Goal: Task Accomplishment & Management: Manage account settings

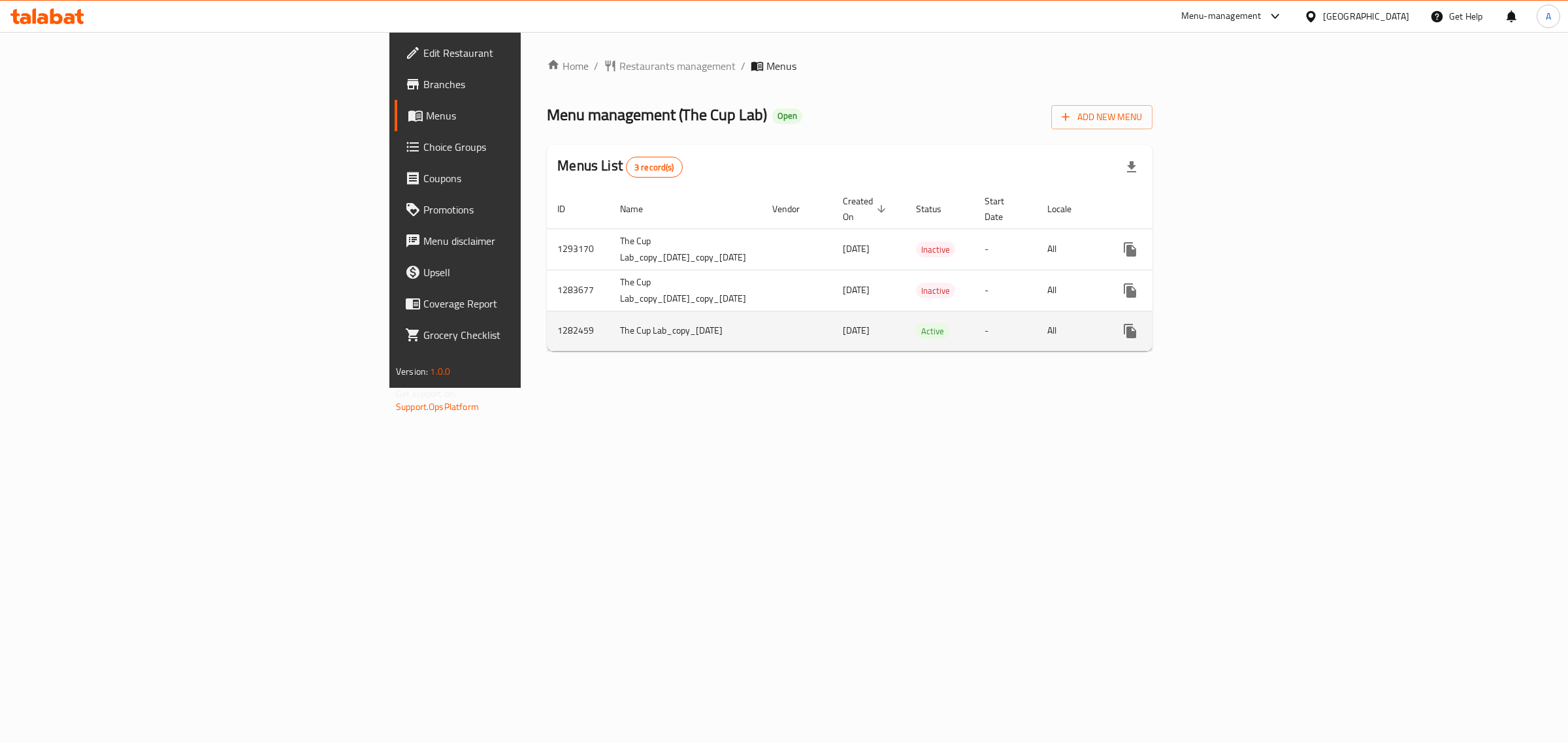
click at [1232, 323] on icon "enhanced table" at bounding box center [1224, 330] width 16 height 16
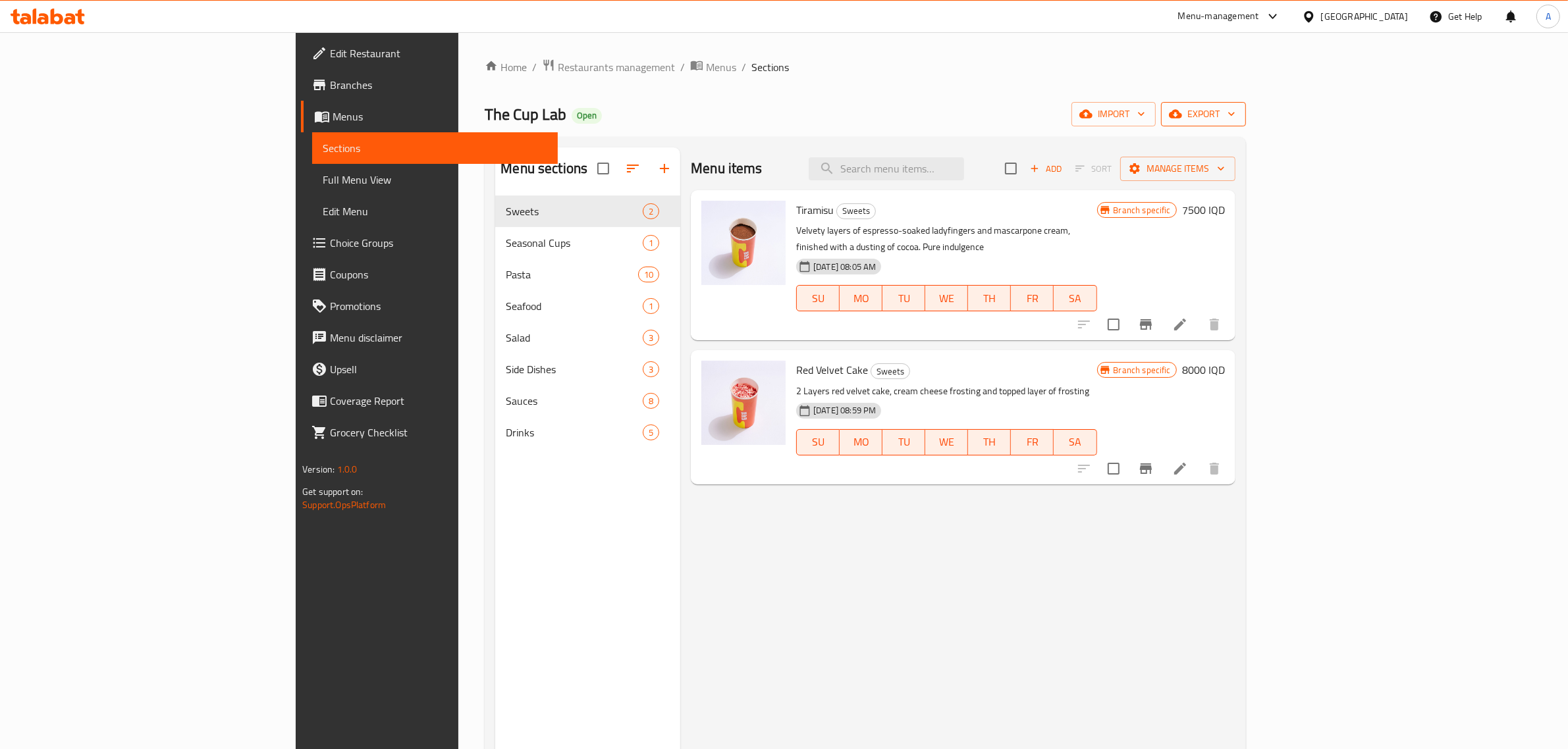
click at [1235, 123] on span "export" at bounding box center [1204, 113] width 64 height 16
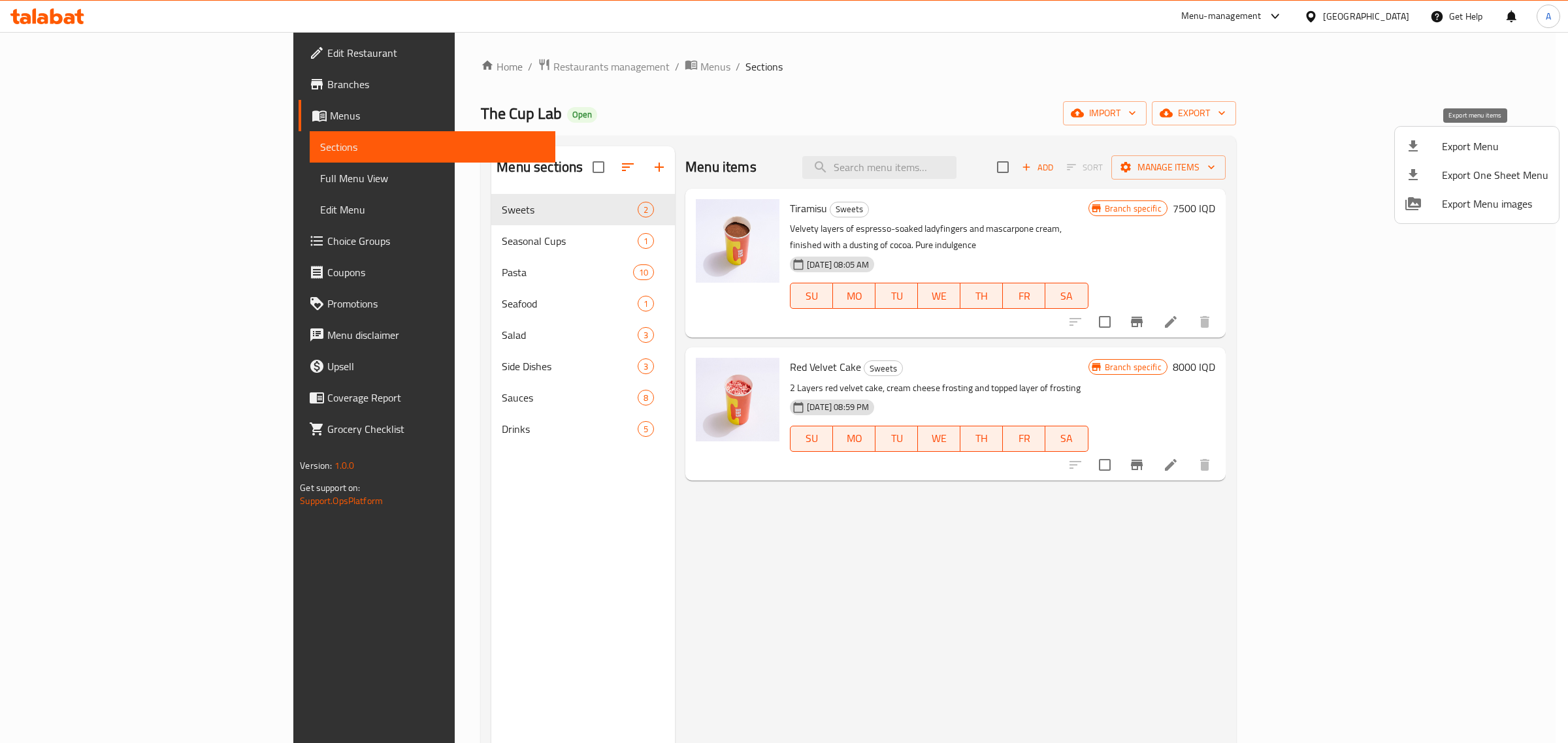
click at [1459, 147] on span "Export Menu" at bounding box center [1495, 146] width 107 height 16
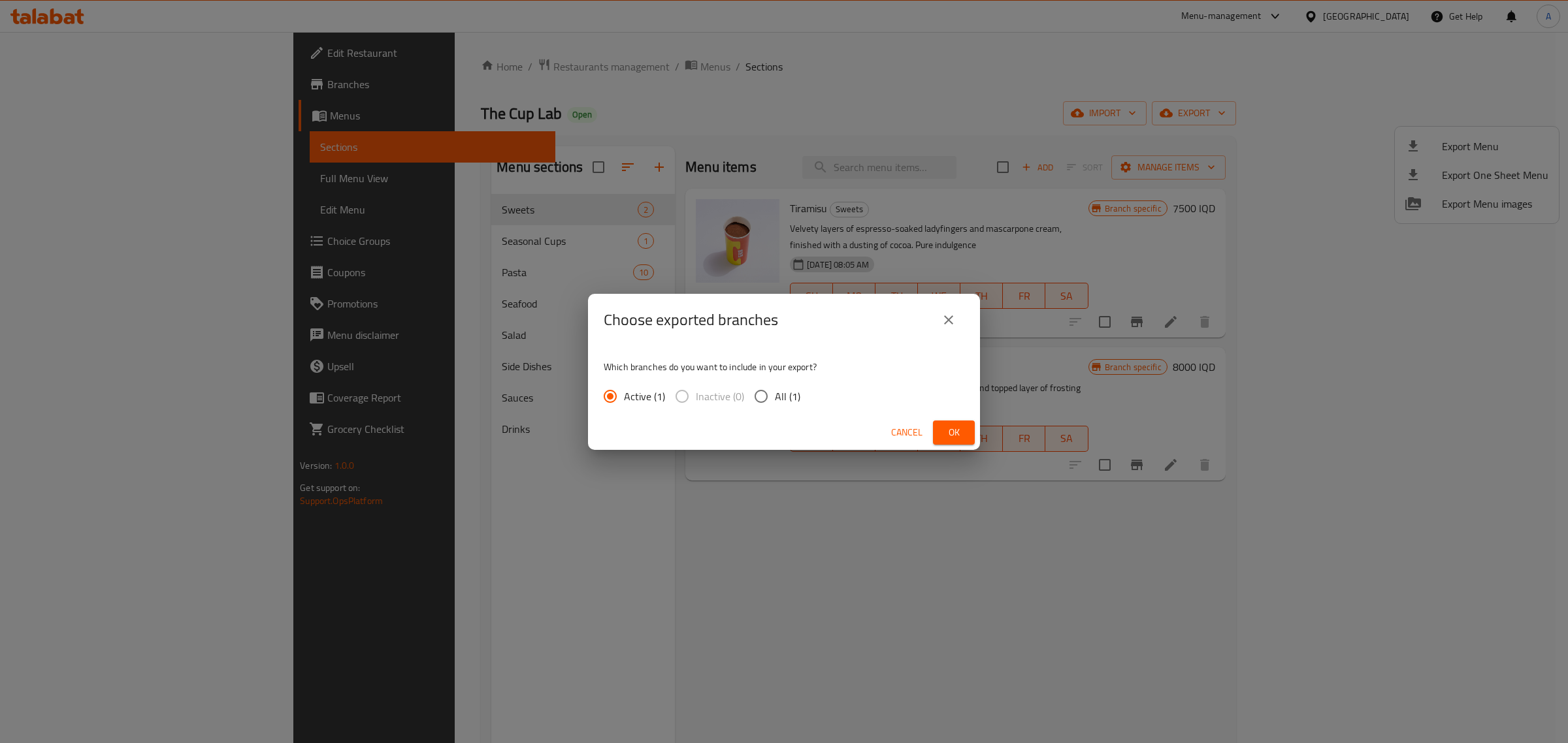
click at [948, 441] on button "Ok" at bounding box center [954, 432] width 42 height 24
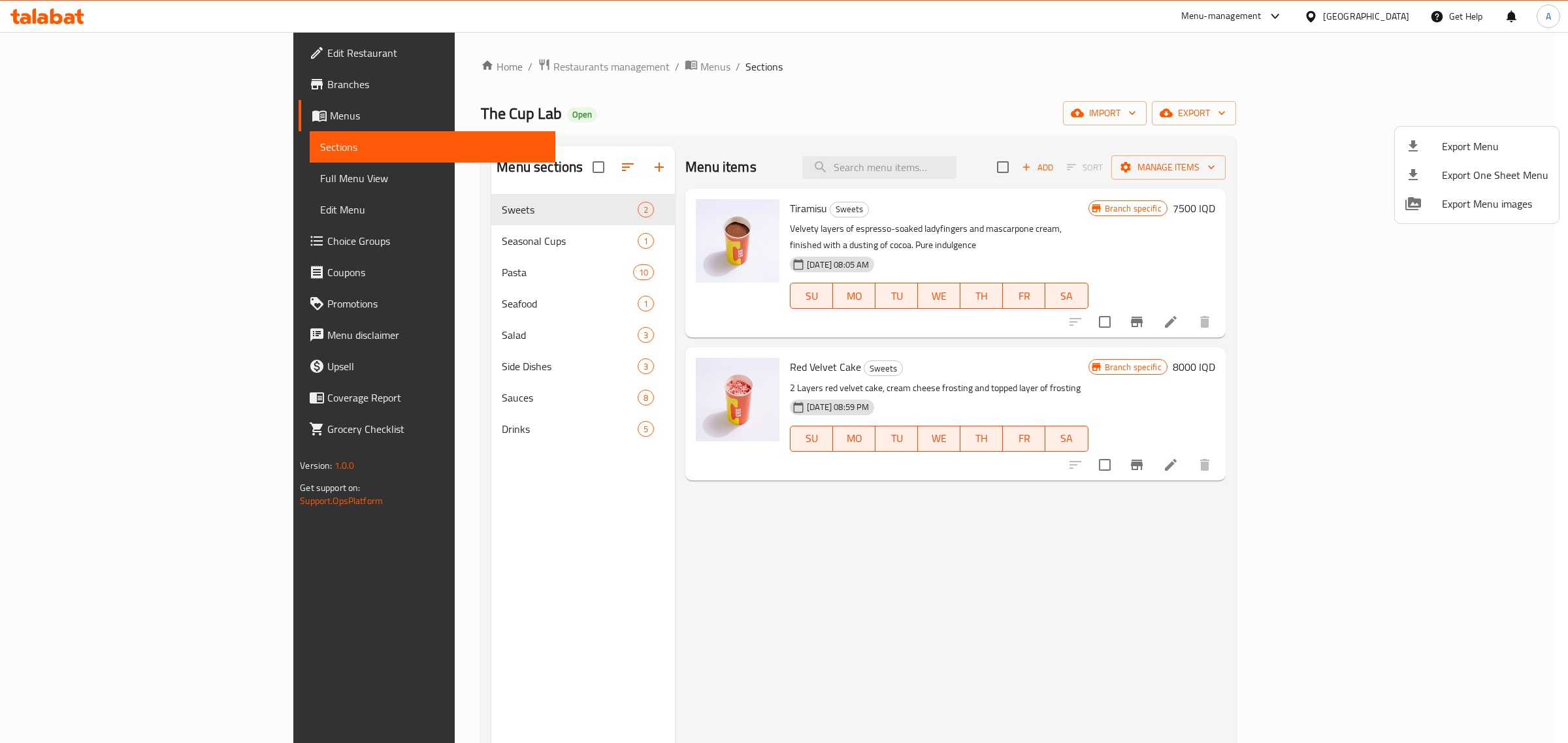
click at [954, 154] on div at bounding box center [784, 372] width 1568 height 743
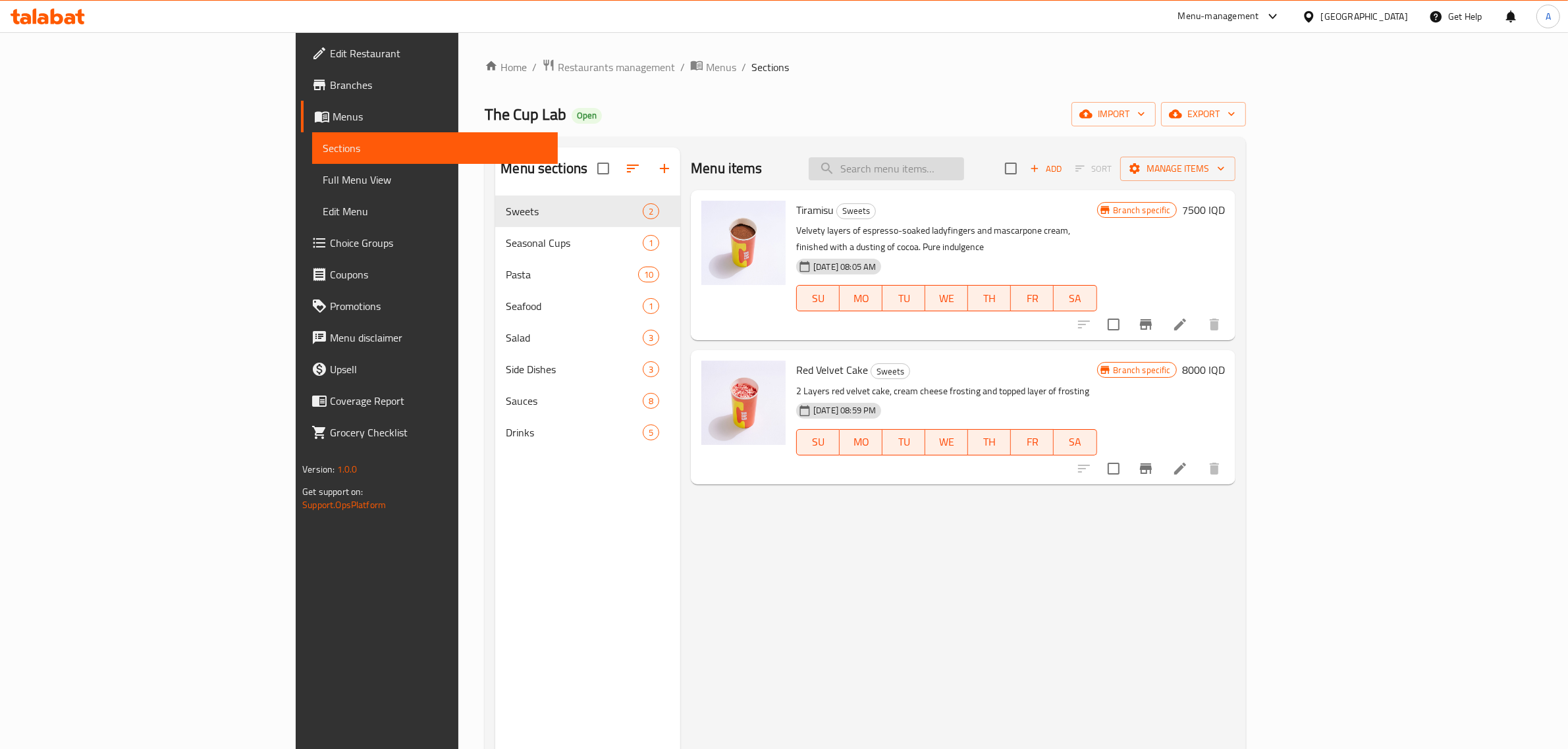
paste input "[PERSON_NAME]"
click at [962, 168] on input "search" at bounding box center [886, 169] width 156 height 23
type input "[PERSON_NAME]"
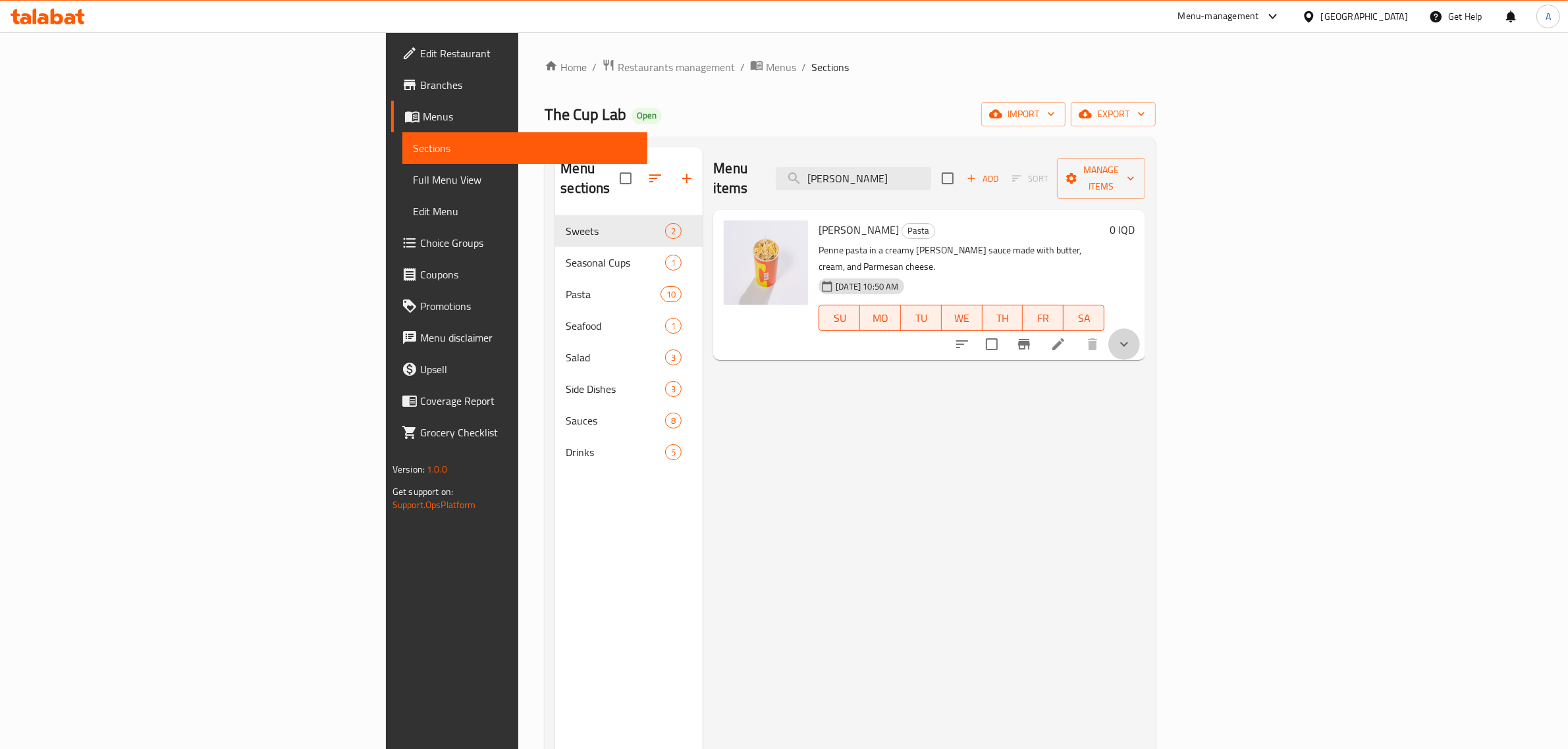
click at [1140, 328] on button "show more" at bounding box center [1125, 344] width 32 height 32
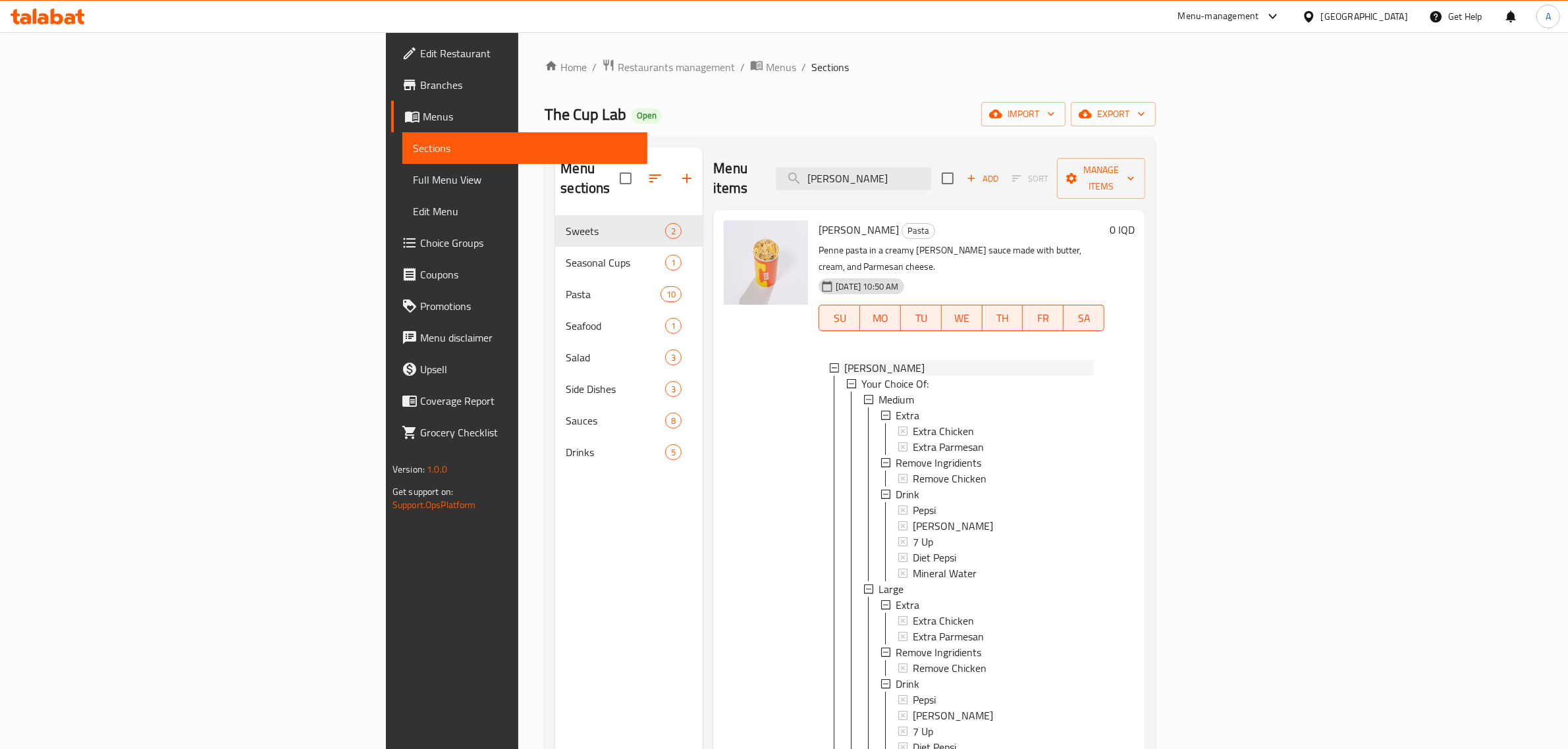
click at [829, 363] on icon at bounding box center [834, 368] width 9 height 9
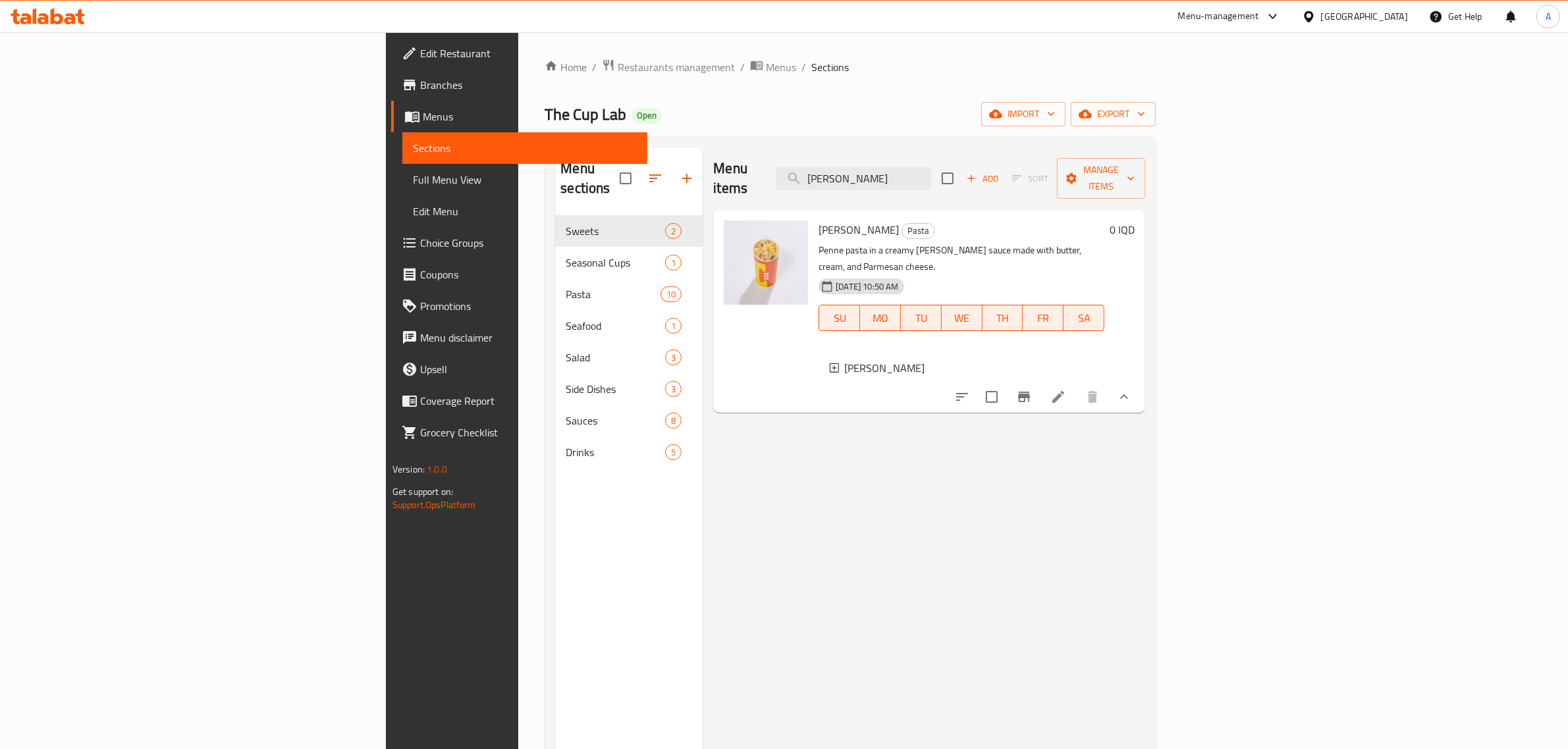
click at [1066, 390] on icon at bounding box center [1058, 397] width 16 height 16
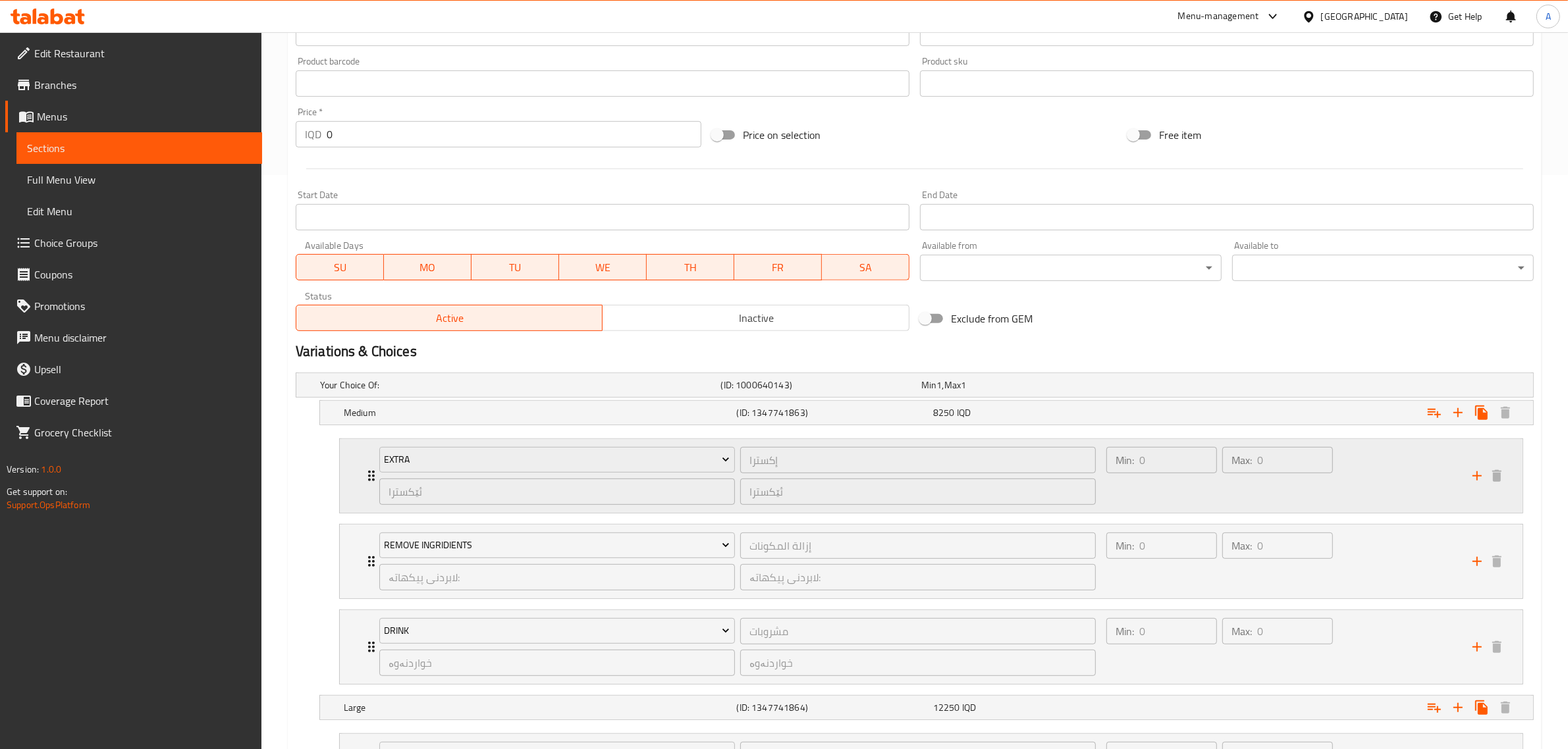
scroll to position [574, 0]
drag, startPoint x: 926, startPoint y: 420, endPoint x: 956, endPoint y: 413, distance: 30.8
click at [956, 399] on div "Medium (ID: 1347741863) 8250 IQD" at bounding box center [918, 384] width 1203 height 29
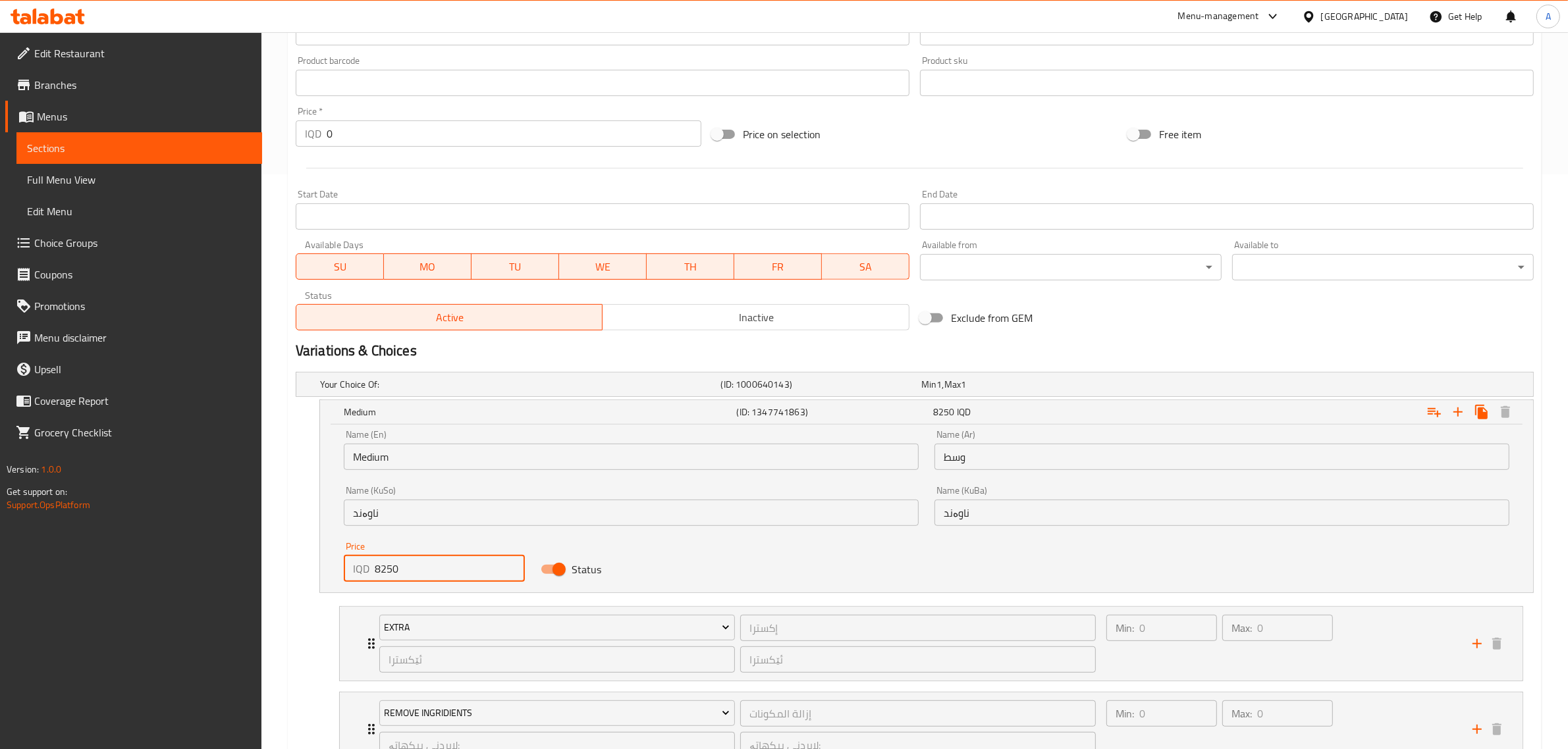
drag, startPoint x: 429, startPoint y: 576, endPoint x: 325, endPoint y: 577, distance: 104.0
click at [325, 577] on div "Name (En) Medium Name (En) Name (Ar) وسط Name (Ar) Name (KuSo) ناوەند Name (KuS…" at bounding box center [926, 508] width 1213 height 168
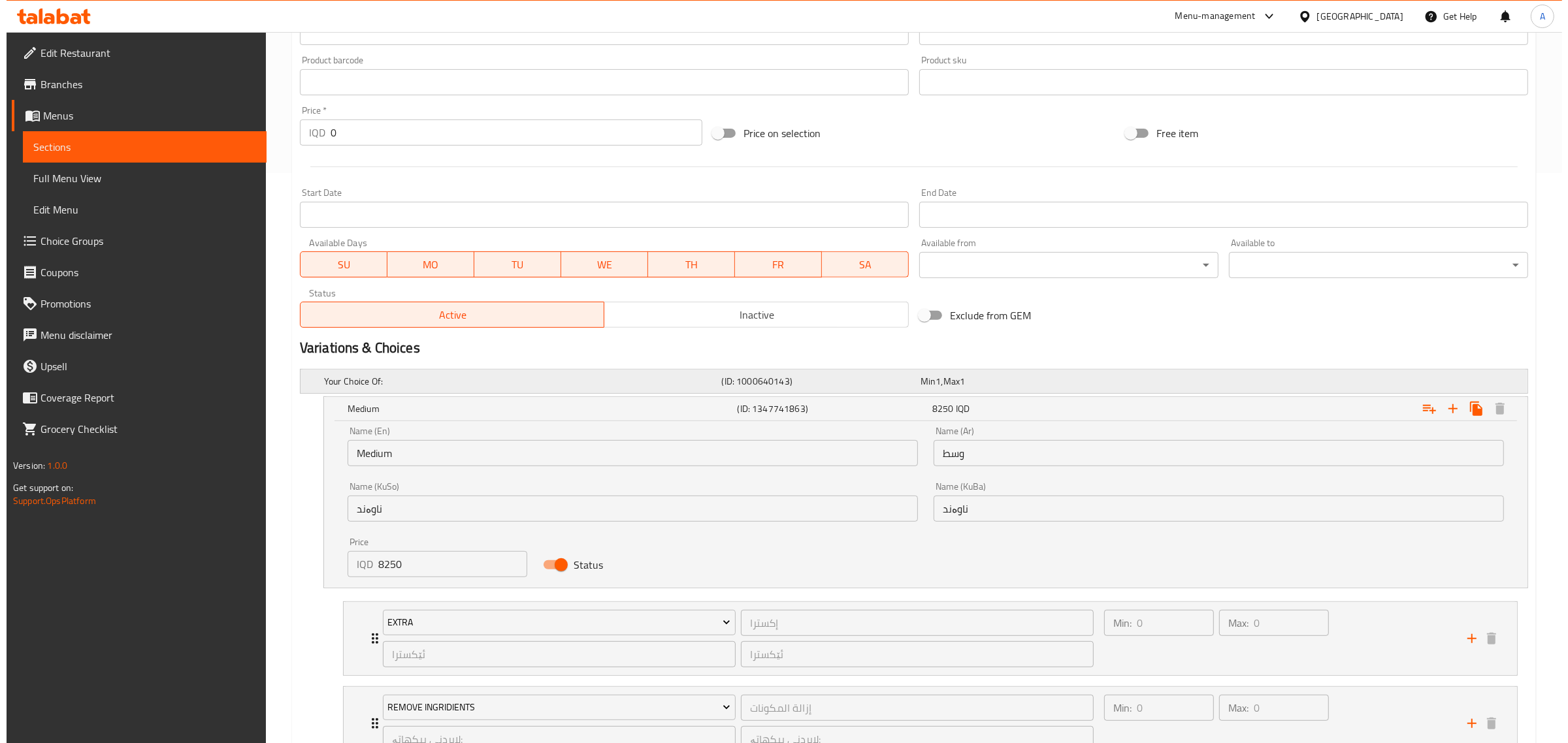
scroll to position [0, 0]
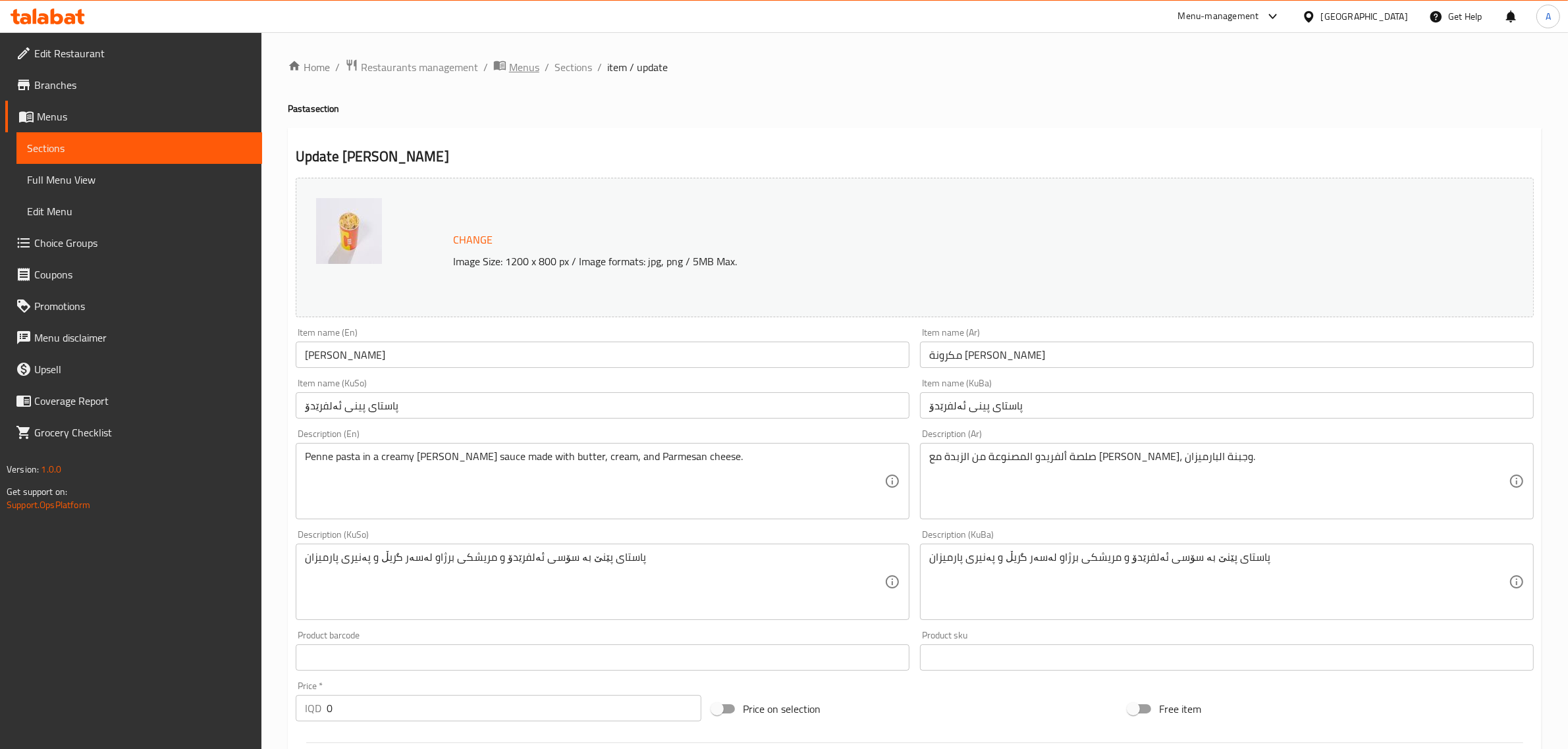
click at [518, 70] on span "Menus" at bounding box center [525, 67] width 30 height 16
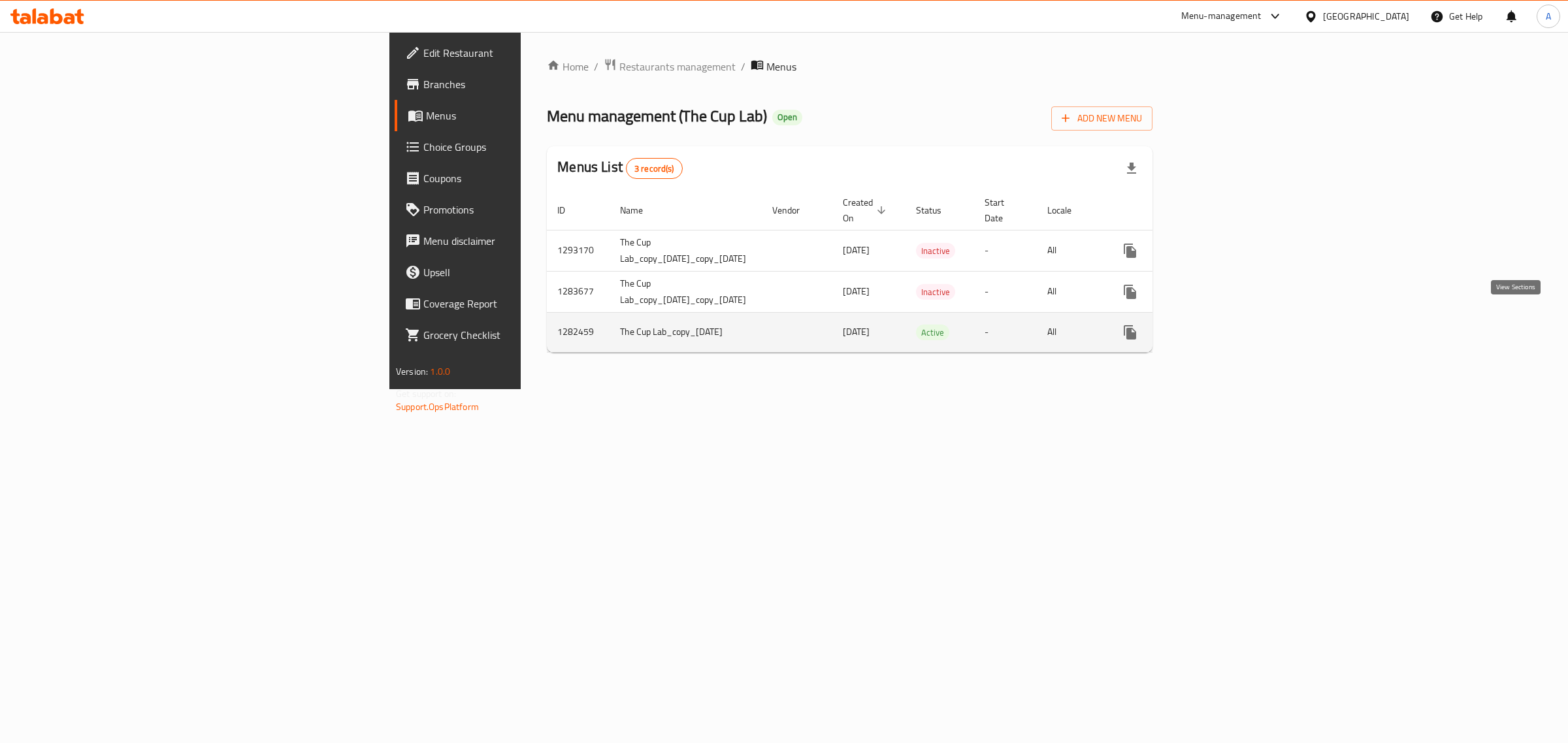
click at [1240, 323] on link "enhanced table" at bounding box center [1224, 333] width 32 height 32
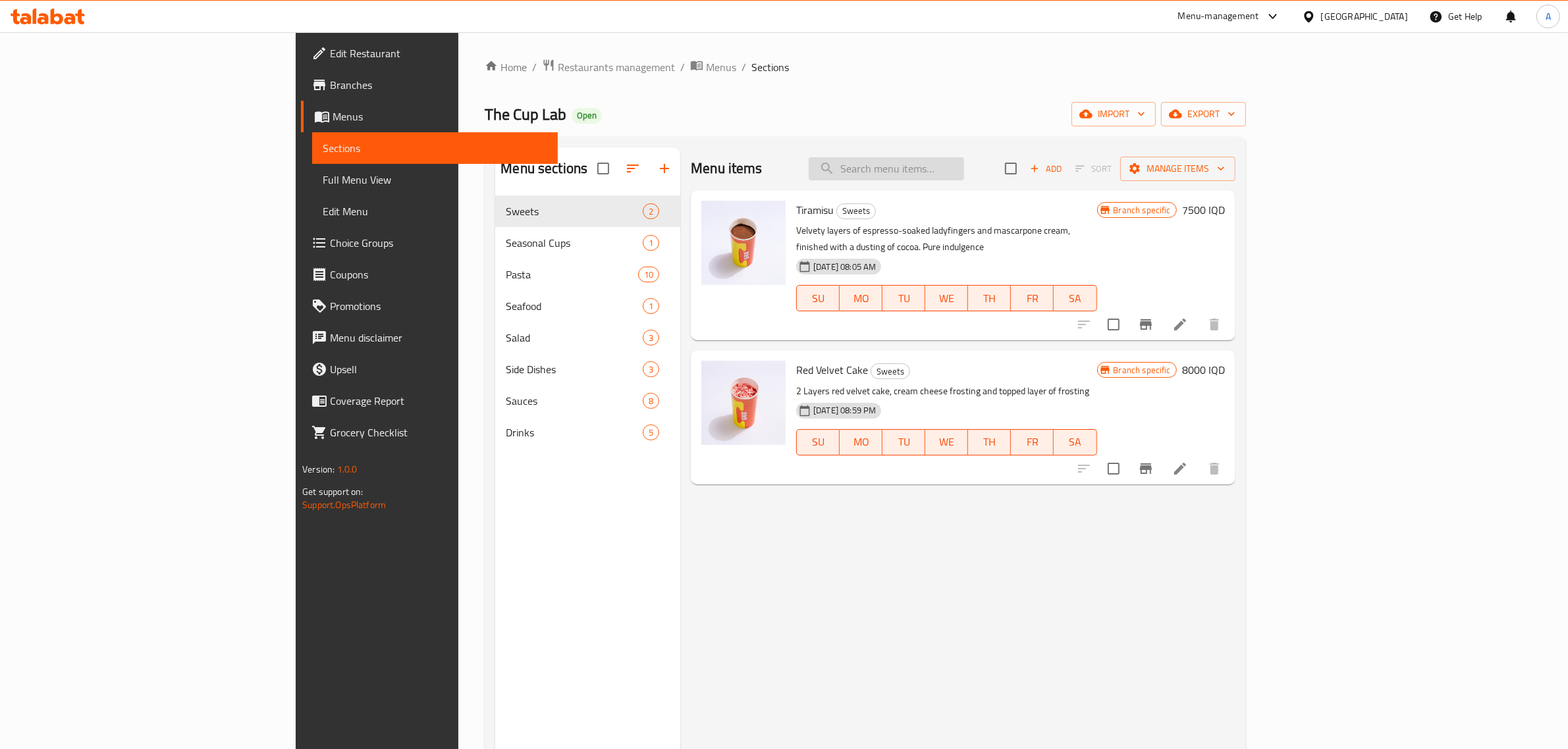
click at [964, 180] on input "search" at bounding box center [886, 169] width 156 height 23
paste input "Fettuccine [PERSON_NAME]"
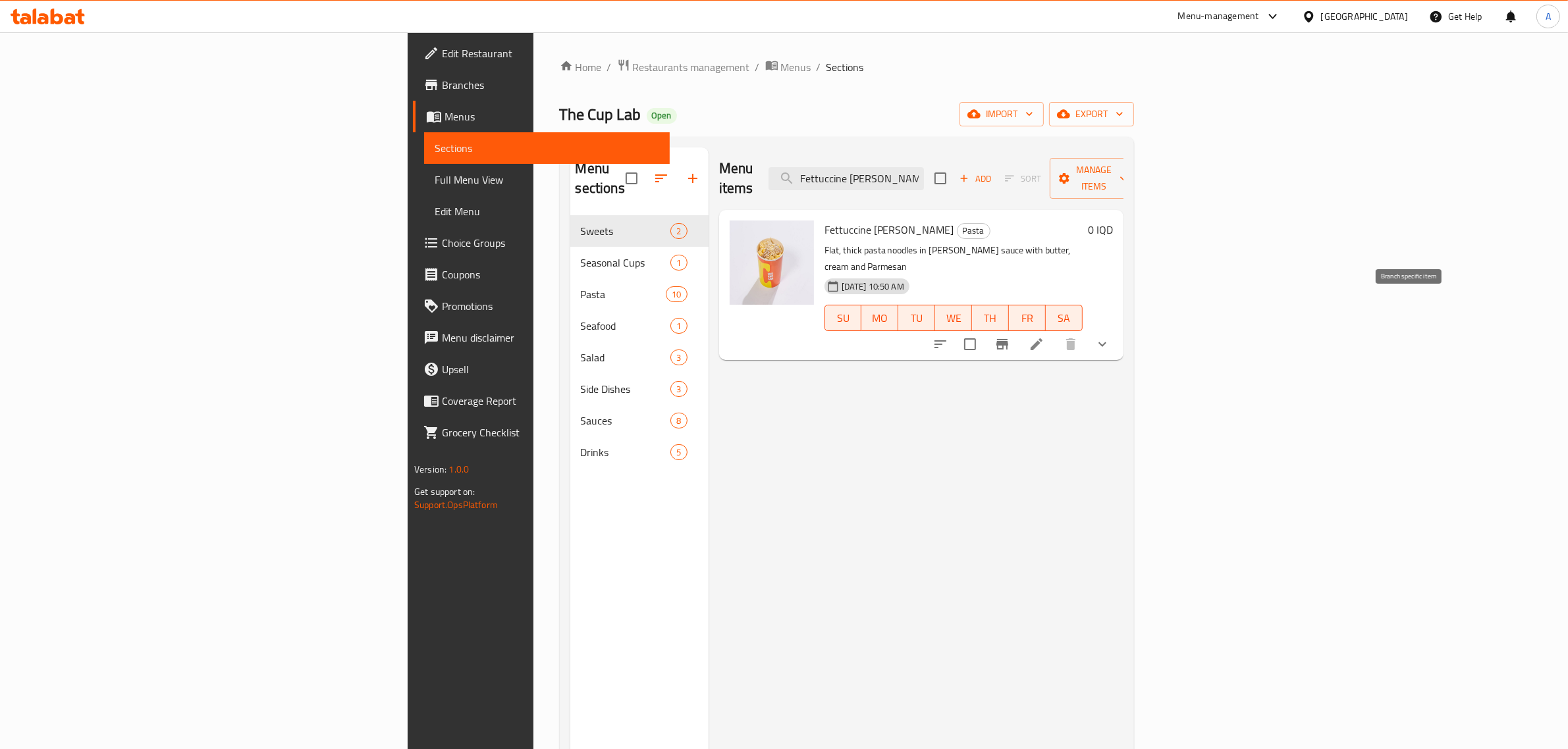
type input "Fettuccine [PERSON_NAME]"
click at [1010, 337] on icon "Branch-specific-item" at bounding box center [1002, 344] width 16 height 16
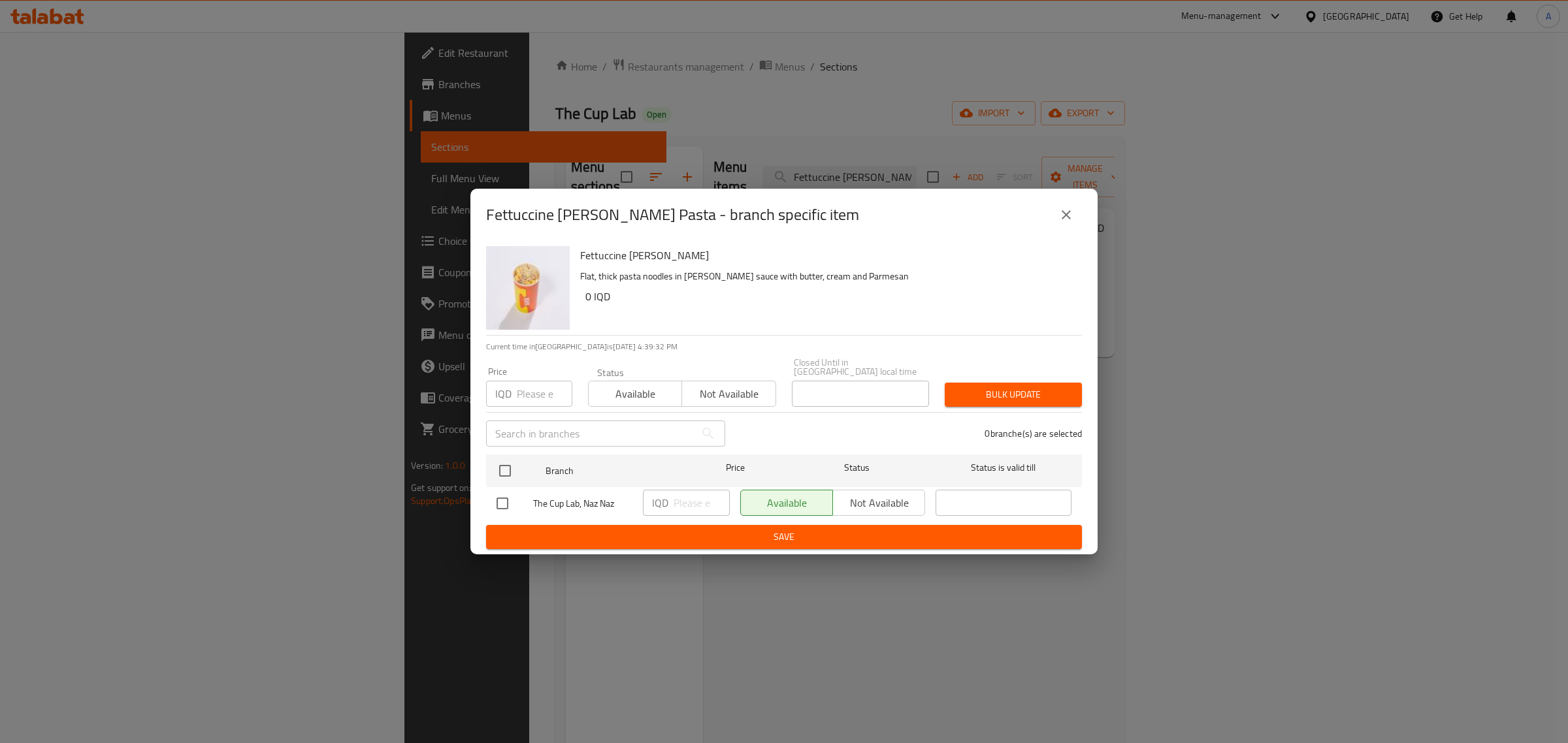
click at [1050, 230] on div "Fettuccine [PERSON_NAME] Pasta - branch specific item" at bounding box center [784, 215] width 596 height 32
click at [1082, 221] on div "Fettuccine [PERSON_NAME] Pasta - branch specific item" at bounding box center [784, 215] width 627 height 52
click at [1063, 217] on icon "close" at bounding box center [1066, 214] width 16 height 16
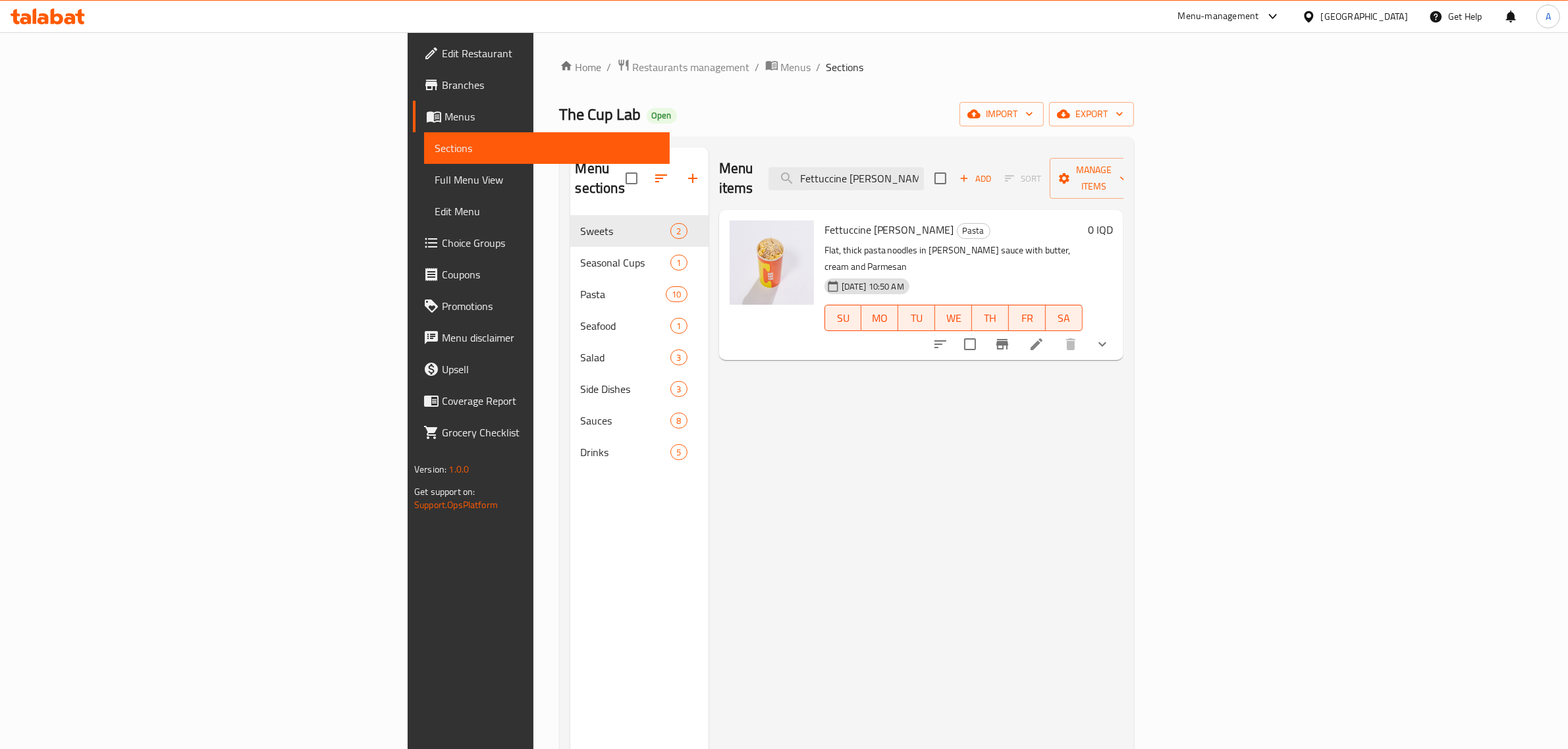
click at [1118, 328] on button "show more" at bounding box center [1103, 344] width 32 height 32
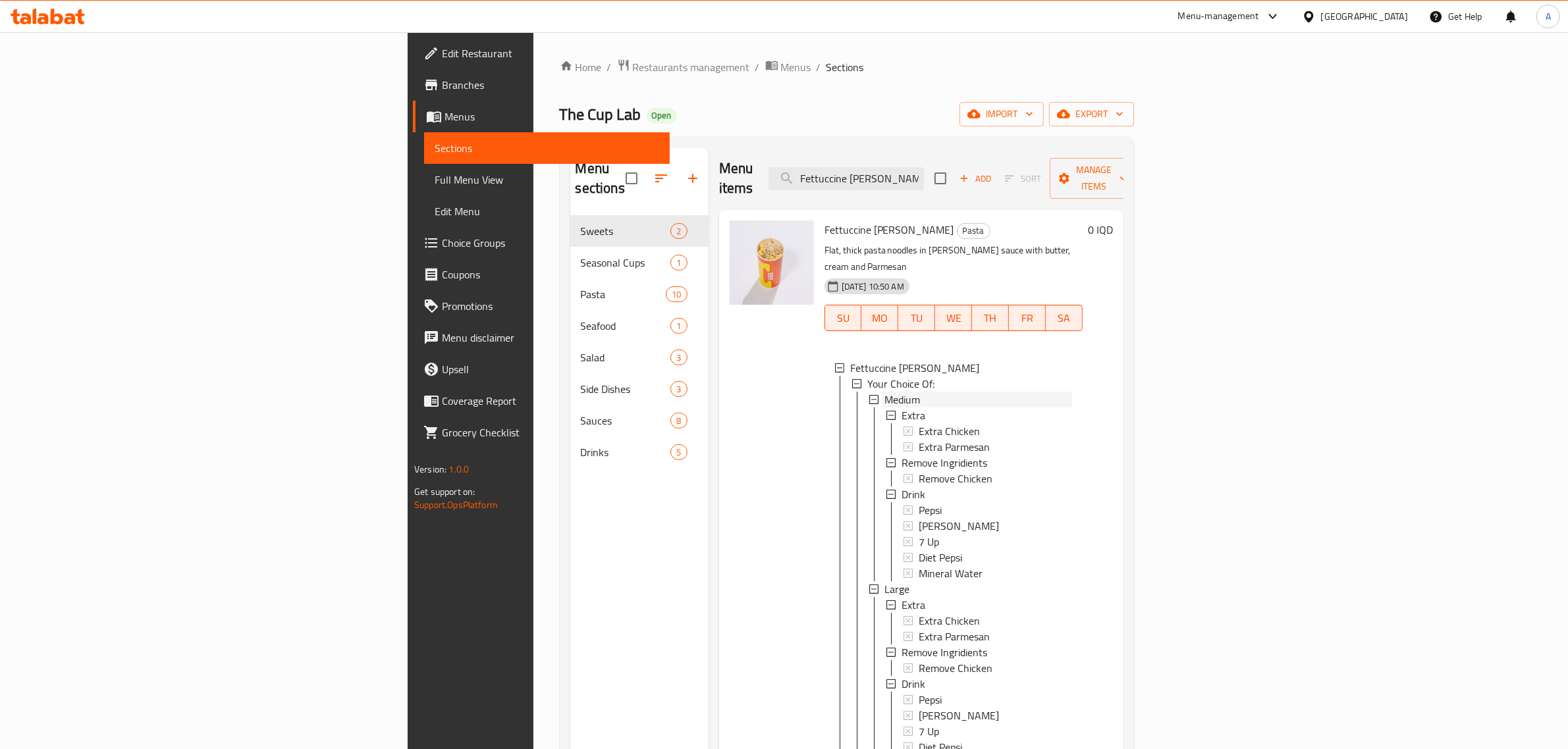
click at [884, 391] on span "Medium" at bounding box center [902, 399] width 36 height 16
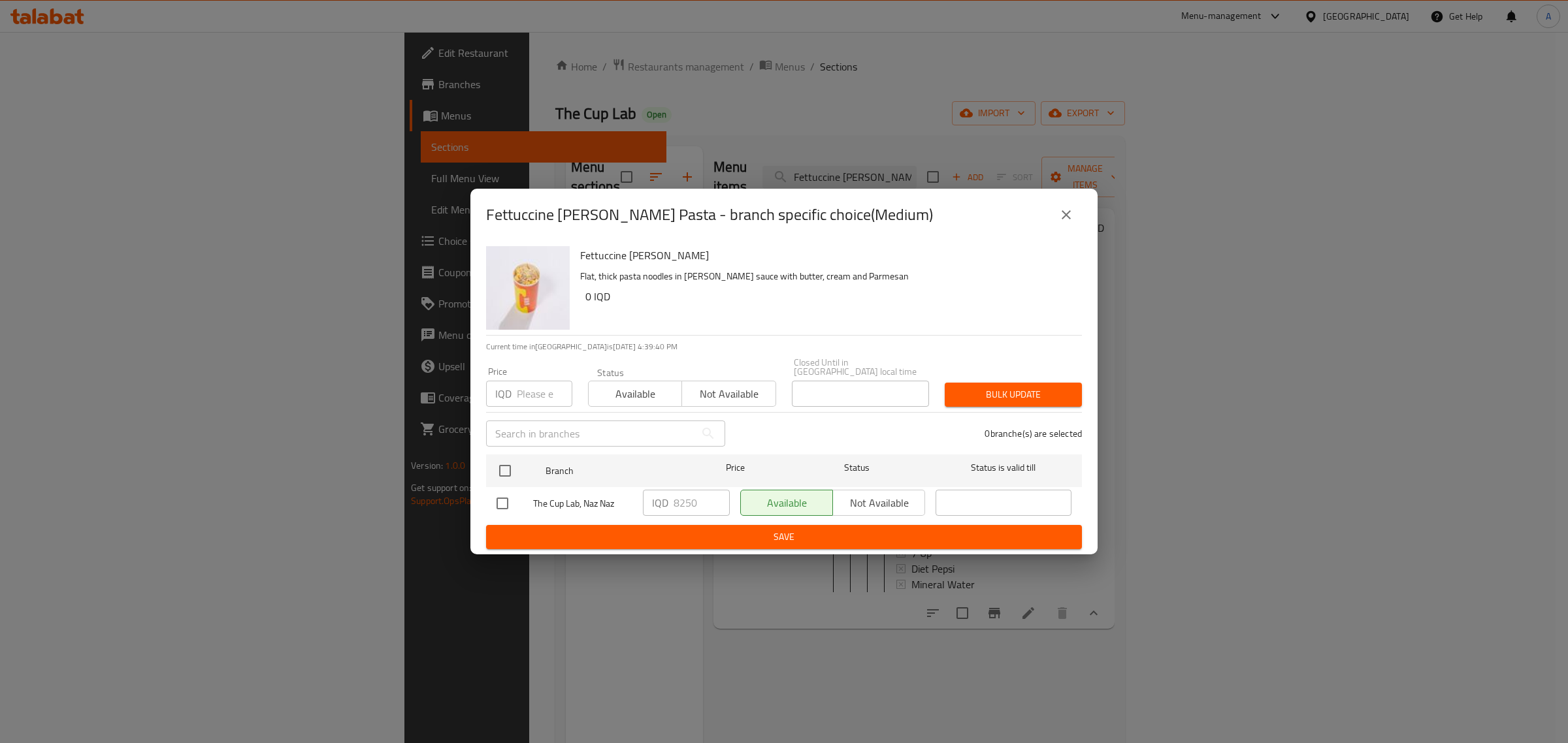
click at [629, 496] on div "The Cup Lab, Naz Naz IQD 8250 ​ Available Not available ​" at bounding box center [784, 503] width 585 height 37
click at [1072, 223] on icon "close" at bounding box center [1066, 214] width 16 height 16
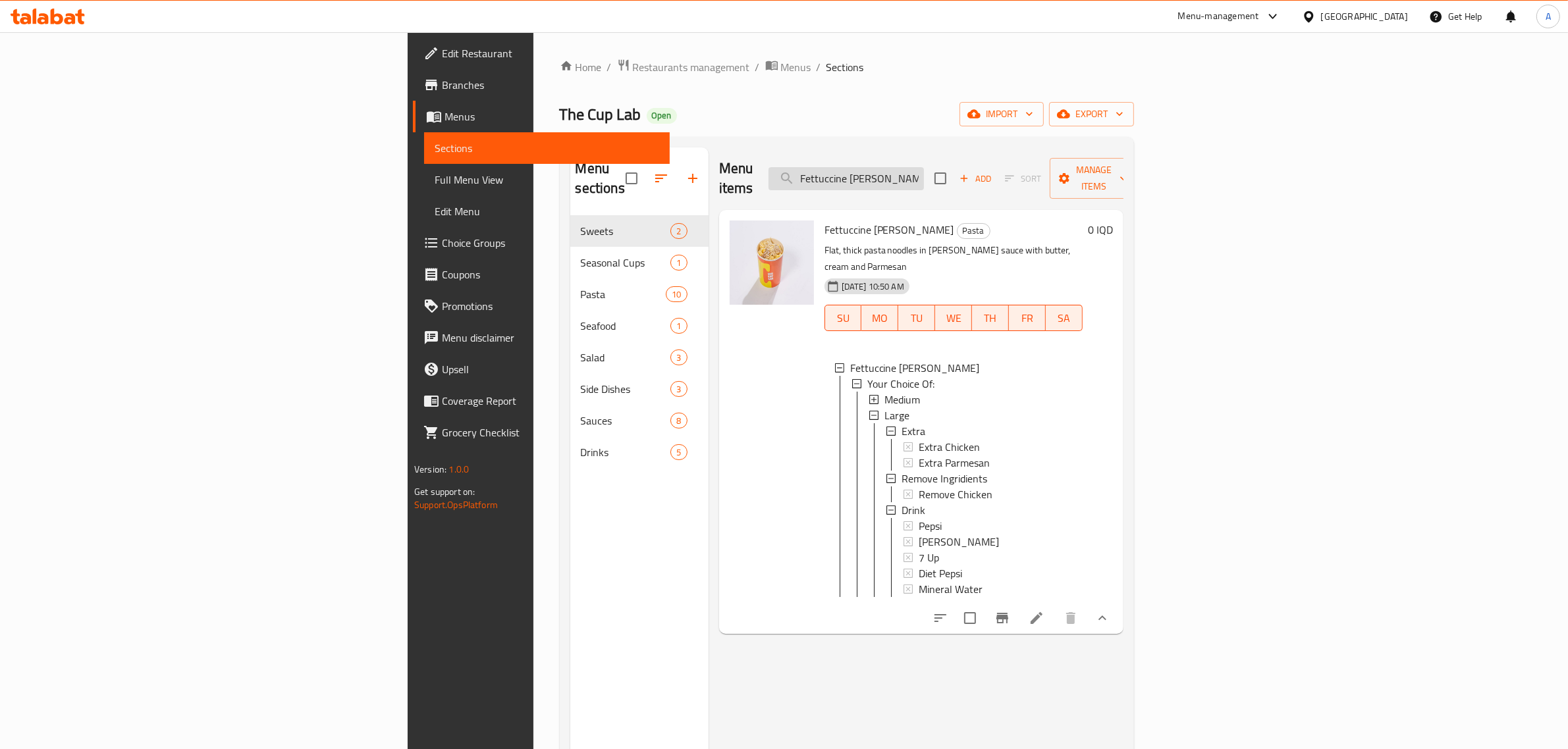
click at [924, 167] on input "Fettuccine [PERSON_NAME]" at bounding box center [846, 178] width 156 height 23
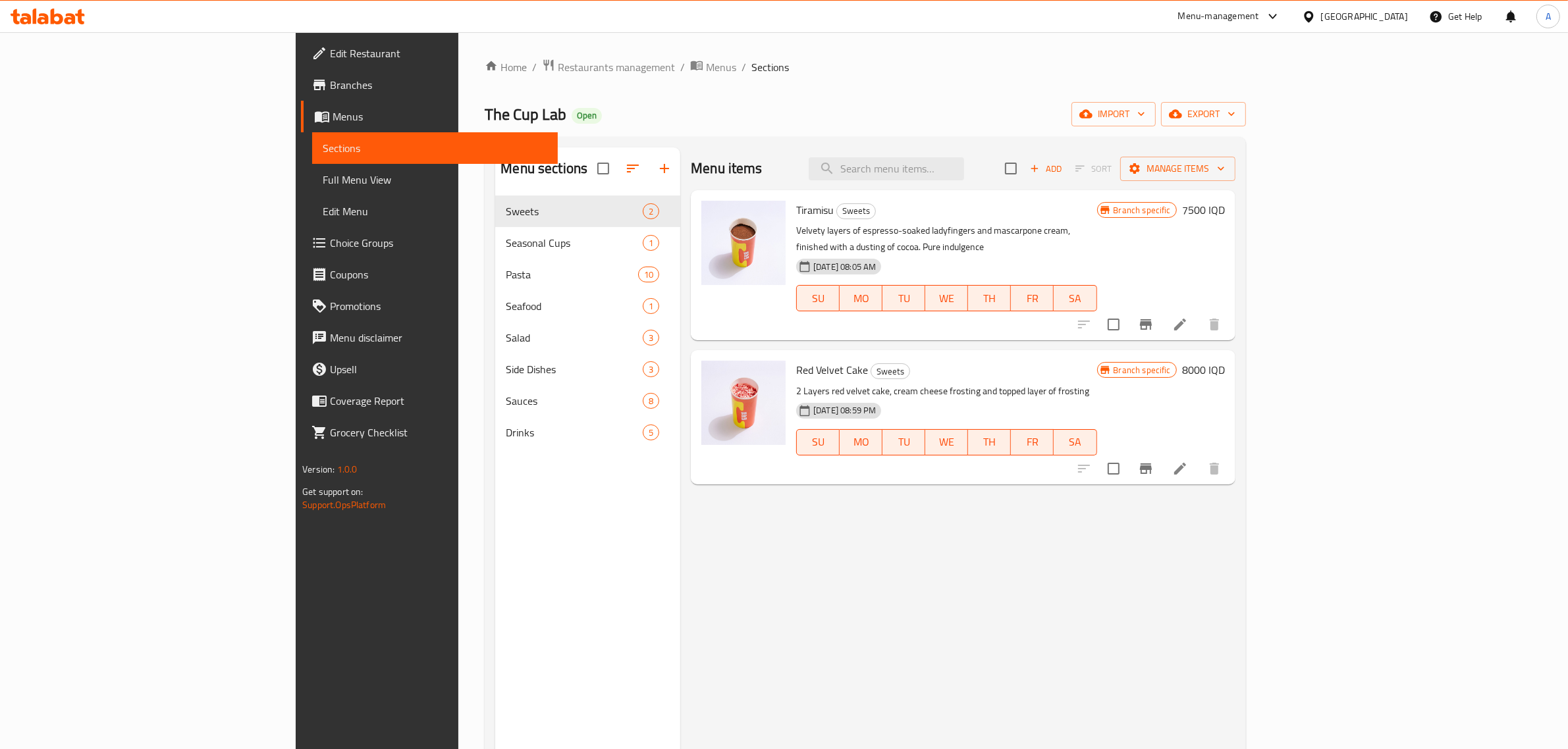
type input "Fettuccine [PERSON_NAME]"
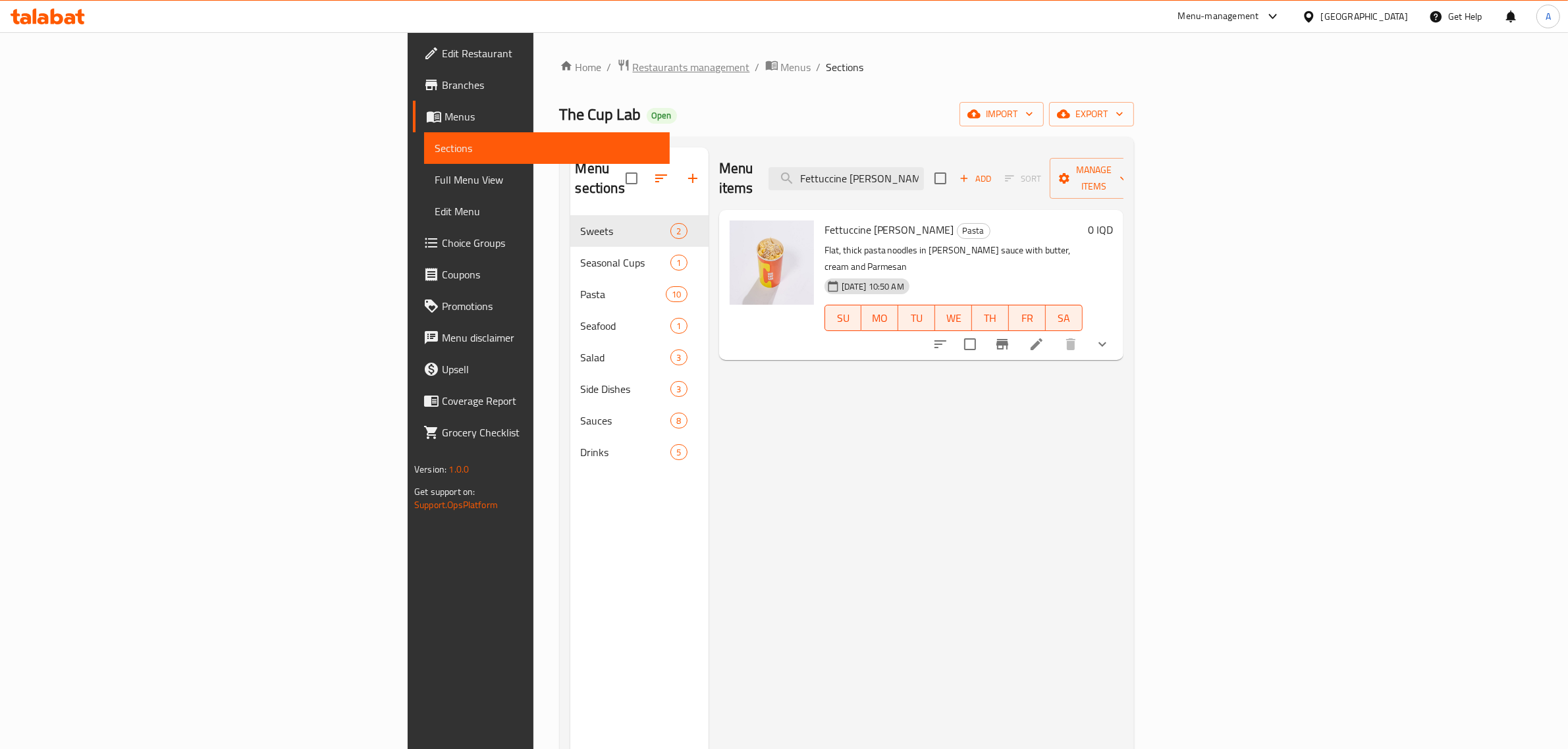
click at [633, 75] on span "Restaurants management" at bounding box center [692, 67] width 117 height 16
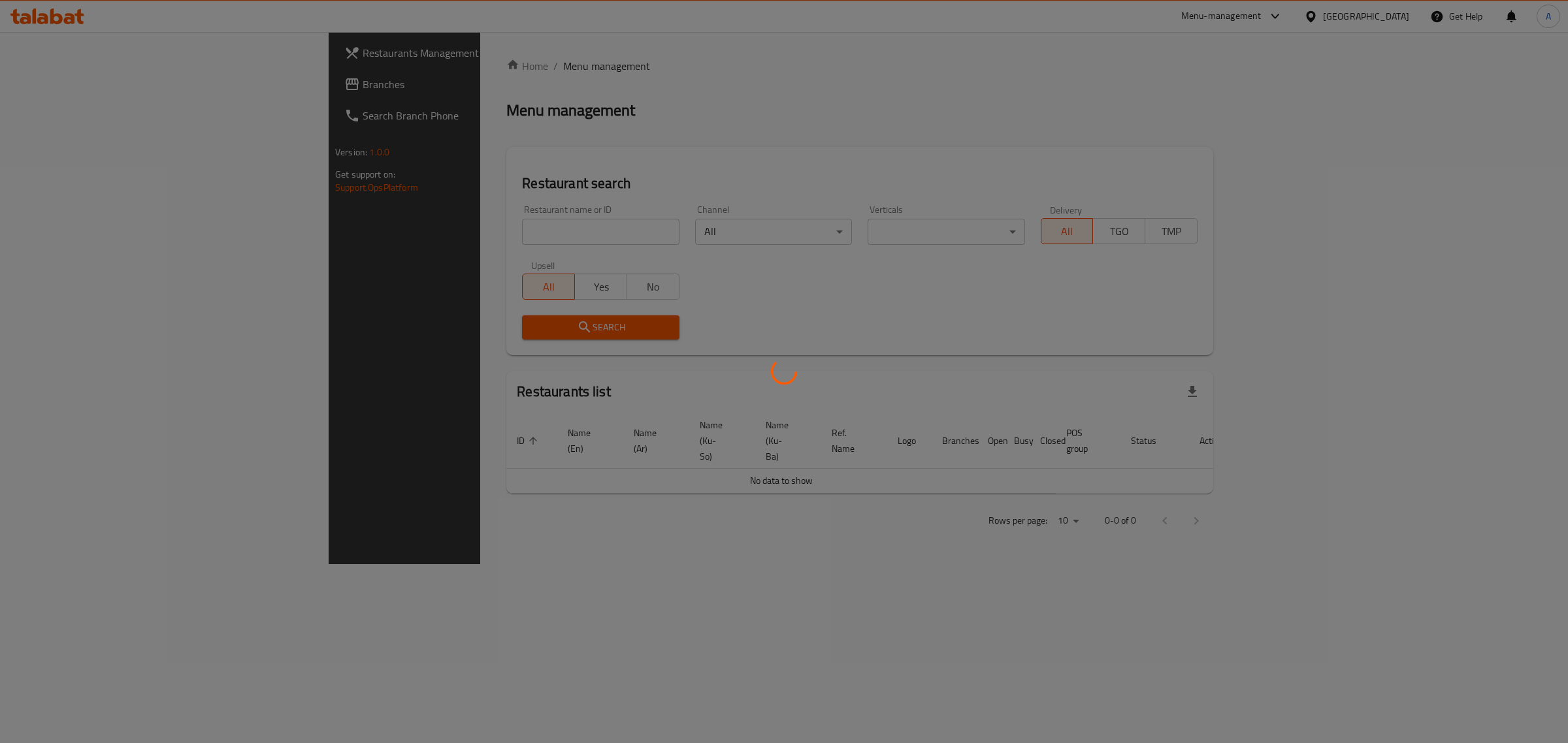
click at [64, 15] on div at bounding box center [784, 372] width 1568 height 743
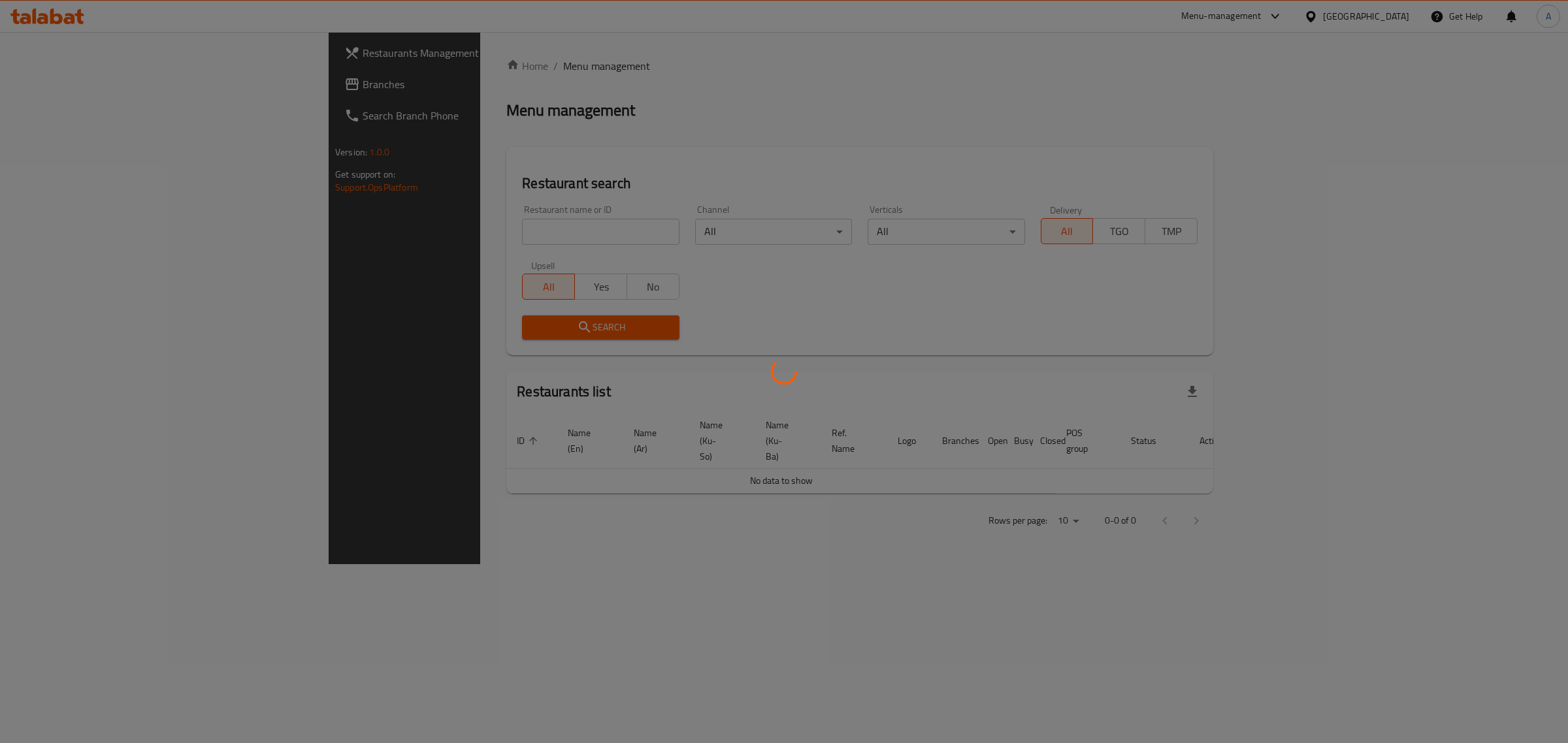
click at [46, 22] on div at bounding box center [784, 372] width 1568 height 743
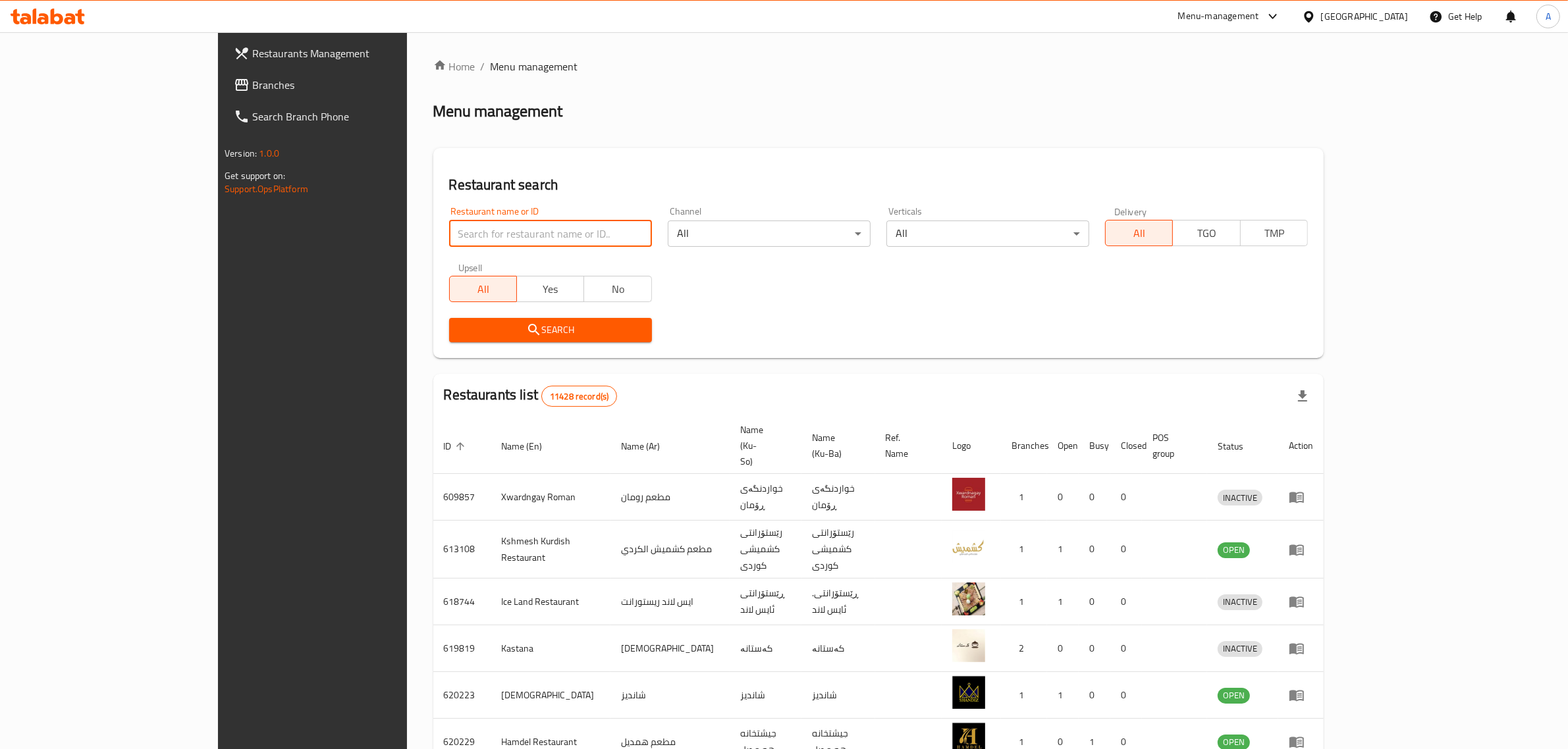
click at [449, 230] on input "search" at bounding box center [550, 234] width 203 height 26
type input "[PERSON_NAME]"
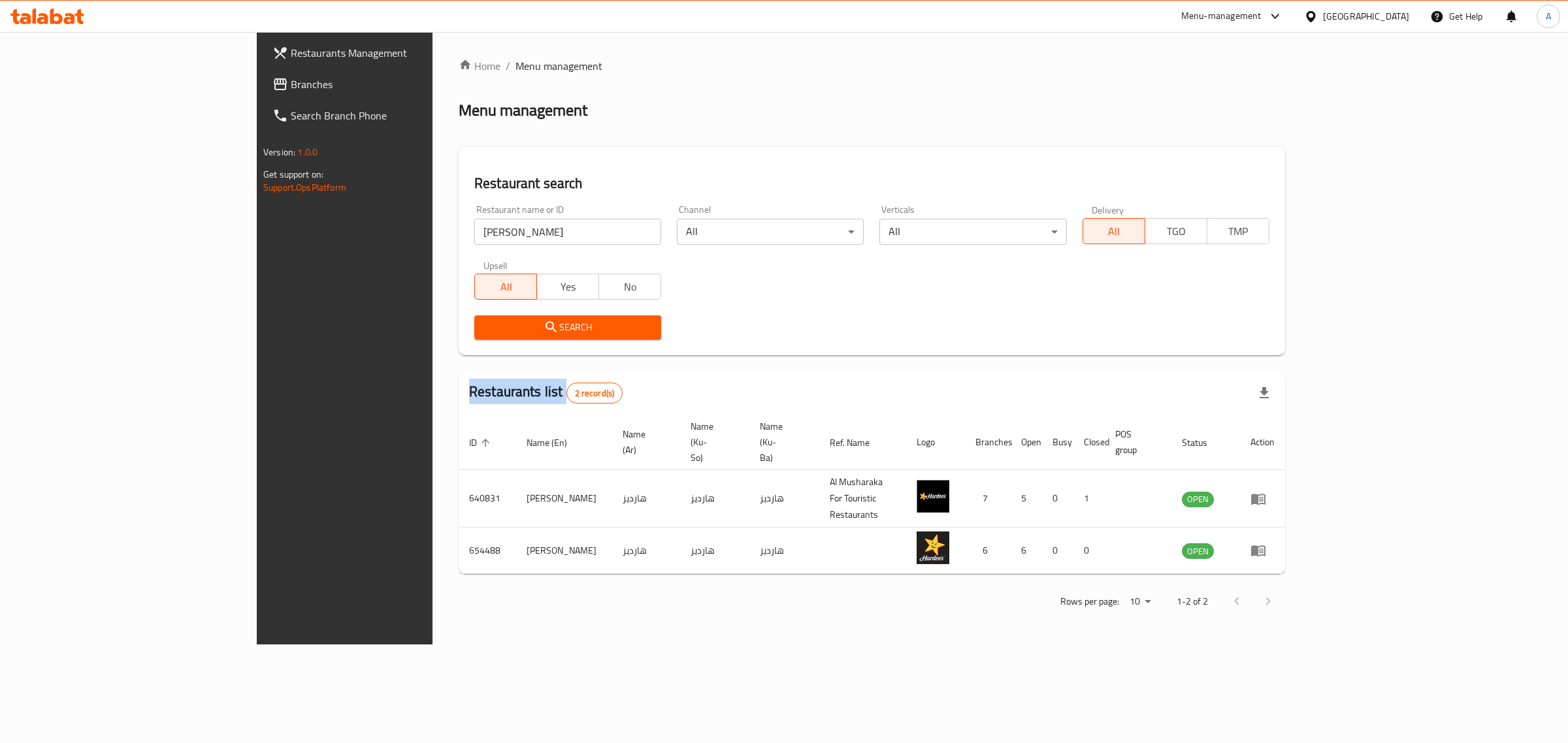
click at [447, 325] on div at bounding box center [784, 372] width 1568 height 743
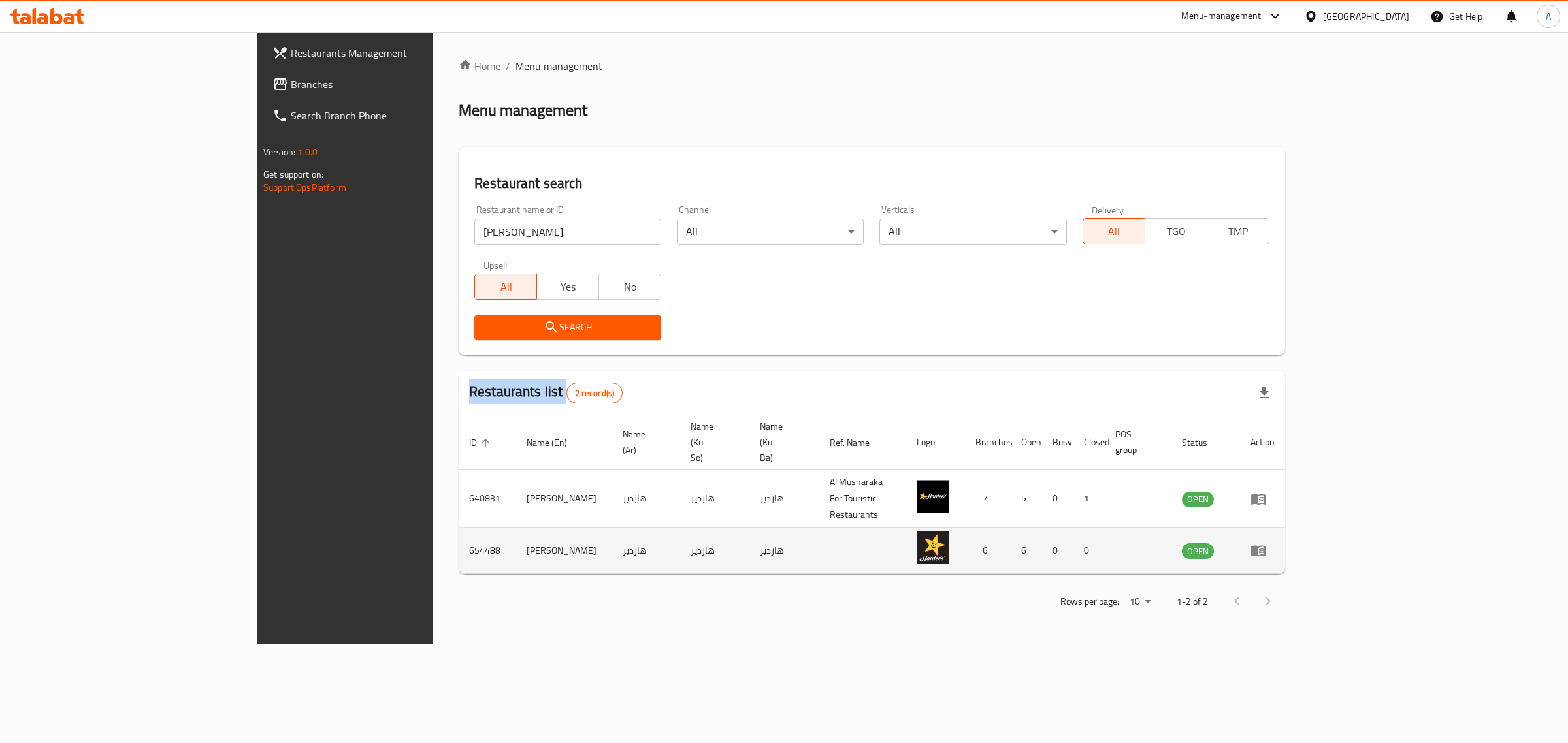
click at [1266, 546] on icon "enhanced table" at bounding box center [1258, 552] width 14 height 11
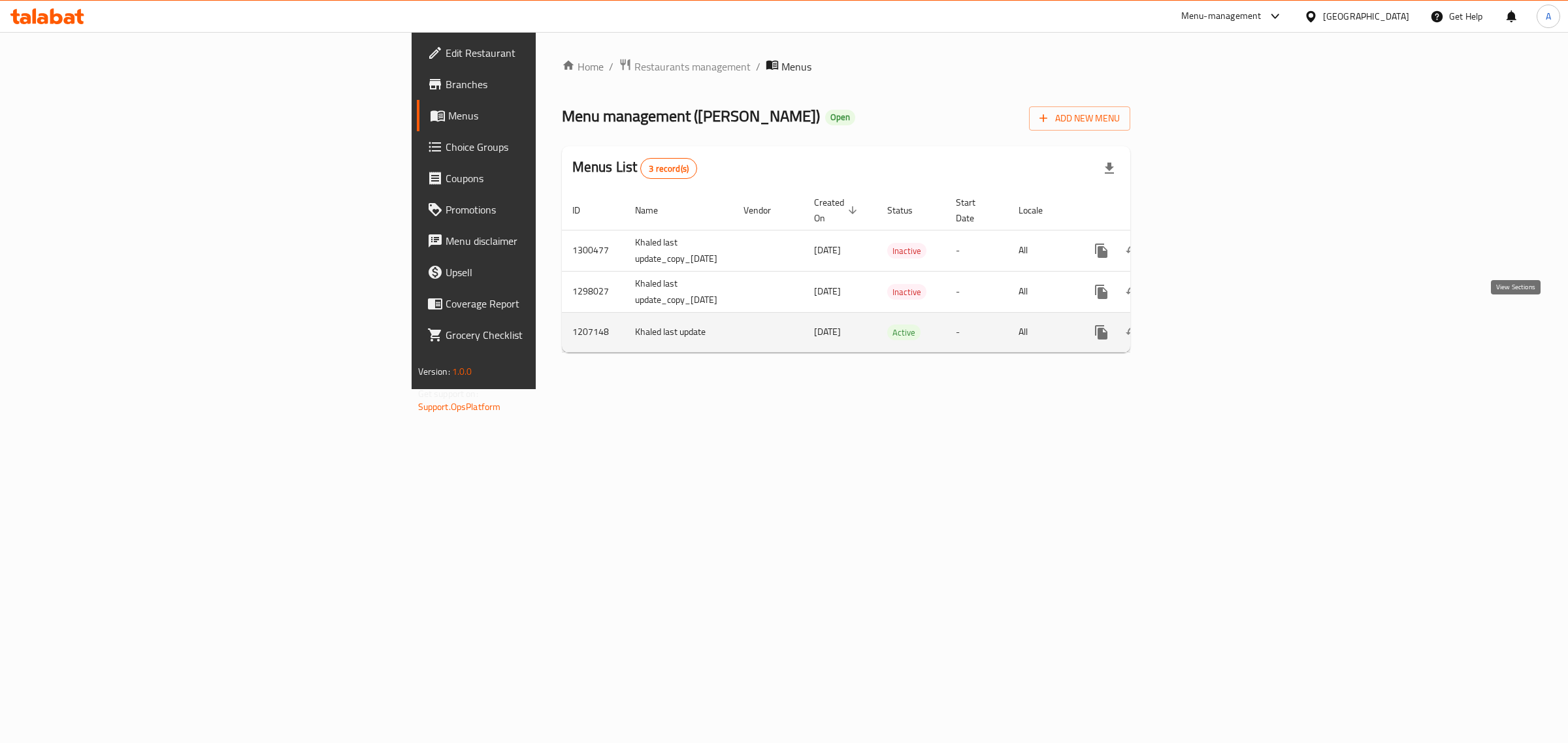
click at [1204, 325] on icon "enhanced table" at bounding box center [1195, 332] width 16 height 16
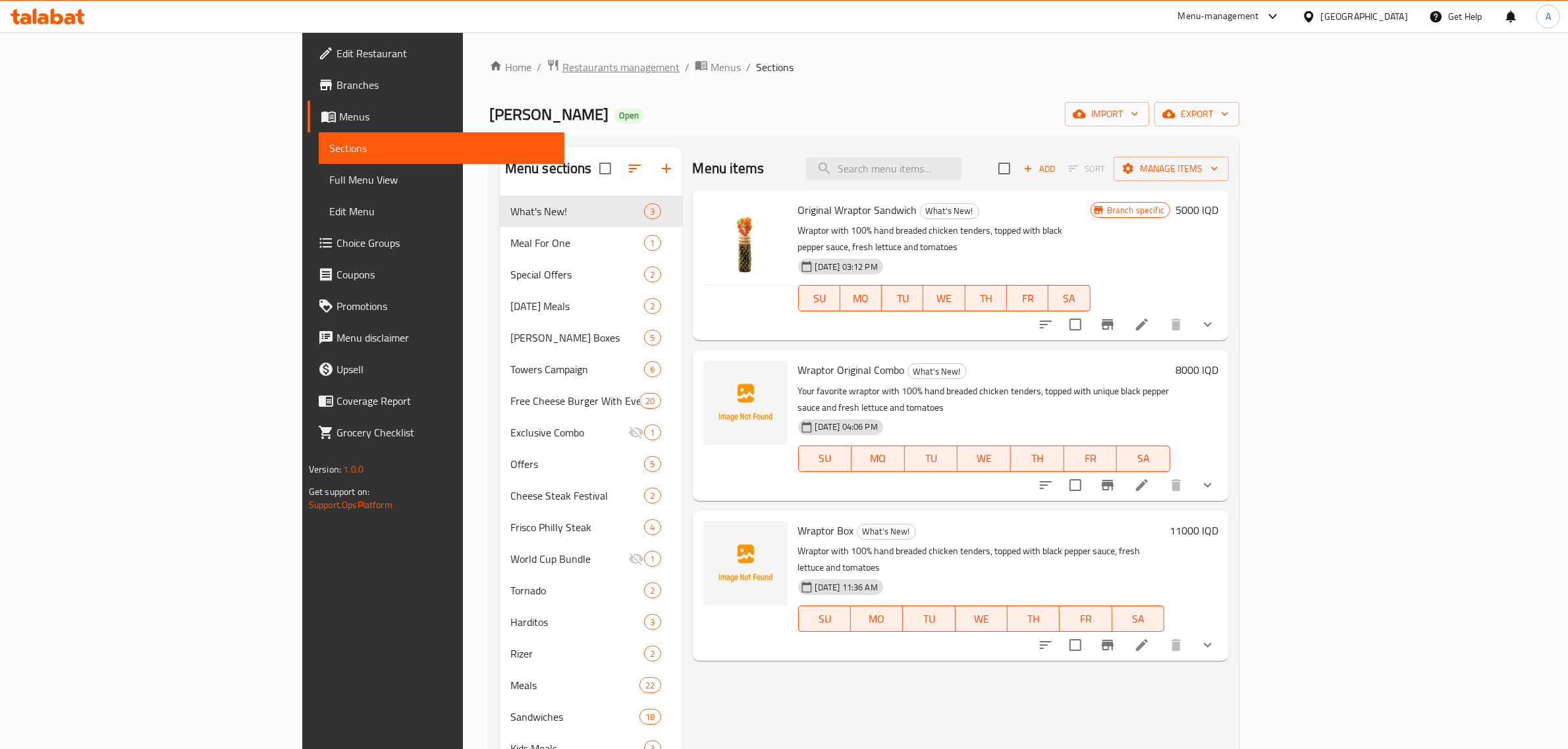
click at [562, 75] on span "Restaurants management" at bounding box center [621, 67] width 117 height 16
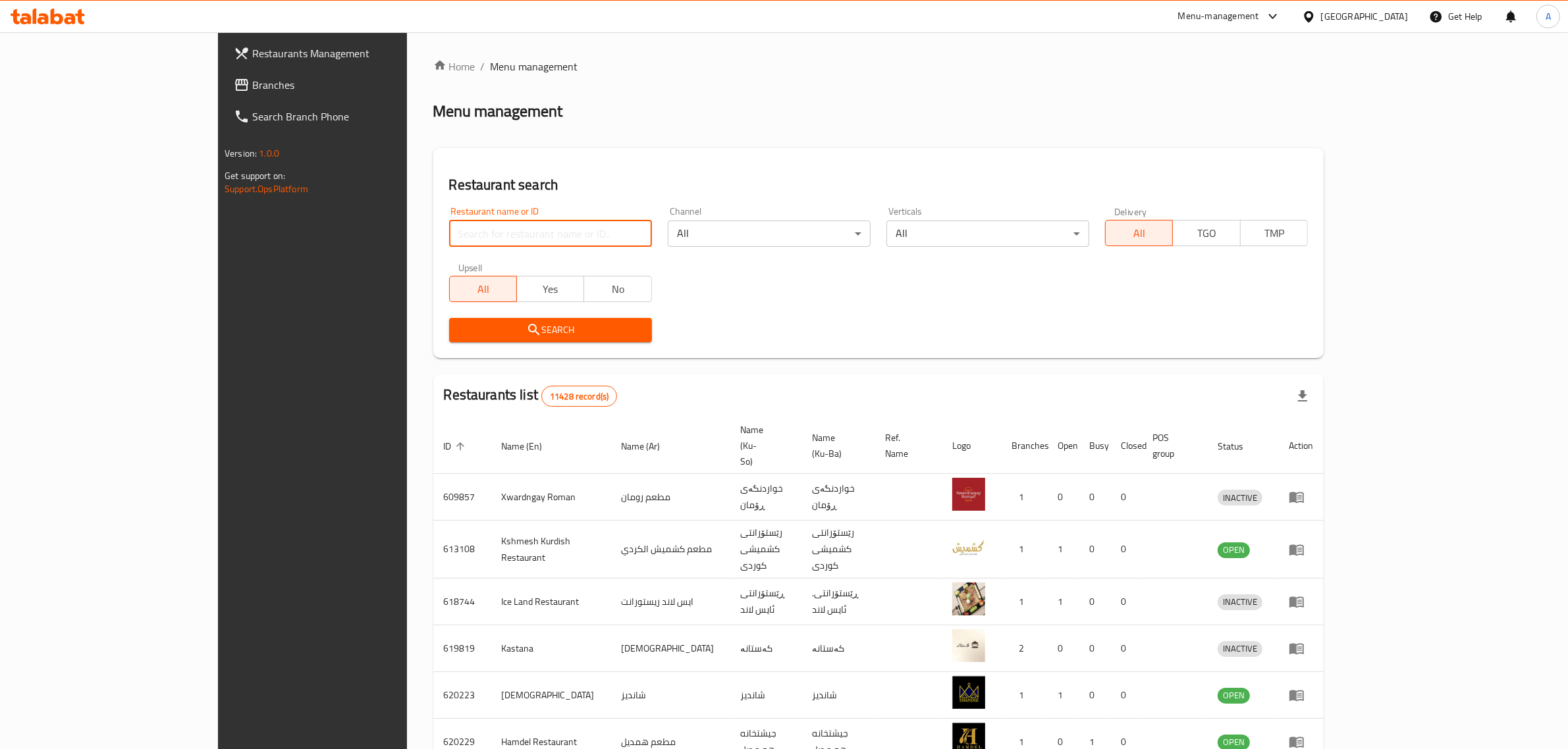
click at [476, 225] on input "search" at bounding box center [550, 234] width 203 height 26
click at [449, 225] on input "search" at bounding box center [550, 234] width 203 height 26
click at [449, 221] on input "search" at bounding box center [550, 234] width 203 height 26
type input "THE CUP LAB"
drag, startPoint x: 387, startPoint y: 245, endPoint x: 295, endPoint y: 245, distance: 92.0
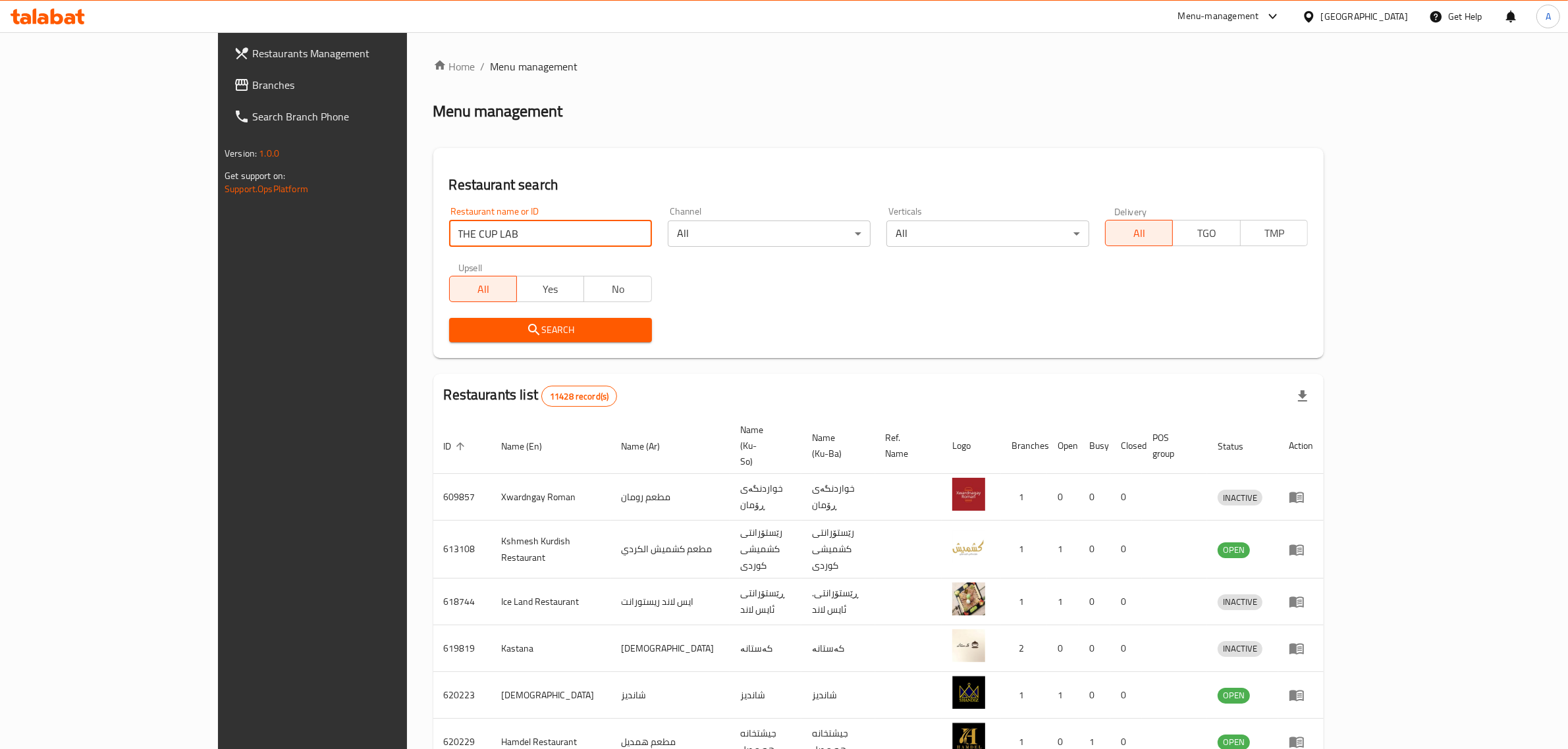
click at [442, 245] on div "Restaurant name or ID THE CUP LAB Restaurant name or ID" at bounding box center [551, 226] width 219 height 56
type input "[PERSON_NAME]"
click at [442, 343] on div "Search" at bounding box center [551, 330] width 219 height 41
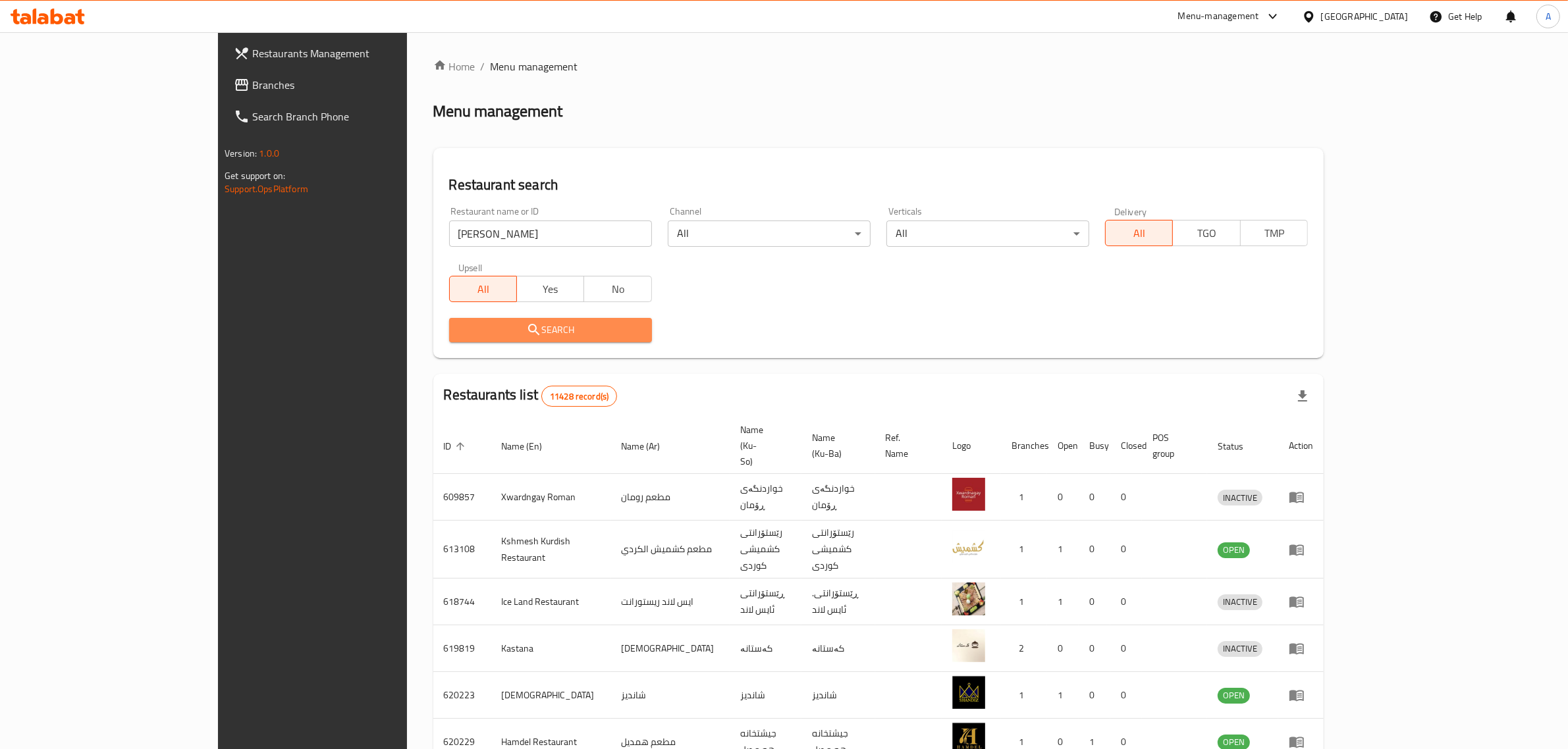
click at [459, 329] on span "Search" at bounding box center [550, 329] width 182 height 16
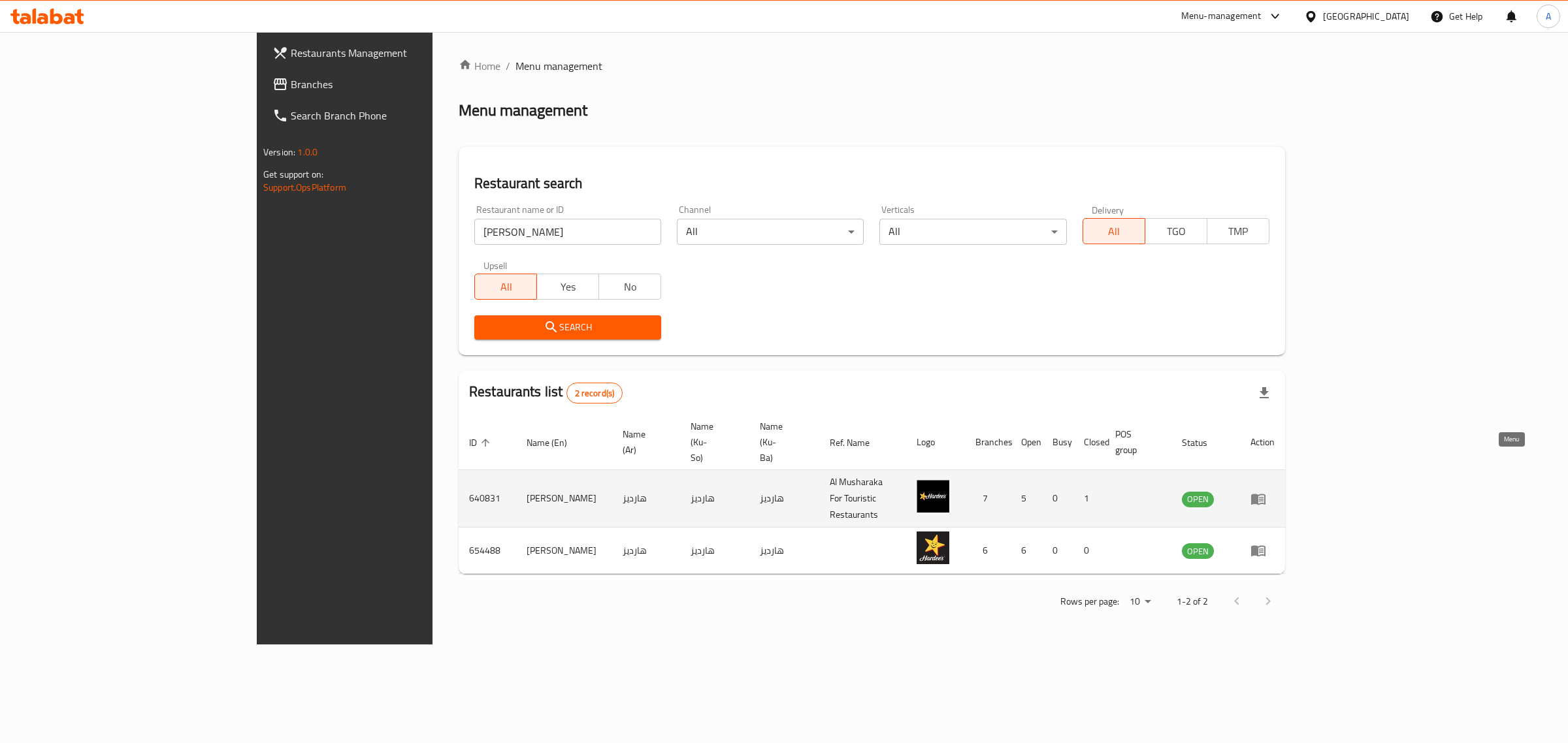
click at [1267, 491] on icon "enhanced table" at bounding box center [1258, 499] width 16 height 16
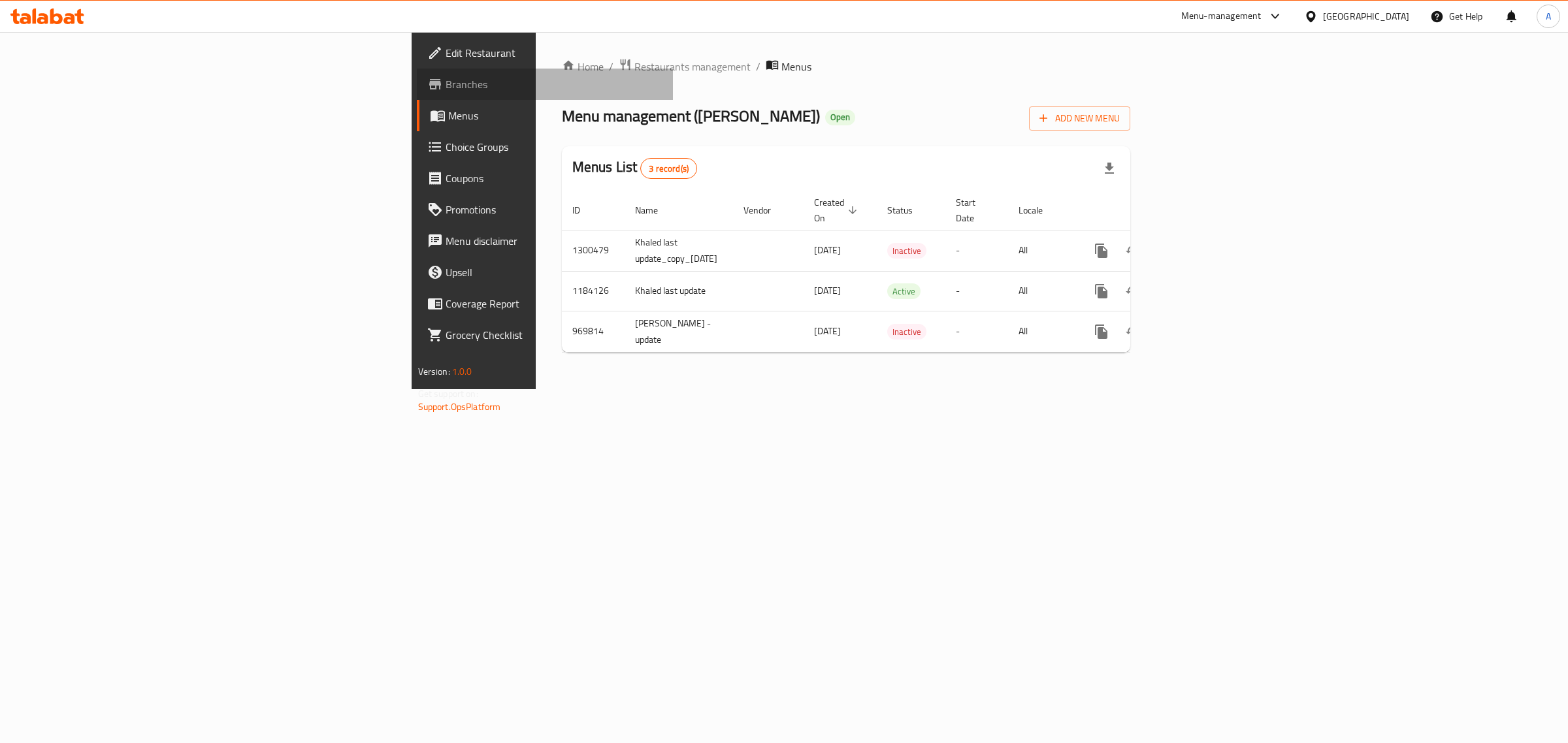
click at [446, 82] on span "Branches" at bounding box center [554, 84] width 217 height 16
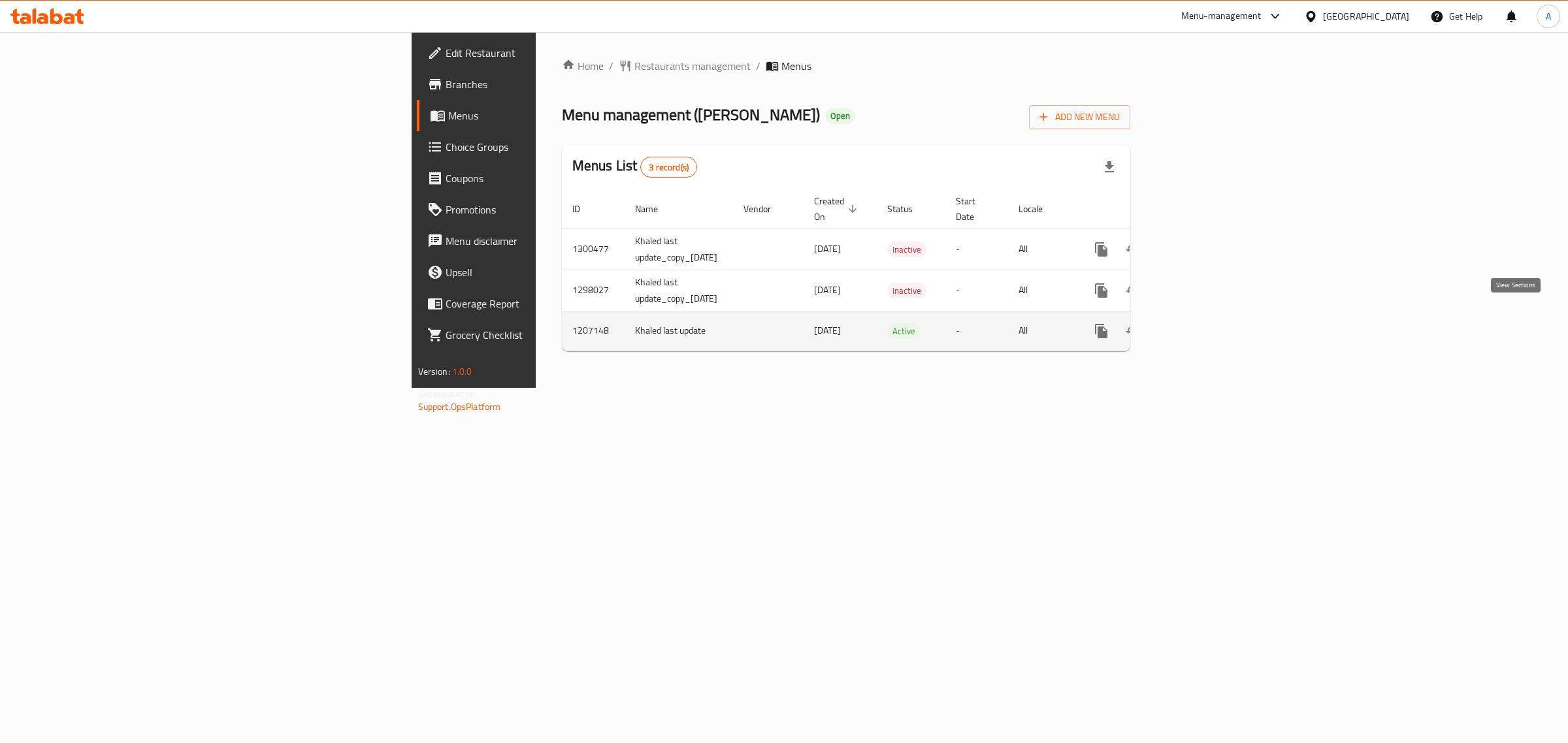
click at [1204, 323] on icon "enhanced table" at bounding box center [1195, 330] width 16 height 16
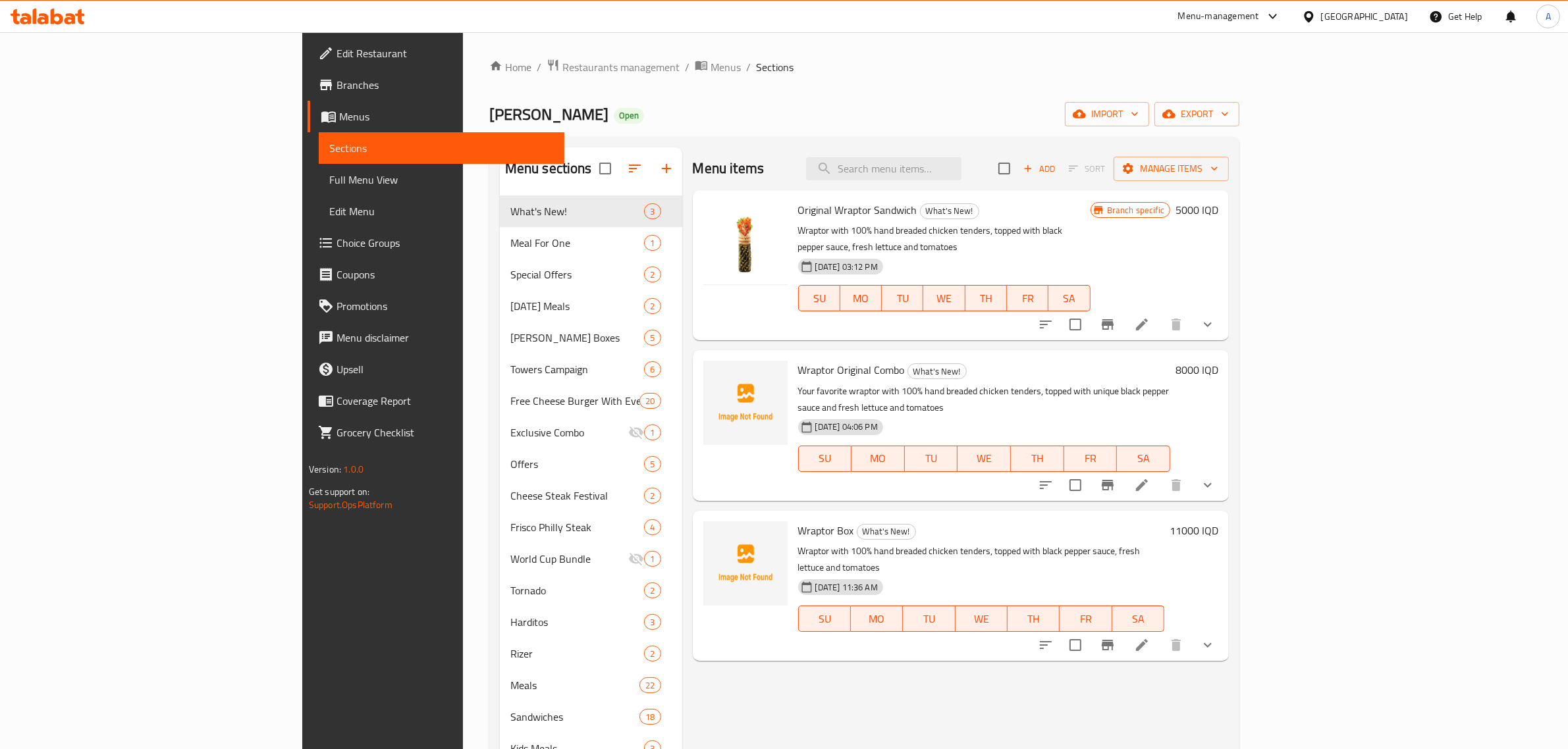
click at [692, 511] on div "Wraptor Box What's New! Wraptor with 100% hand breaded chicken tenders, topped …" at bounding box center [960, 586] width 536 height 150
click at [764, 534] on icon "delete image" at bounding box center [769, 540] width 9 height 12
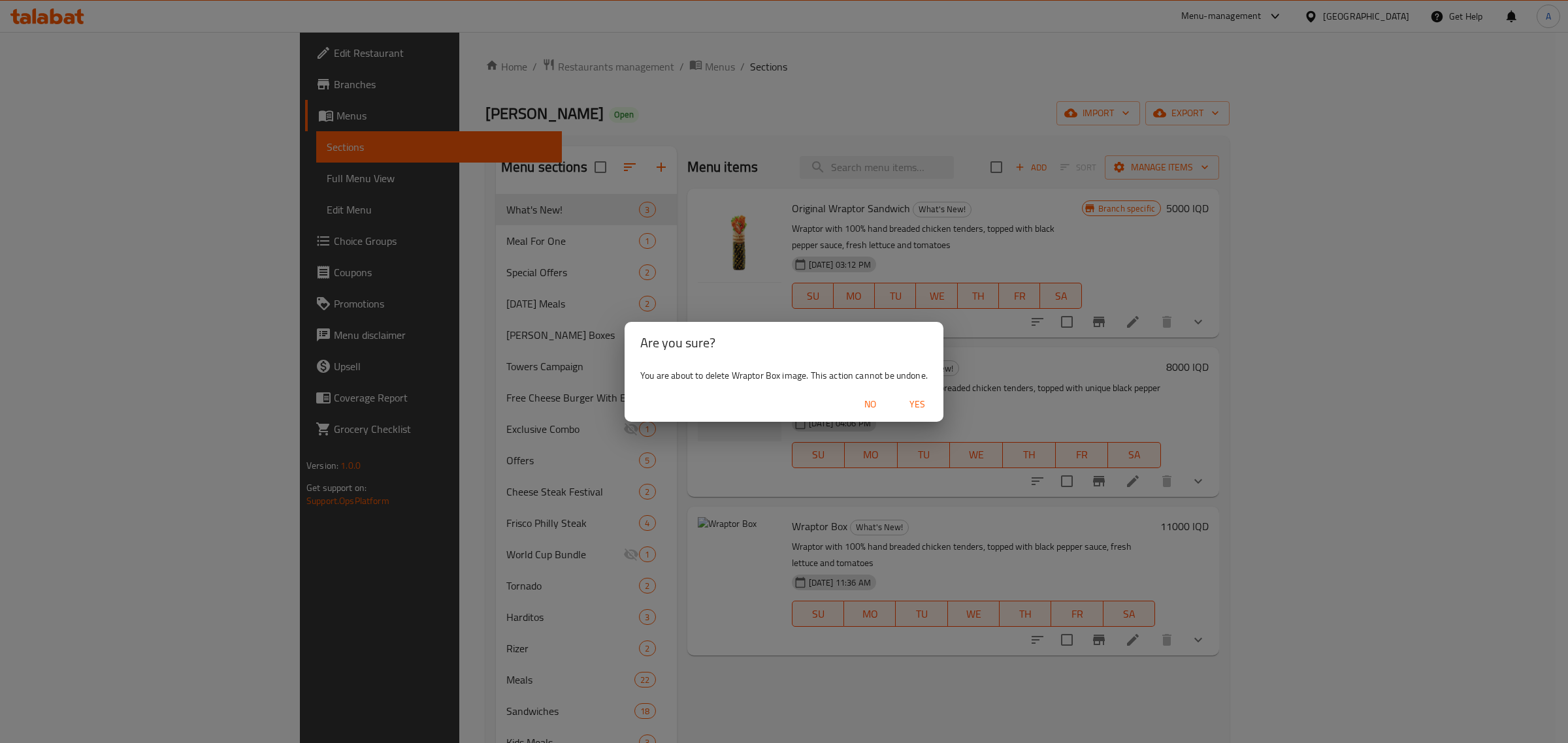
click at [909, 408] on span "Yes" at bounding box center [917, 404] width 32 height 16
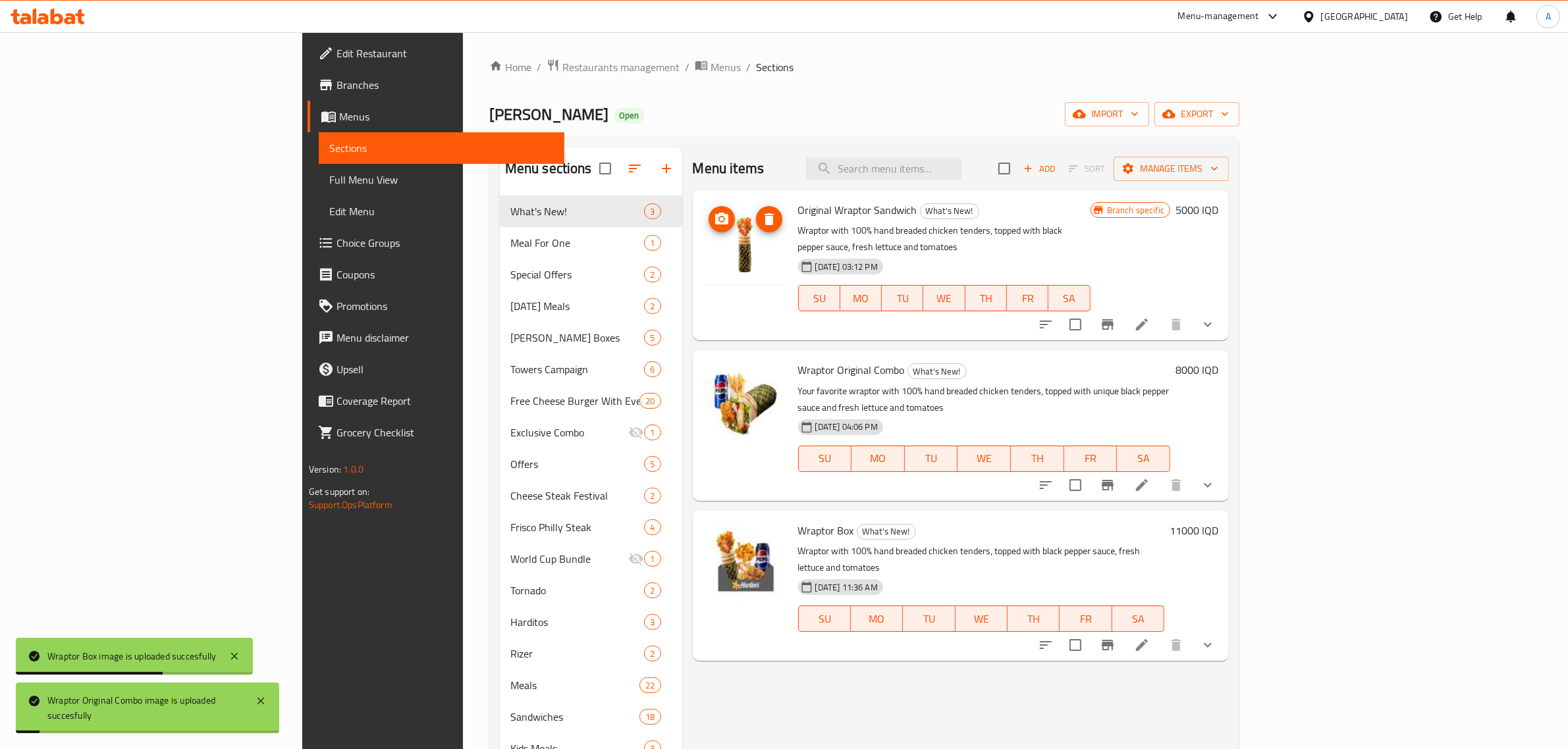
click at [756, 232] on button "delete image" at bounding box center [769, 219] width 26 height 26
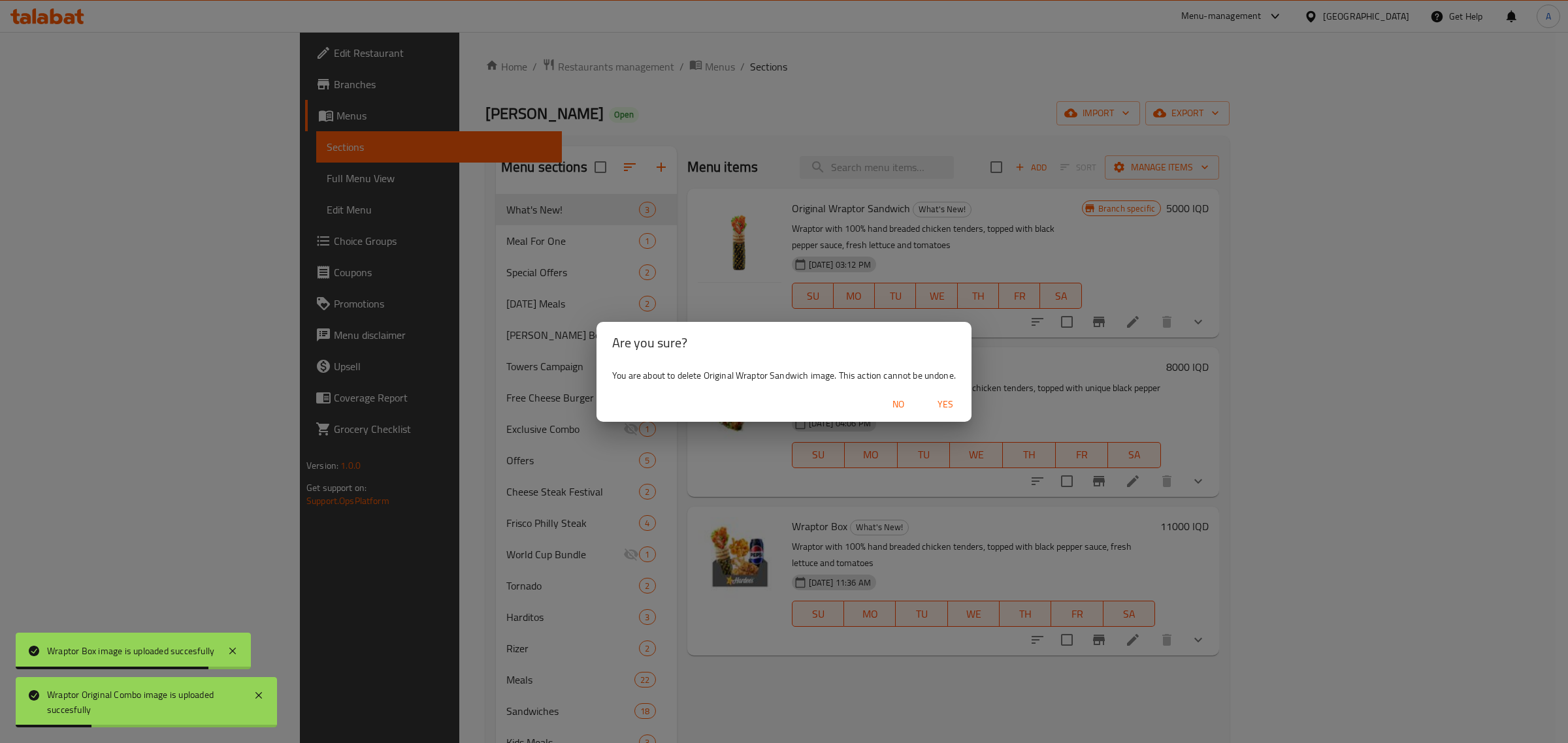
click at [949, 397] on span "Yes" at bounding box center [945, 404] width 32 height 16
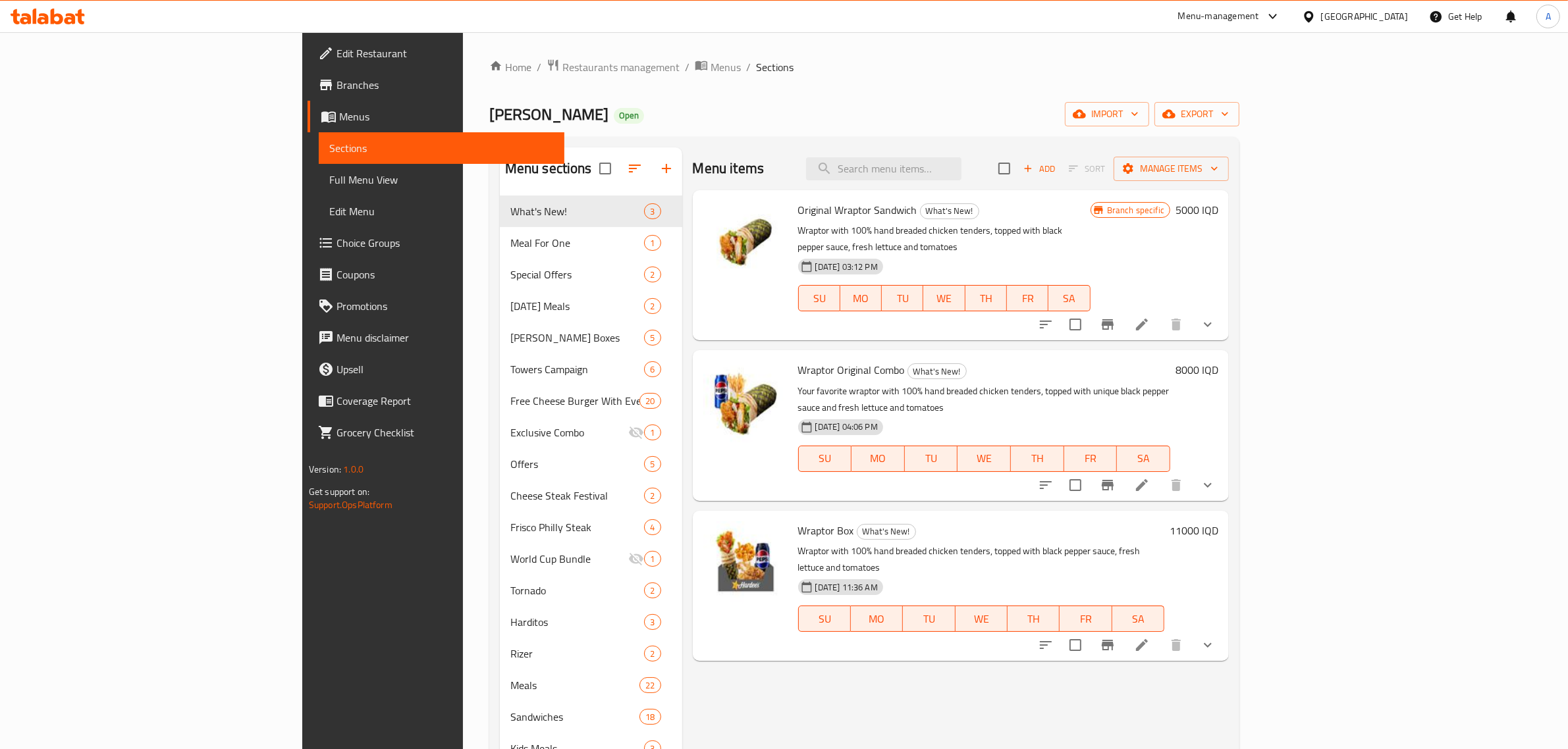
click at [490, 73] on ol "Home / Restaurants management / Menus / Sections" at bounding box center [864, 67] width 750 height 17
click at [562, 70] on span "Restaurants management" at bounding box center [621, 67] width 117 height 16
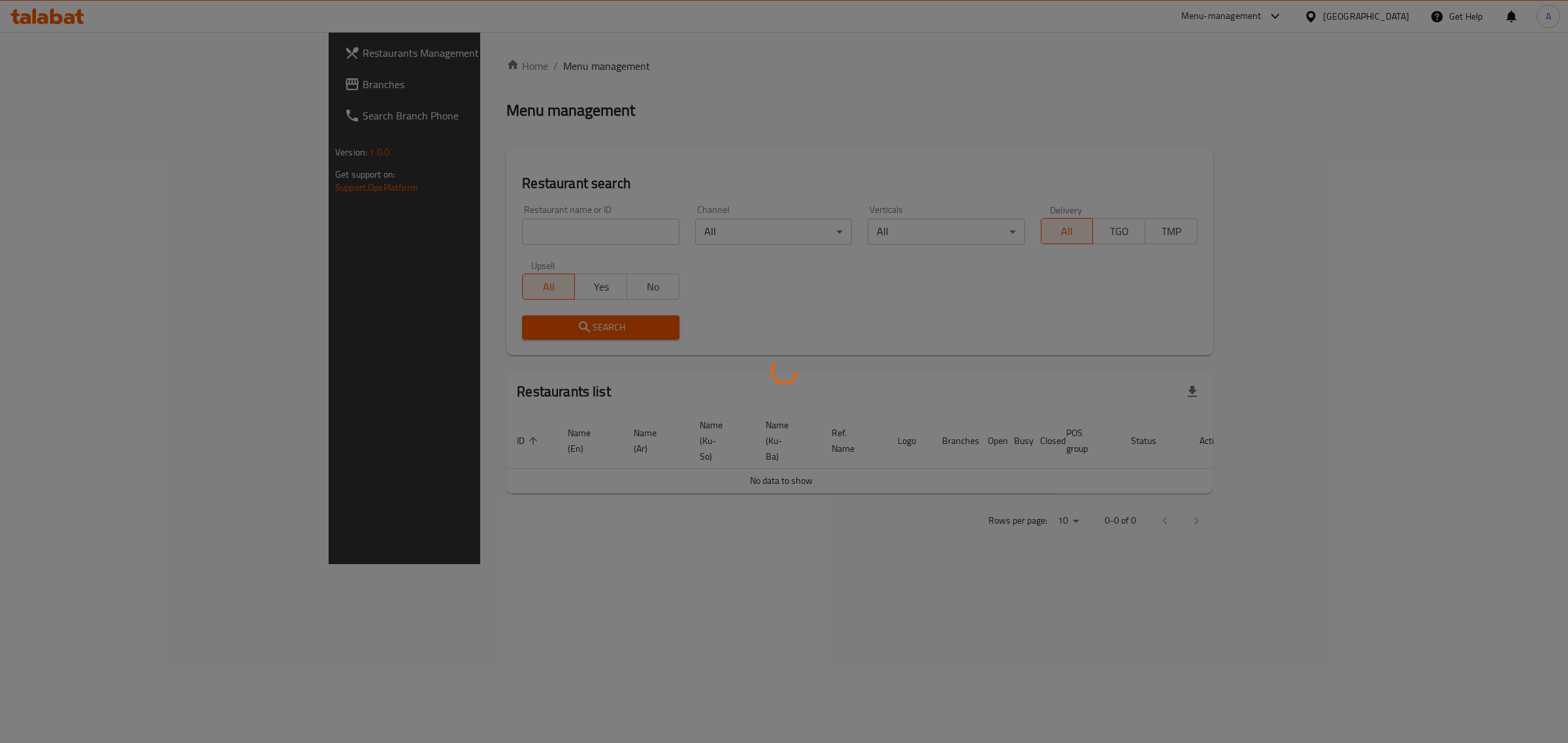
click at [430, 239] on div at bounding box center [784, 372] width 1568 height 743
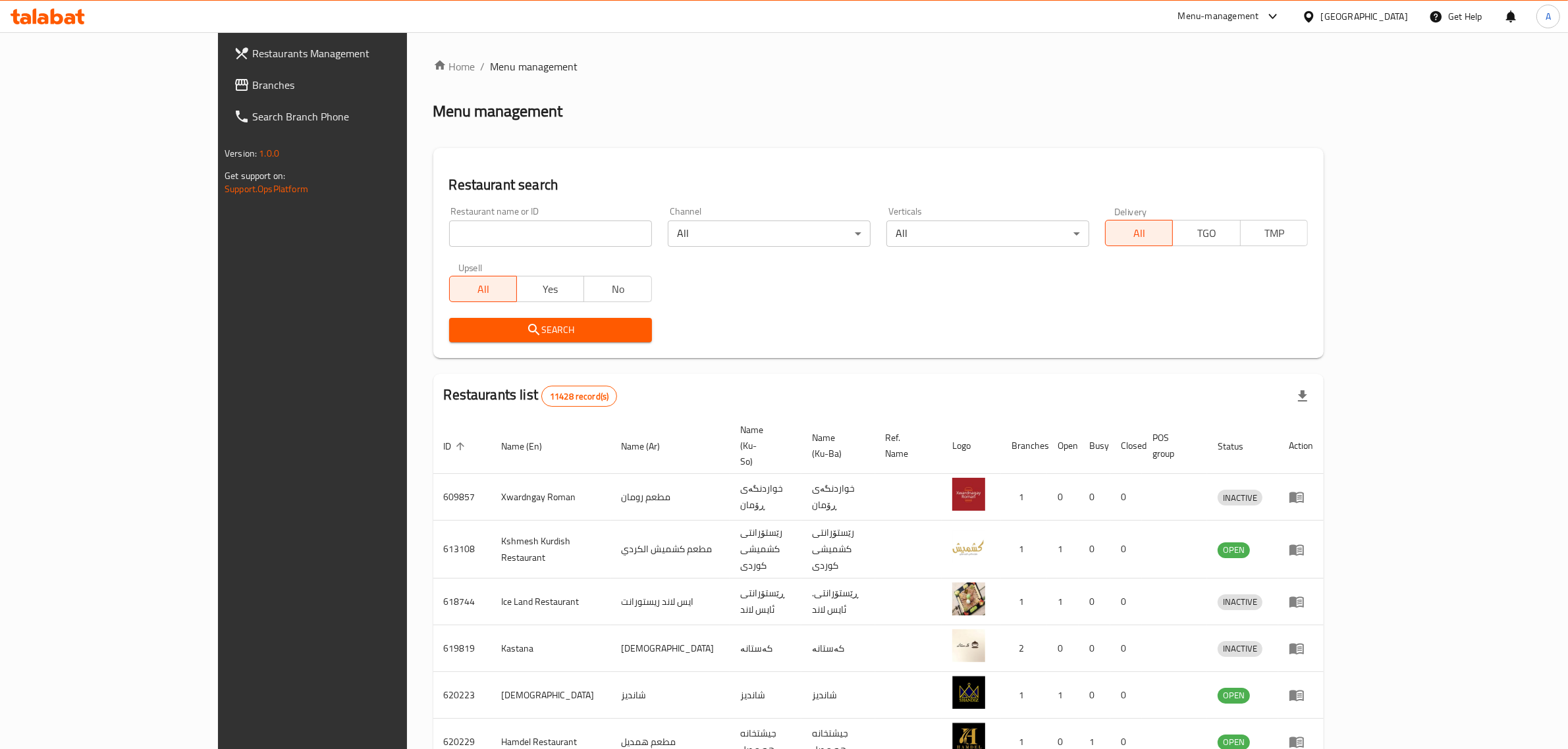
click at [449, 222] on input "search" at bounding box center [550, 234] width 203 height 26
type input "[PERSON_NAME]"
click at [526, 333] on icon "submit" at bounding box center [534, 329] width 16 height 16
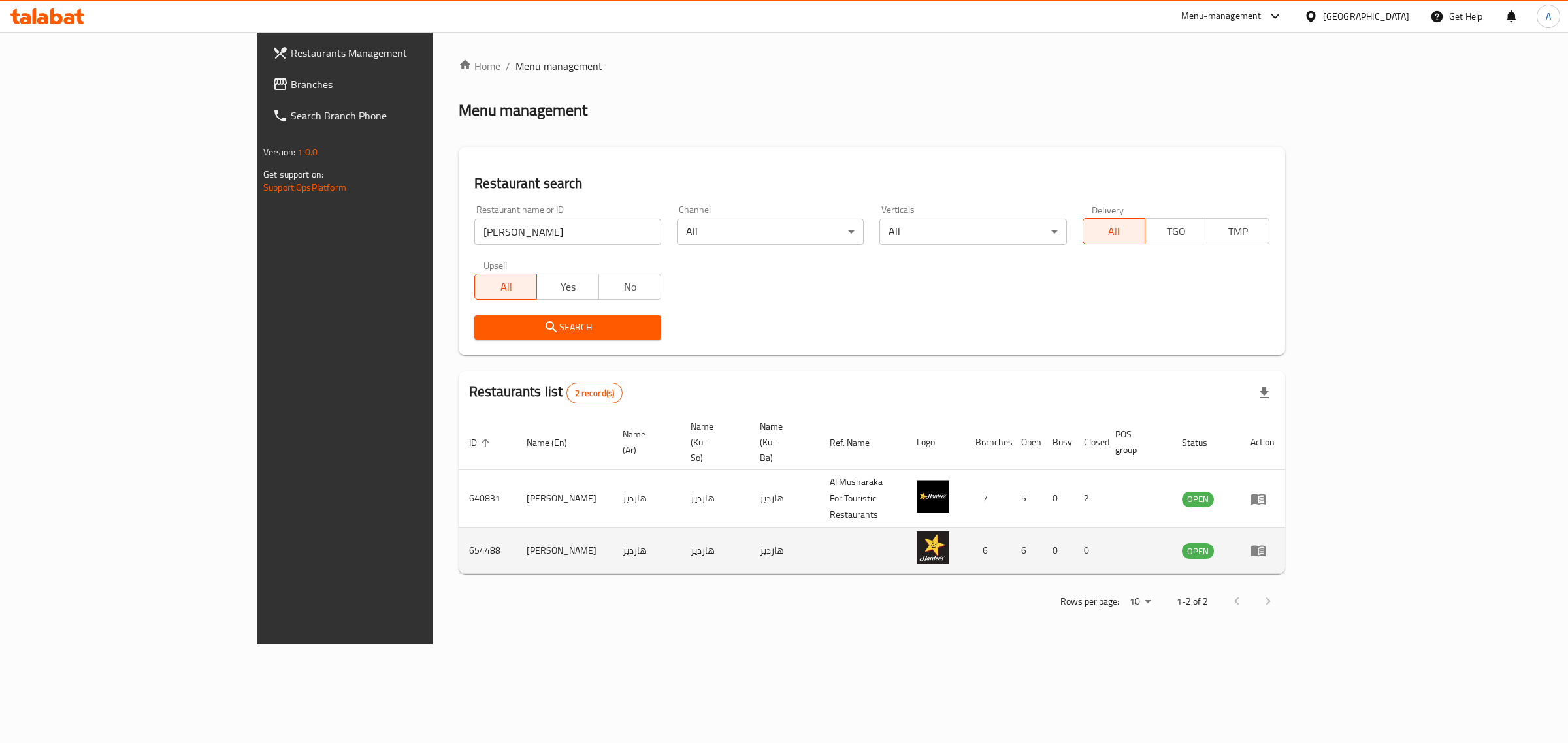
click at [1266, 546] on icon "enhanced table" at bounding box center [1258, 552] width 14 height 11
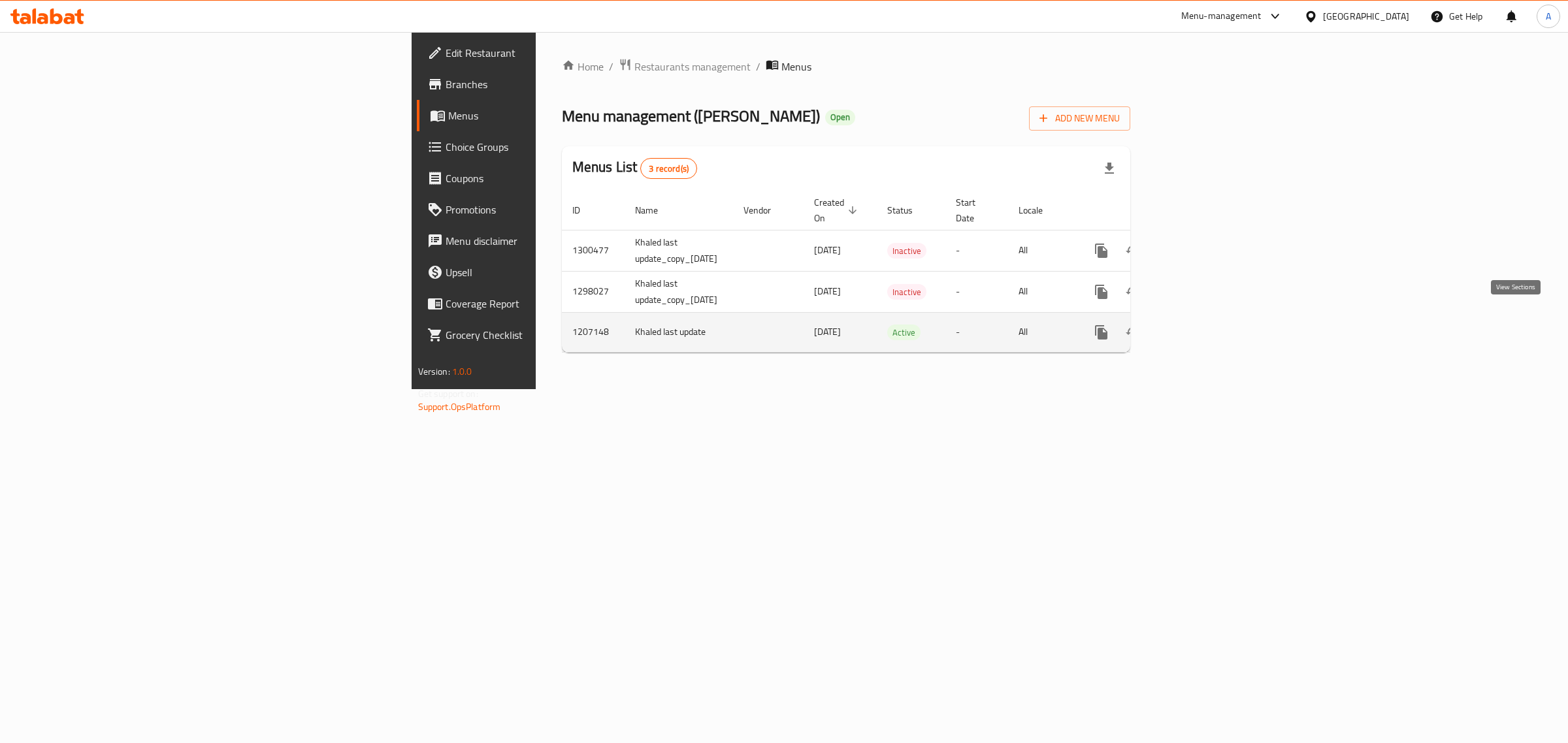
click at [1204, 326] on icon "enhanced table" at bounding box center [1195, 332] width 16 height 16
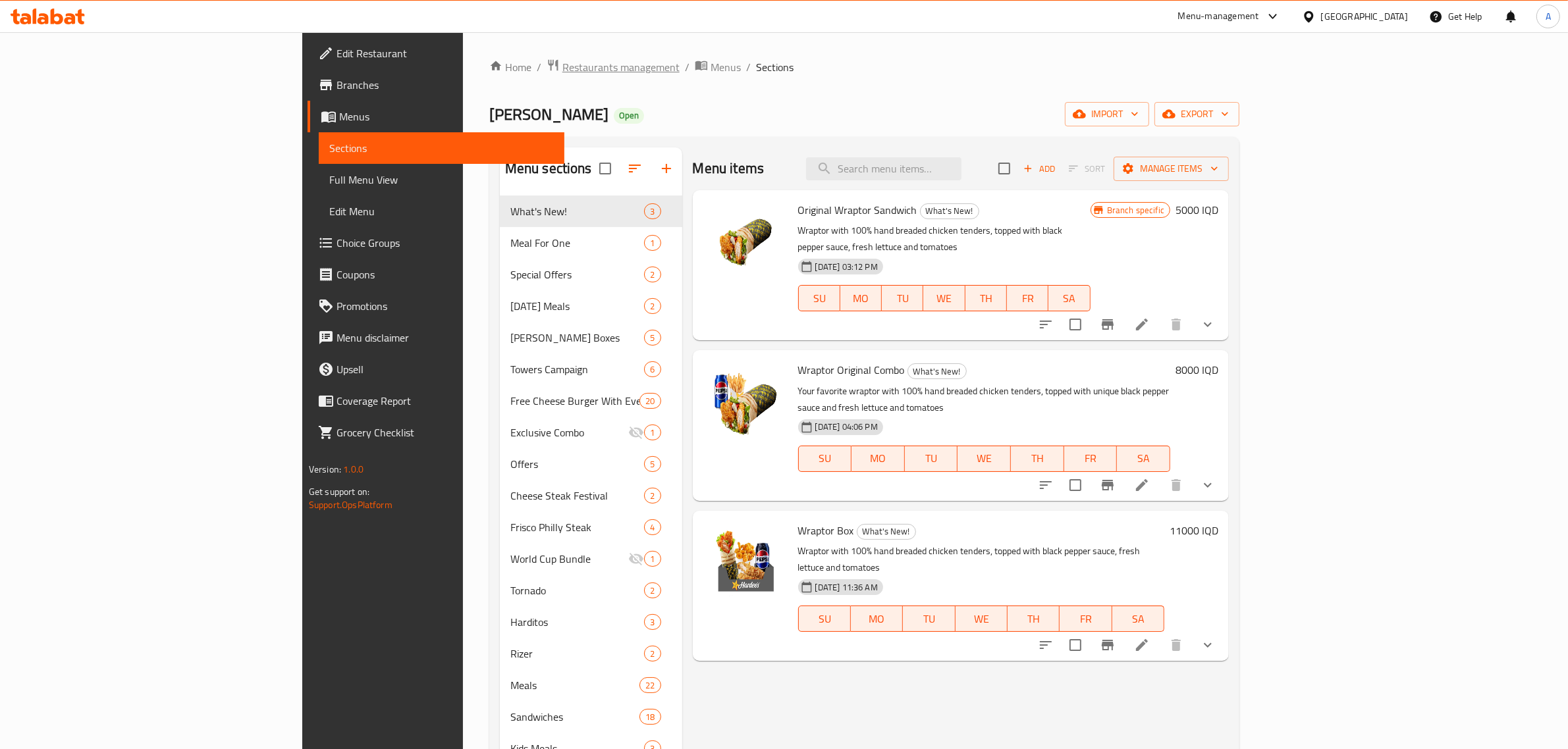
click at [562, 64] on span "Restaurants management" at bounding box center [621, 67] width 117 height 16
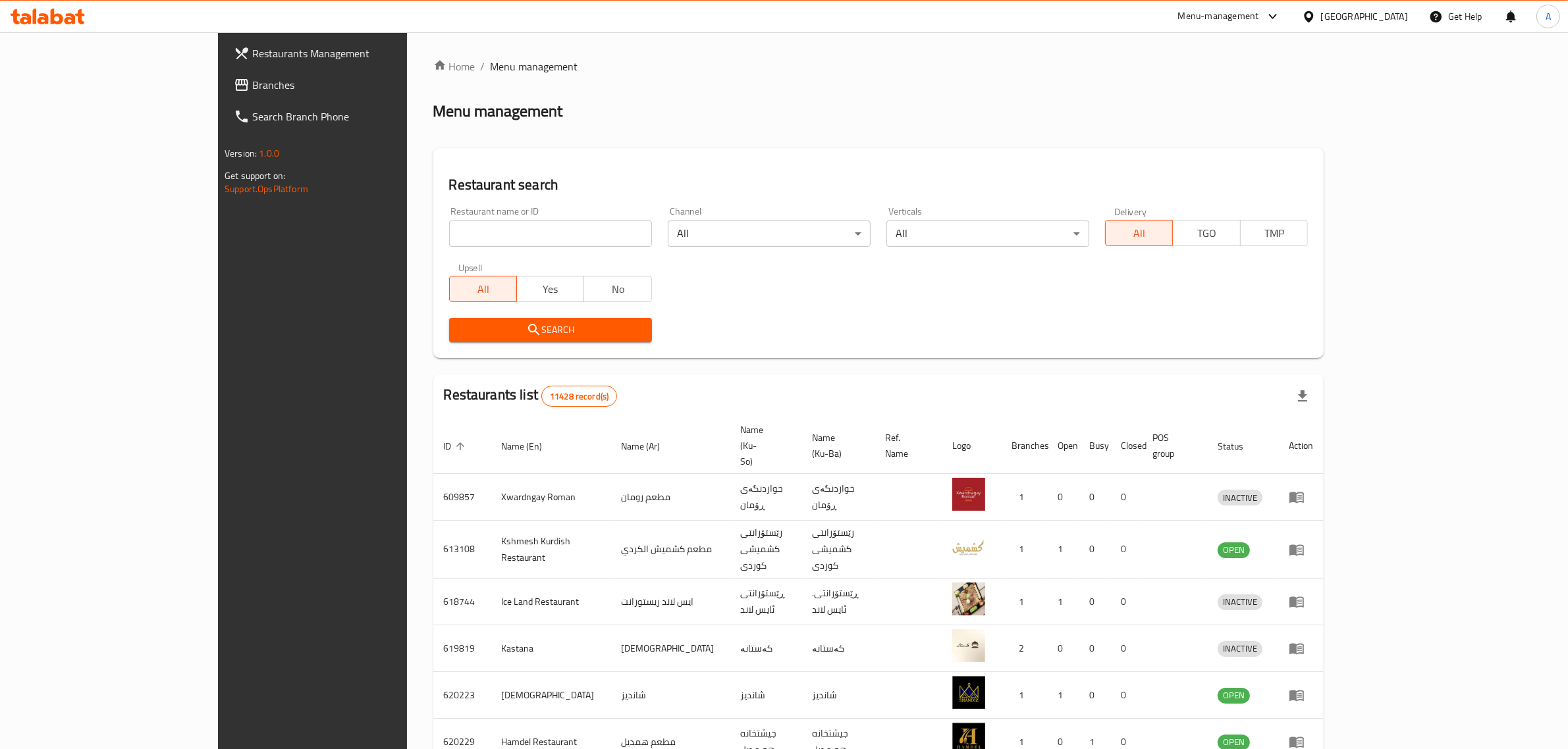
click at [453, 232] on input "search" at bounding box center [550, 234] width 203 height 26
click at [442, 256] on div "Upsell All Yes No" at bounding box center [551, 282] width 219 height 56
click at [449, 241] on input "[PERSON_NAME]" at bounding box center [550, 234] width 203 height 26
type input "hardee's"
click button "Search" at bounding box center [550, 330] width 203 height 25
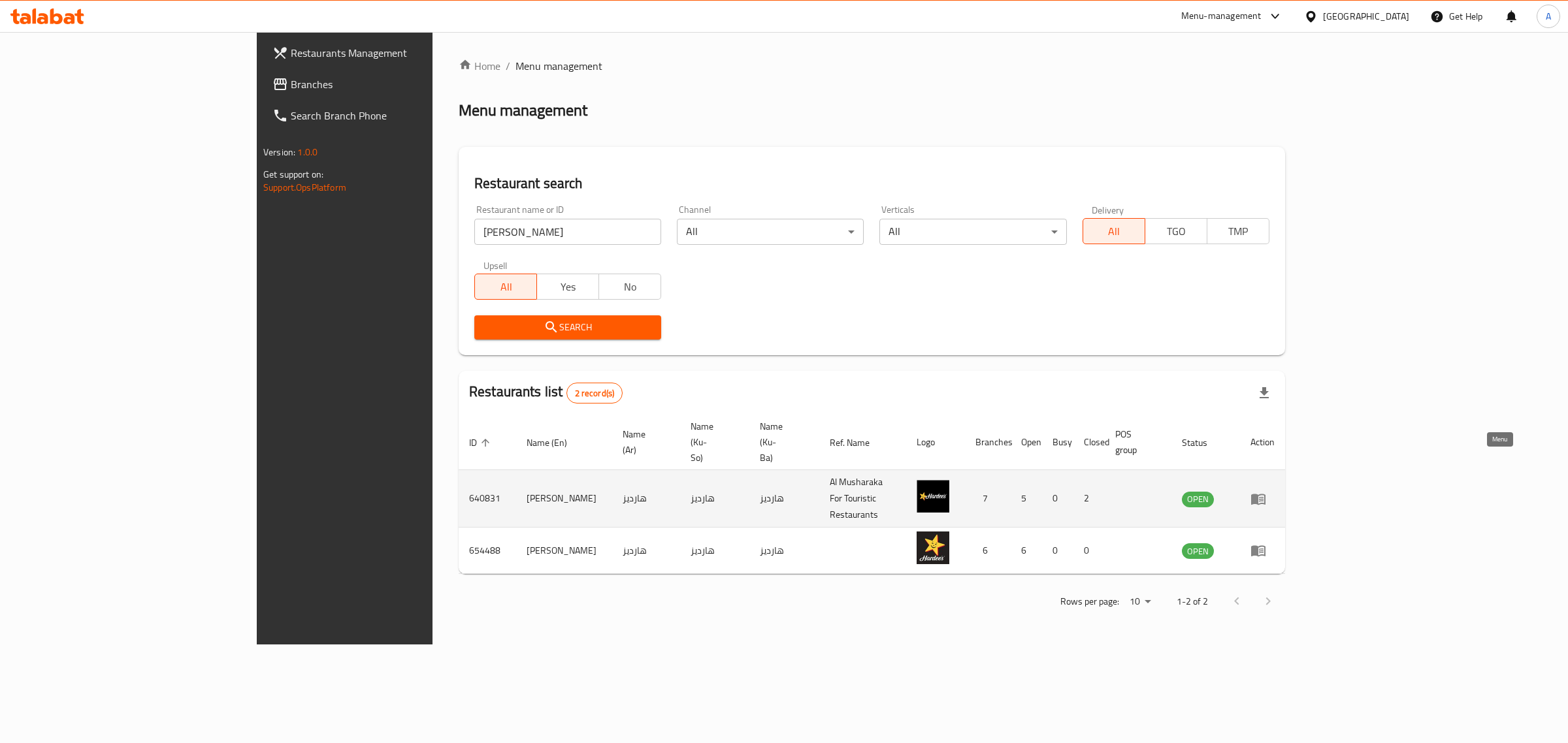
click at [1267, 491] on icon "enhanced table" at bounding box center [1258, 499] width 16 height 16
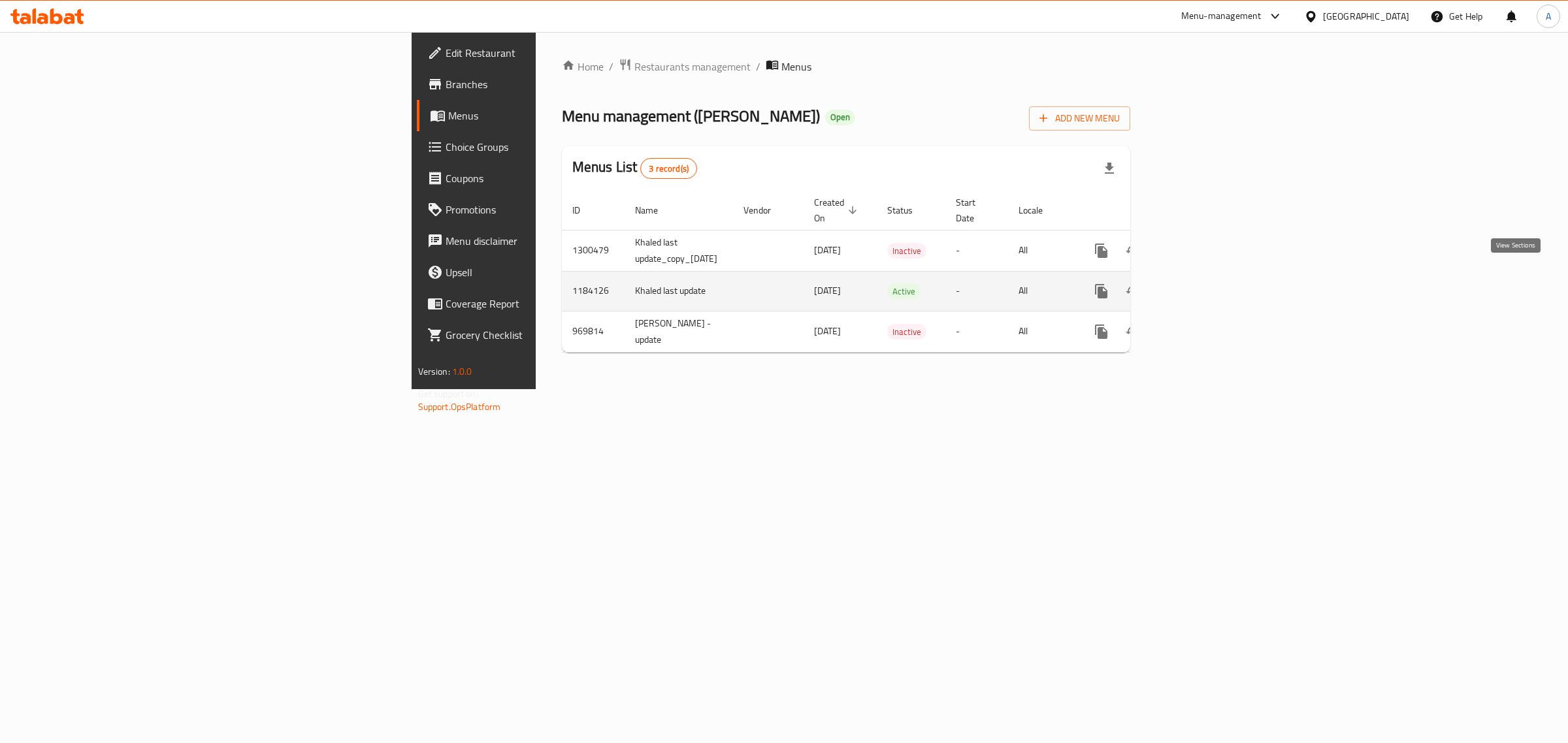
click at [1211, 285] on link "enhanced table" at bounding box center [1196, 292] width 32 height 32
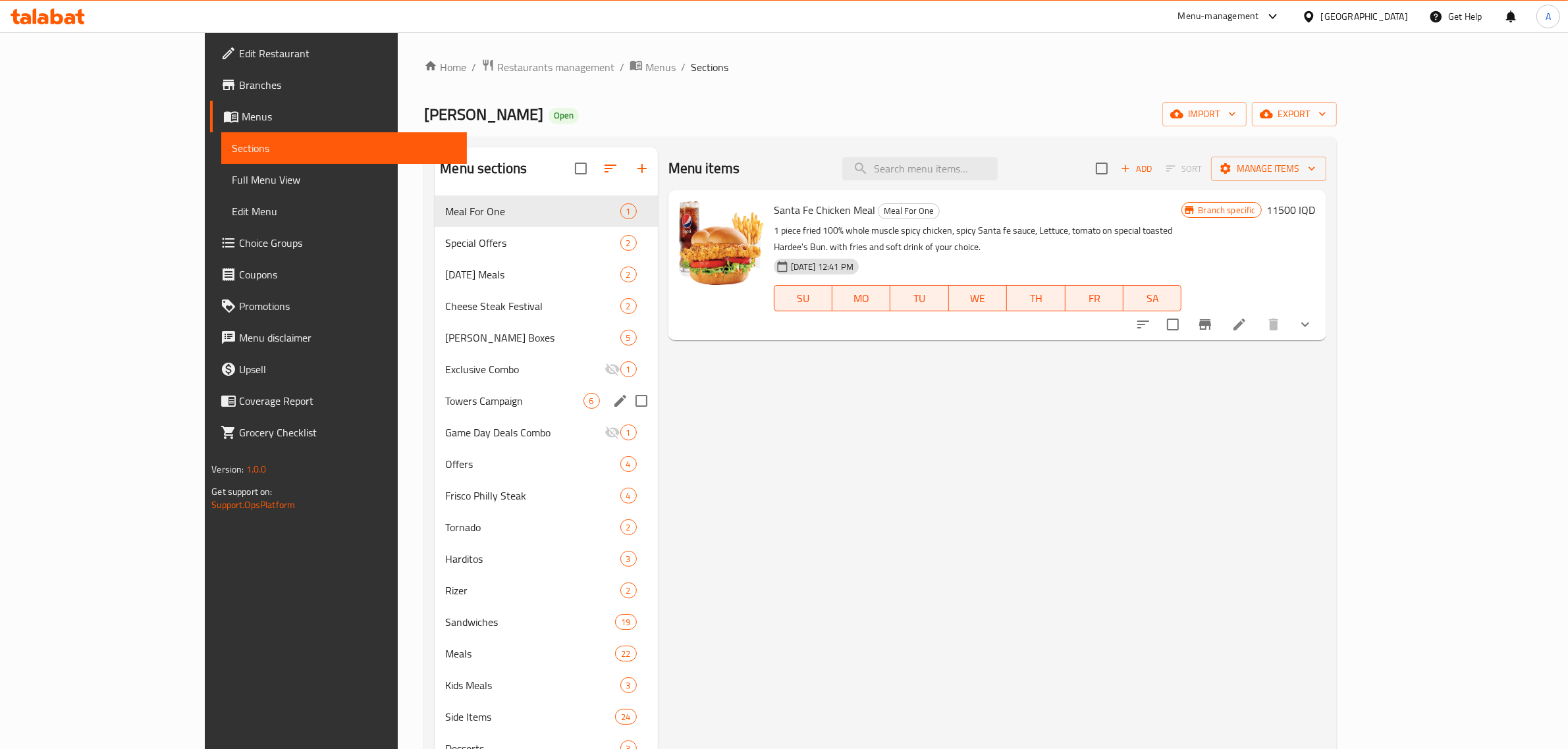
click at [435, 390] on div "Towers Campaign 6" at bounding box center [546, 401] width 223 height 32
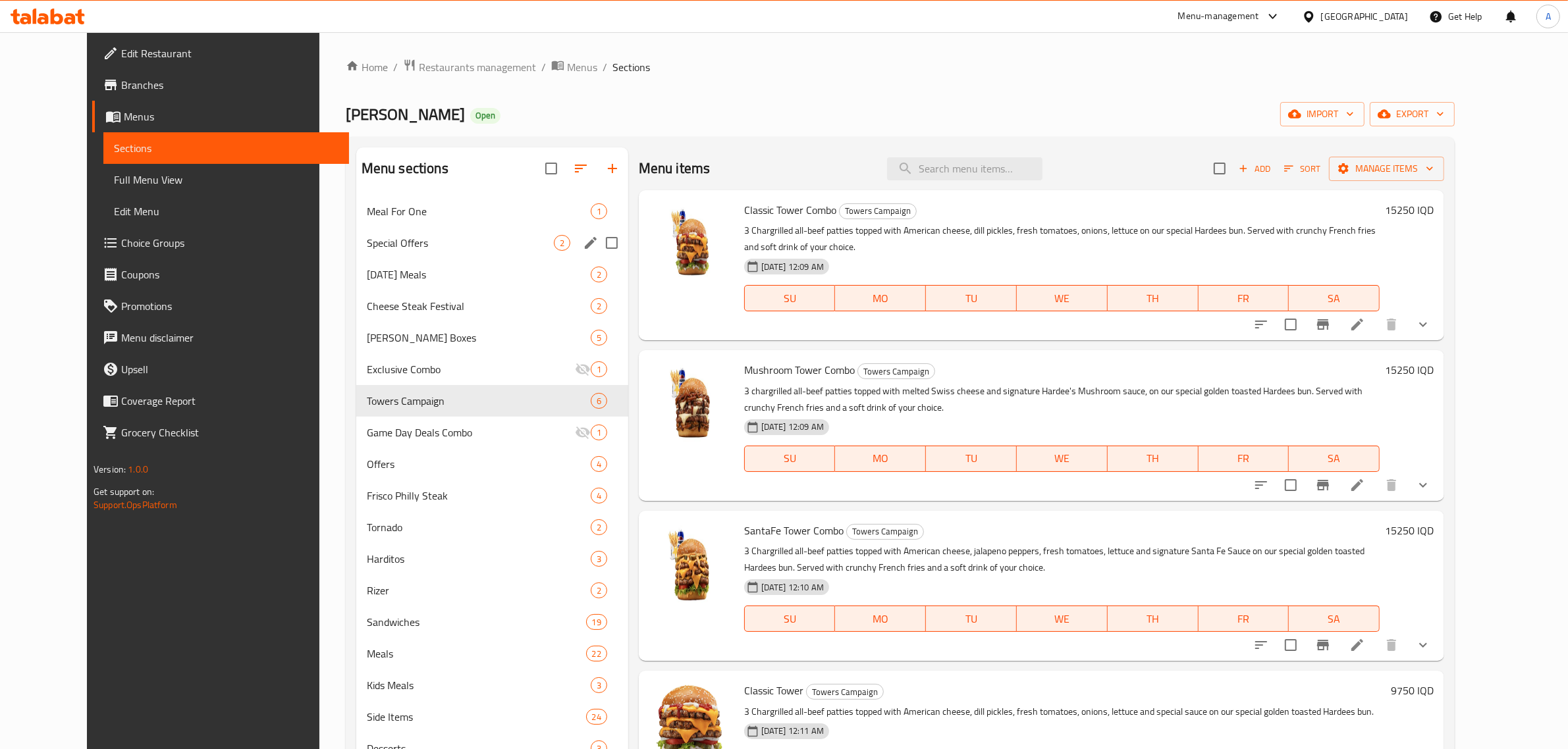
click at [420, 258] on div "Special Offers 2" at bounding box center [492, 243] width 272 height 32
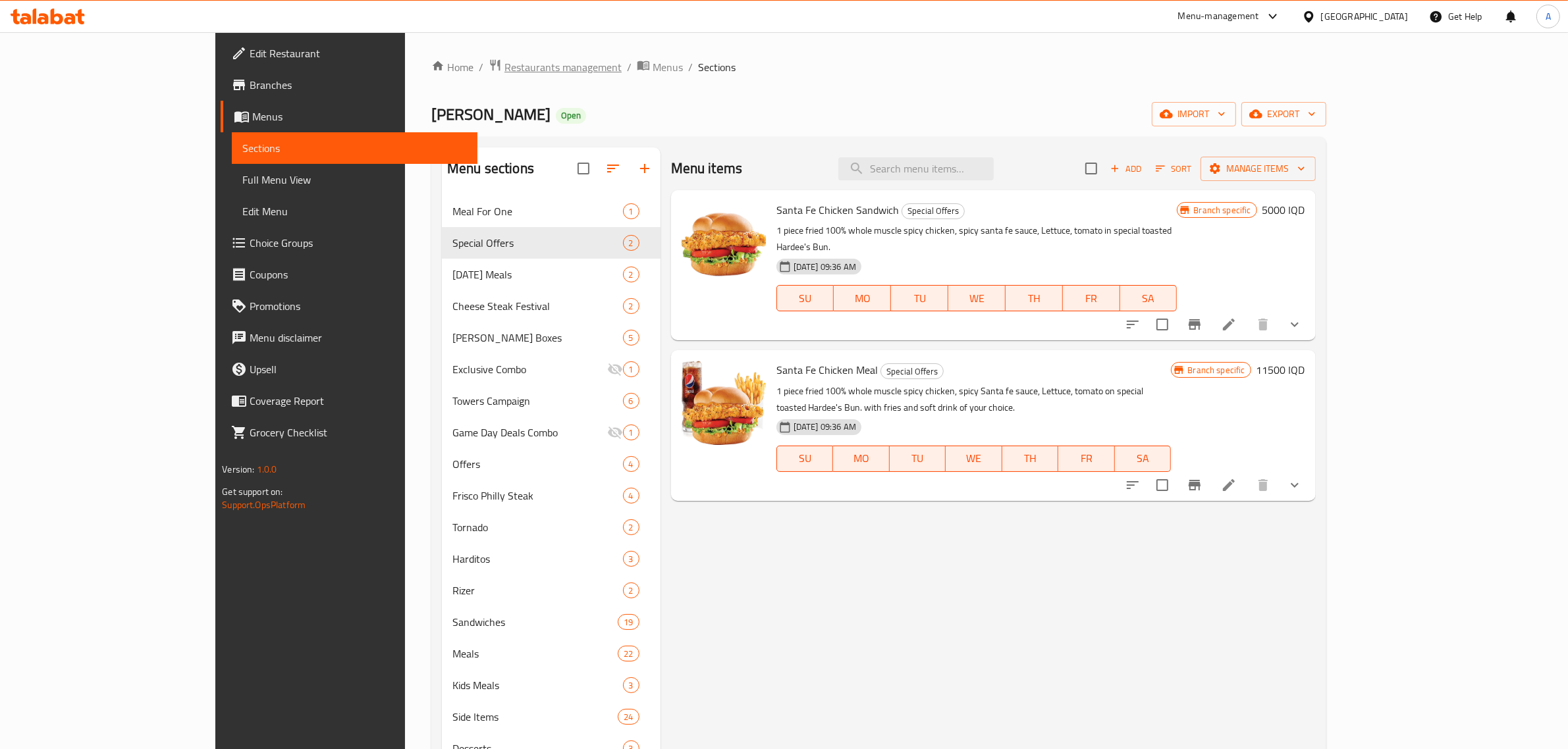
click at [505, 73] on span "Restaurants management" at bounding box center [563, 67] width 117 height 16
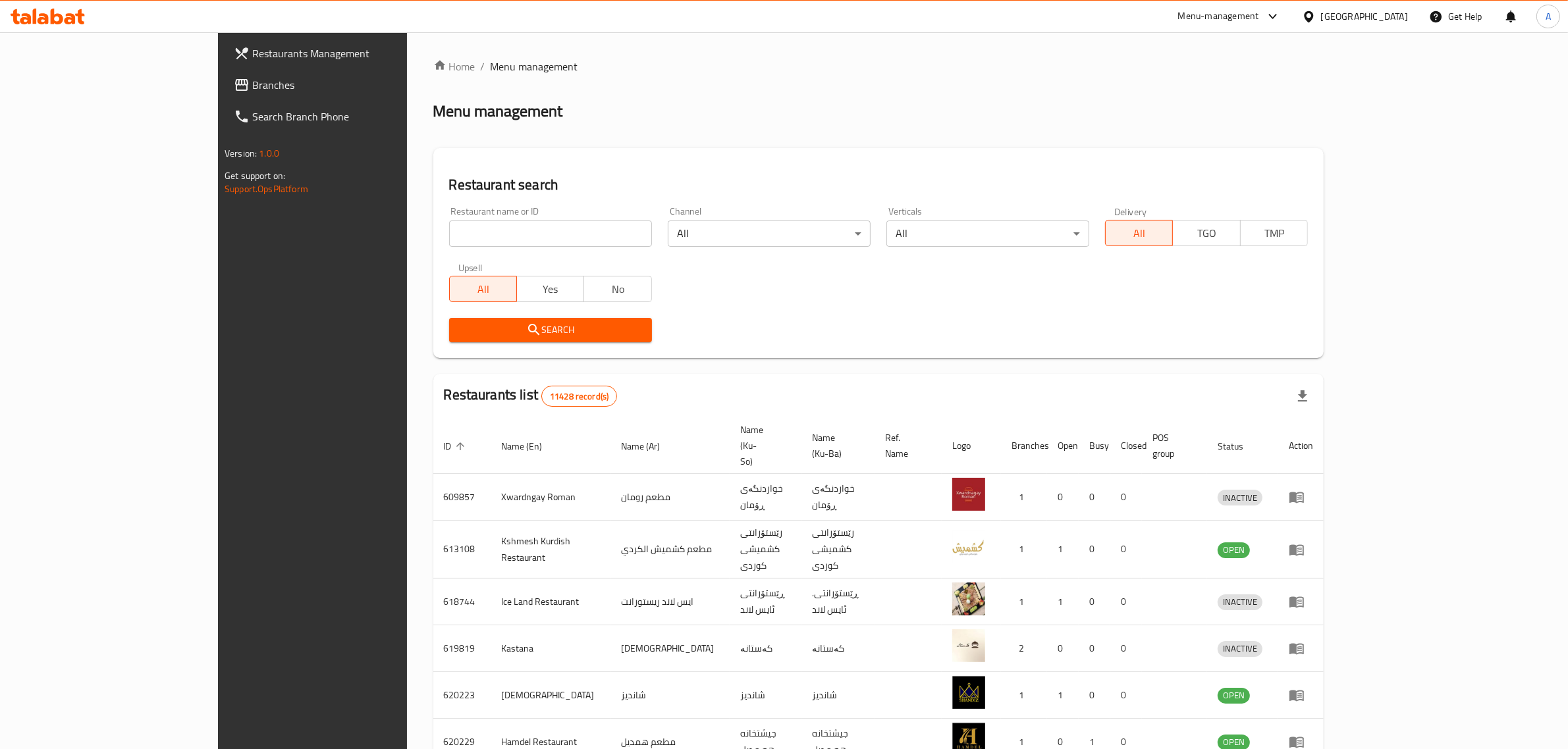
click at [449, 222] on input "search" at bounding box center [550, 234] width 203 height 26
type input "[PERSON_NAME]"
click at [492, 333] on span "Search" at bounding box center [550, 329] width 182 height 16
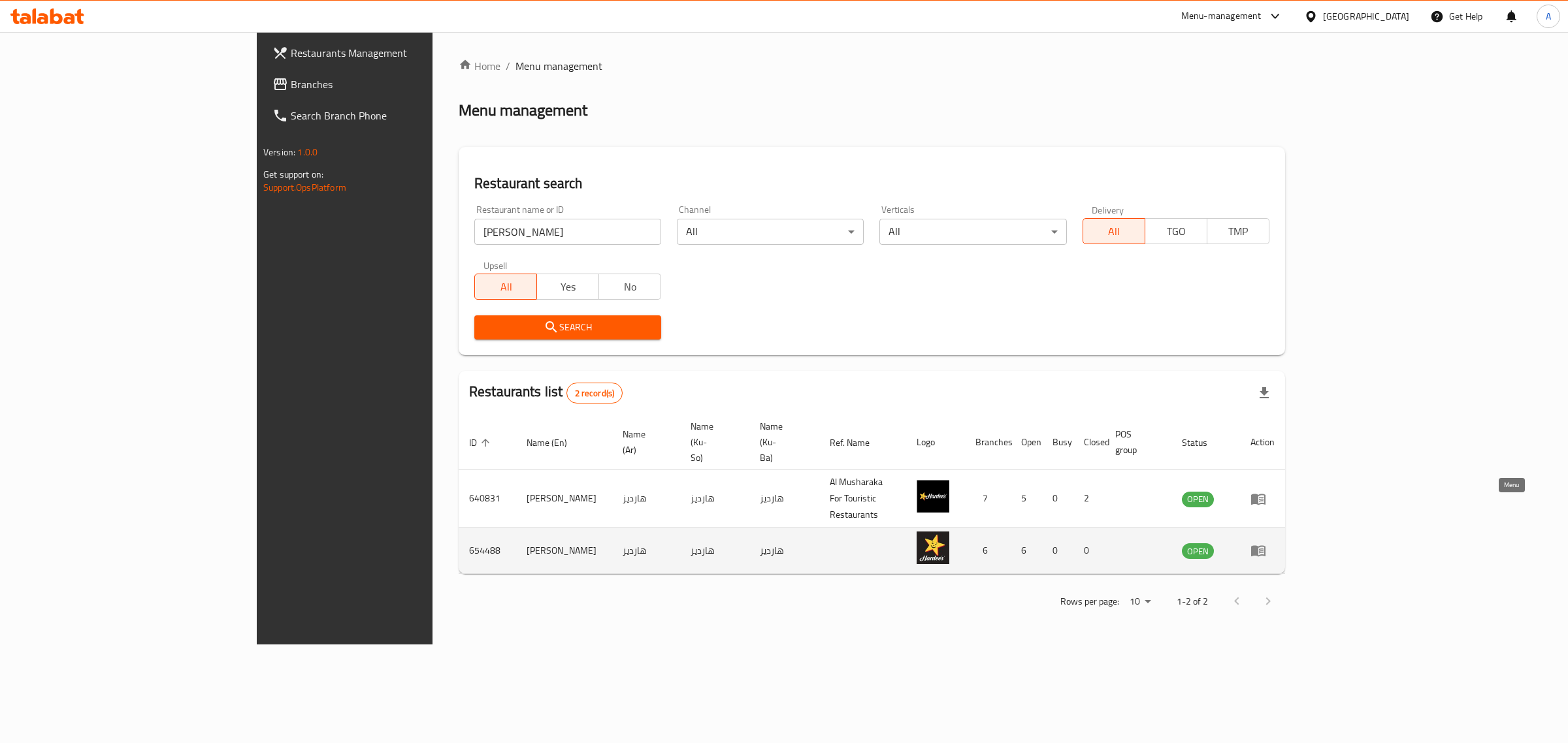
click at [1267, 543] on icon "enhanced table" at bounding box center [1258, 550] width 16 height 16
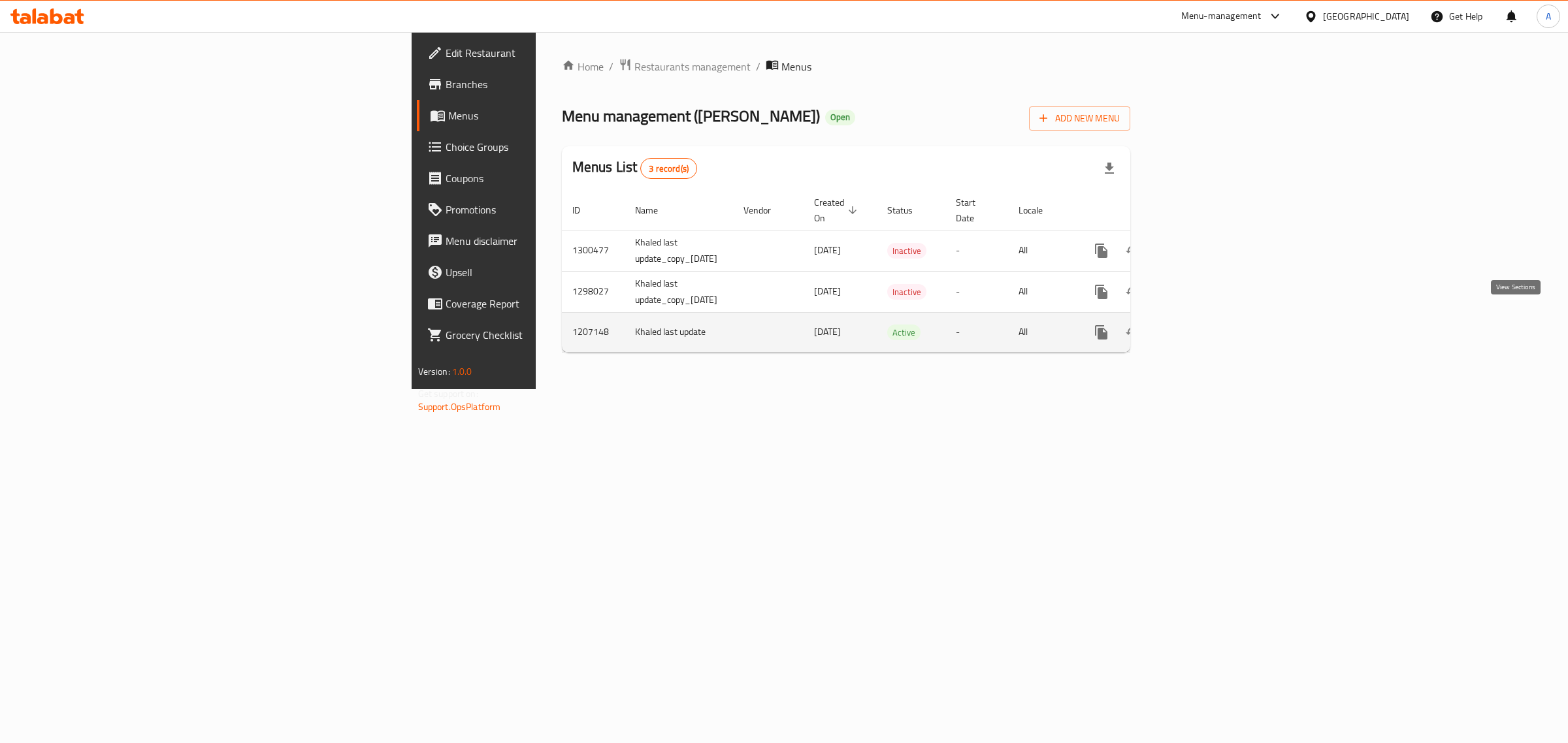
click at [1204, 325] on icon "enhanced table" at bounding box center [1195, 332] width 16 height 16
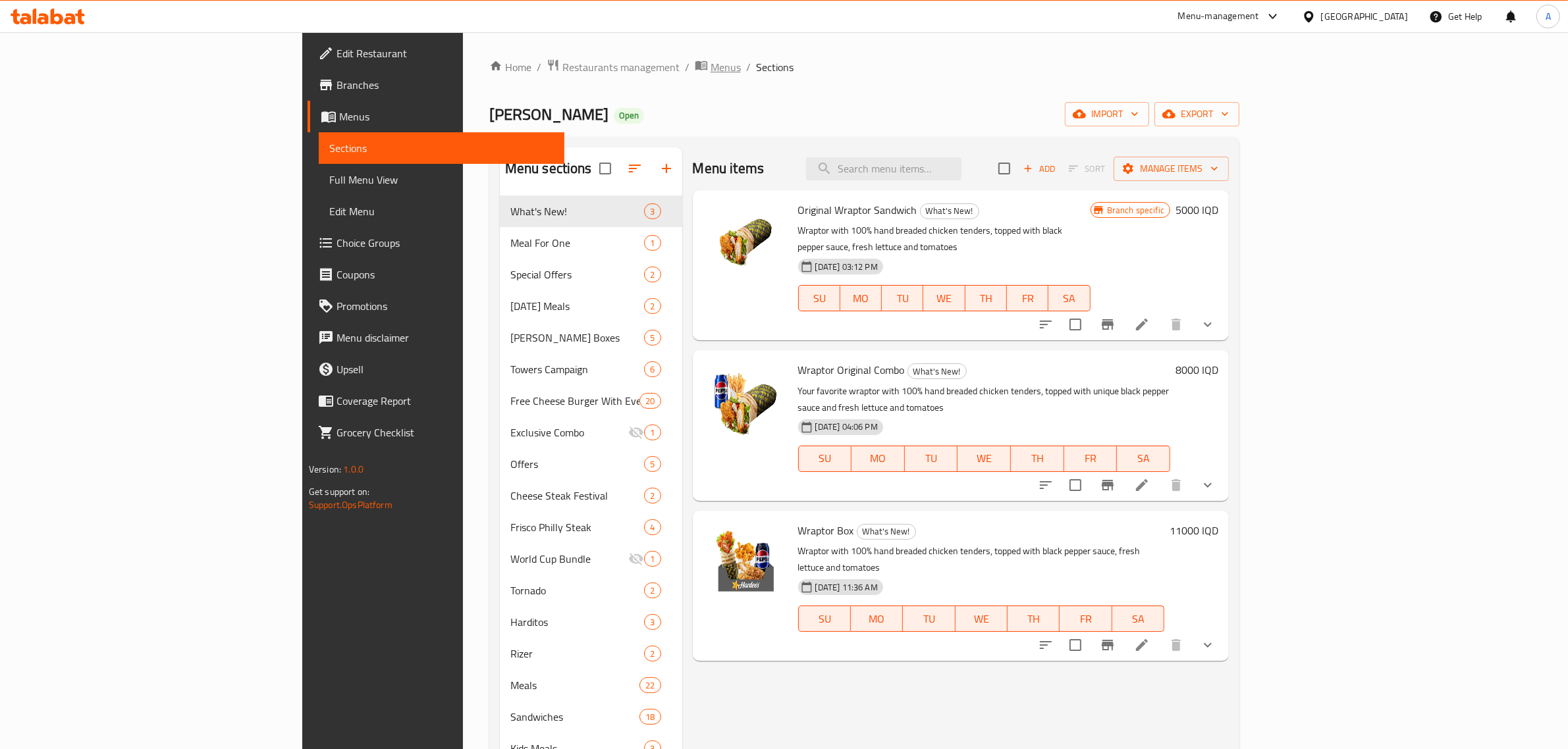
click at [710, 63] on span "Menus" at bounding box center [726, 67] width 30 height 16
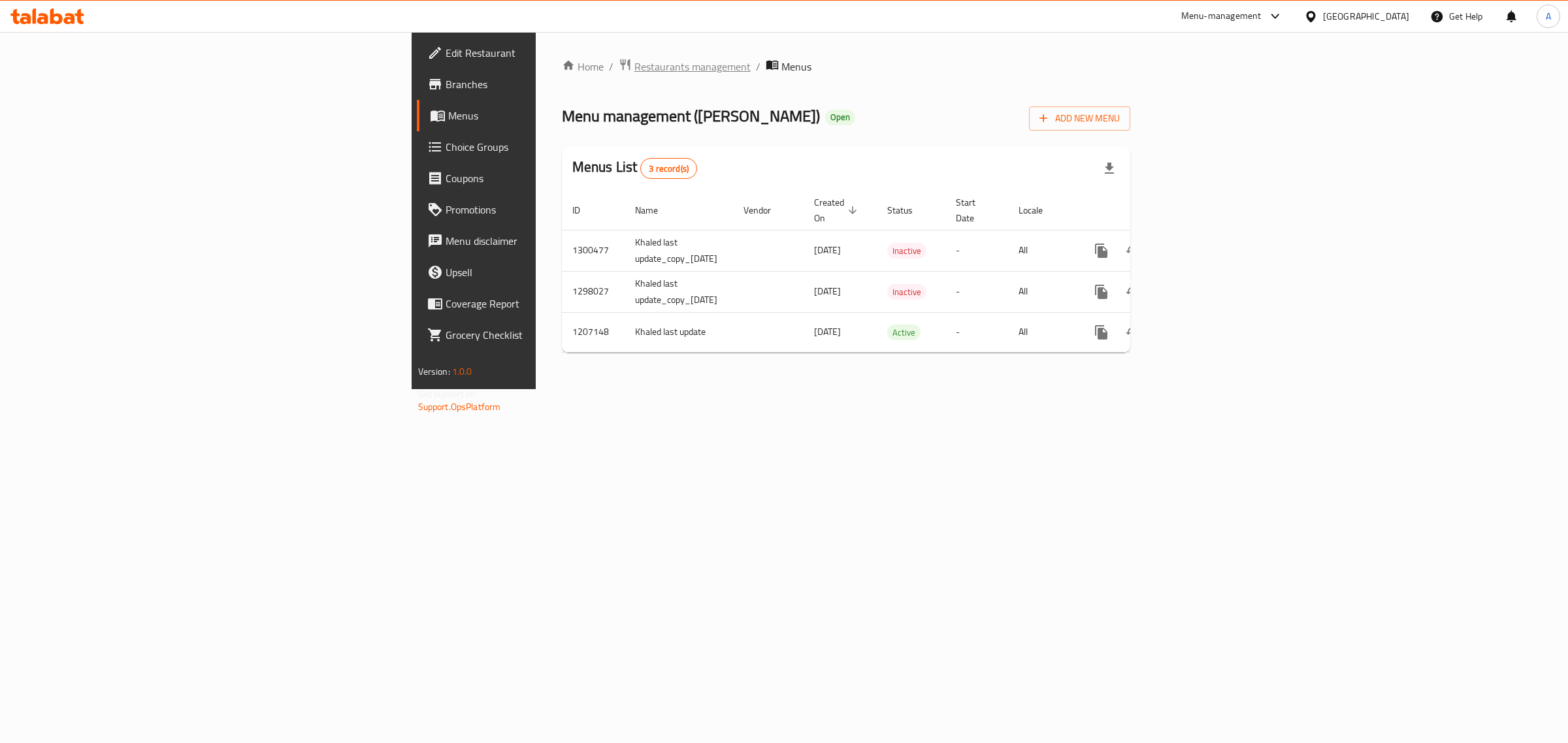
click at [635, 66] on span "Restaurants management" at bounding box center [693, 66] width 116 height 16
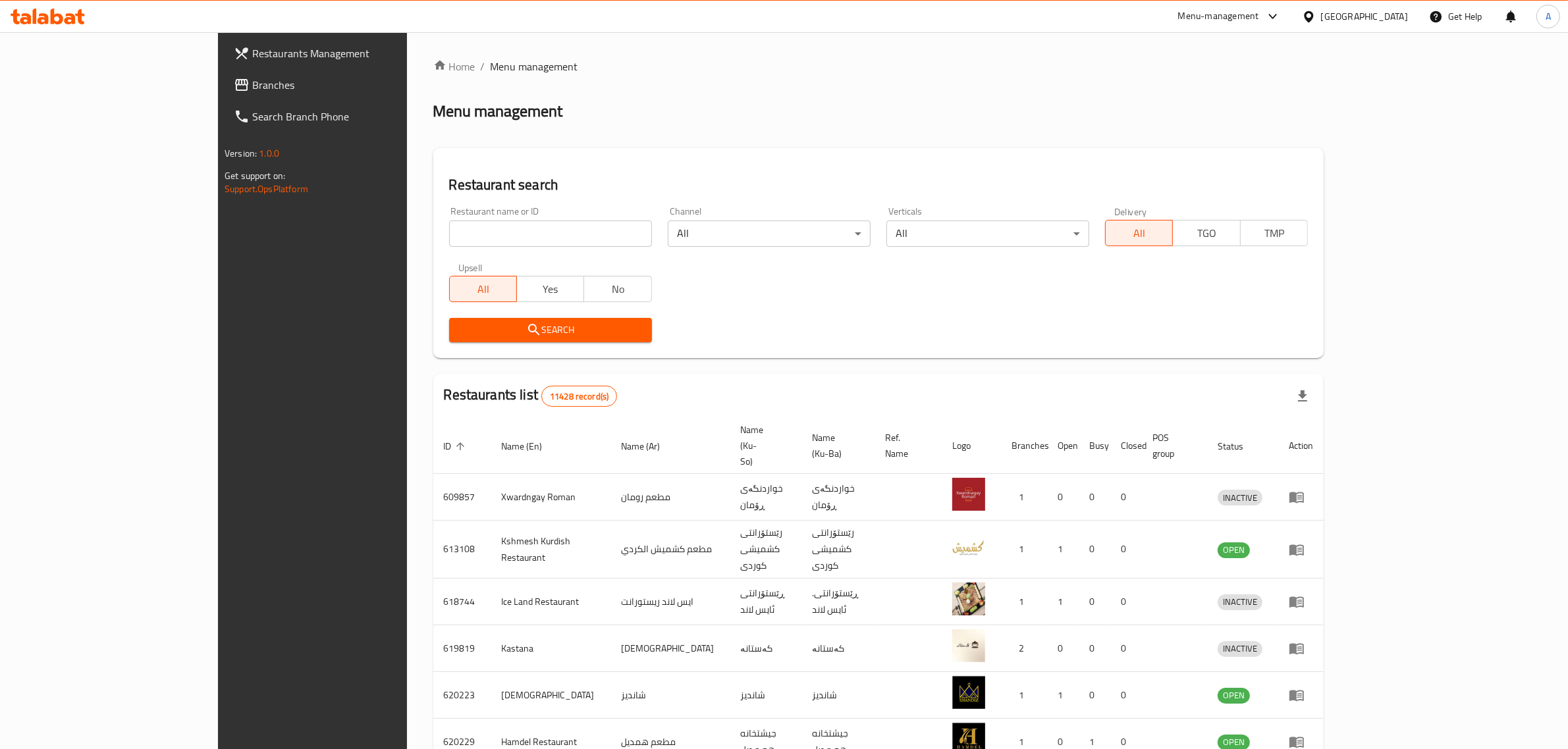
click at [449, 231] on input "search" at bounding box center [550, 234] width 203 height 26
type input "[PERSON_NAME]"
click at [459, 322] on span "Search" at bounding box center [550, 329] width 182 height 16
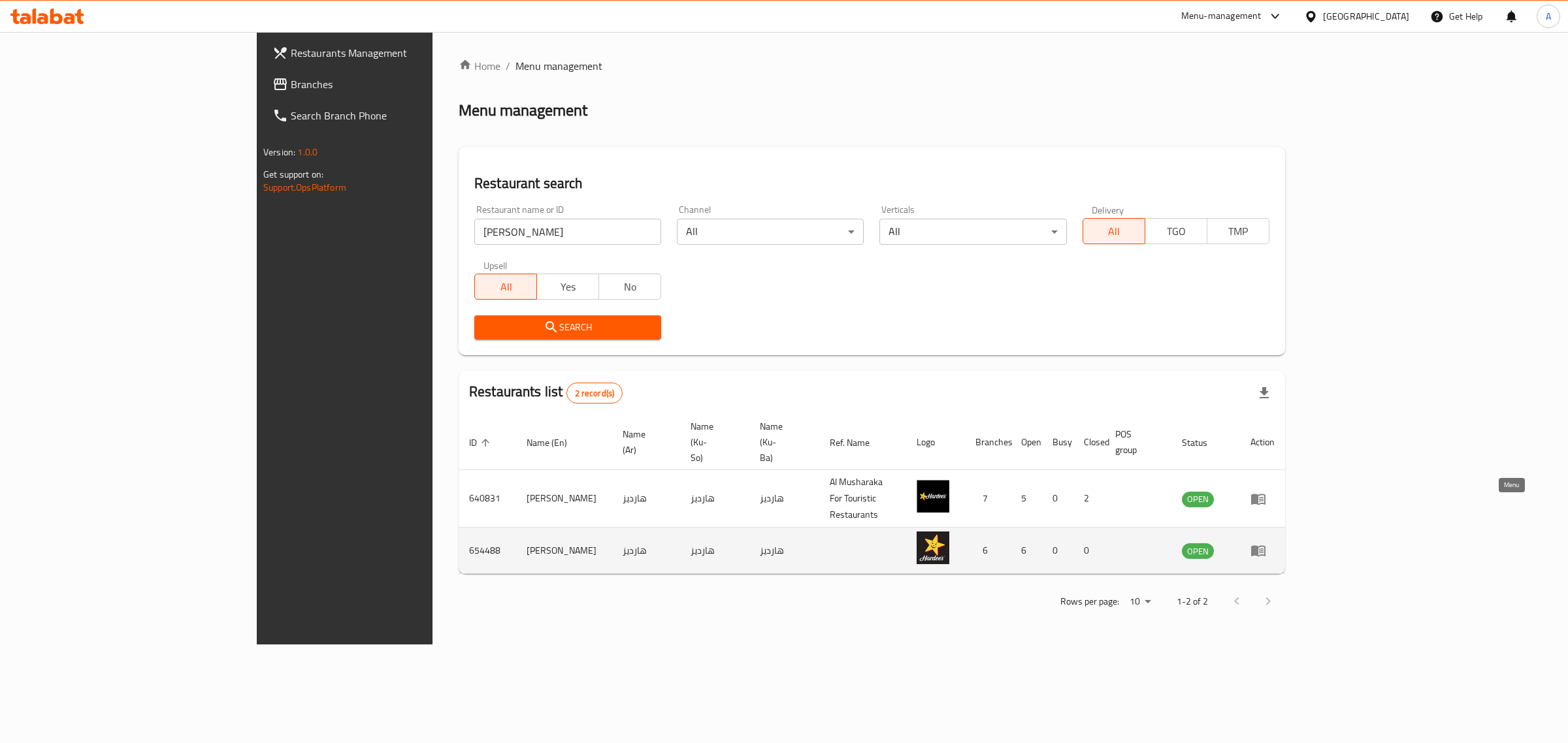
click at [1267, 543] on icon "enhanced table" at bounding box center [1258, 550] width 16 height 16
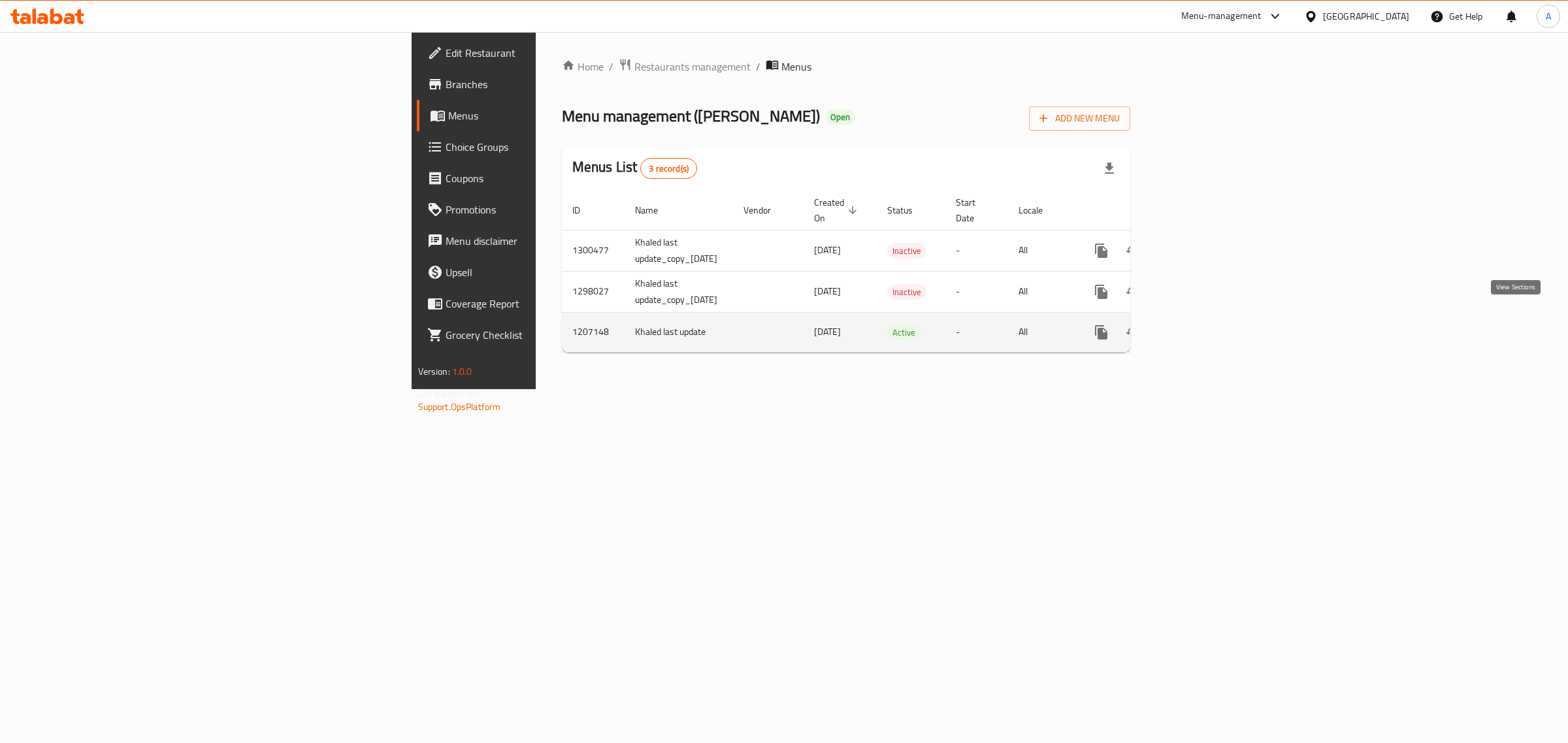
click at [1211, 327] on link "enhanced table" at bounding box center [1196, 333] width 32 height 32
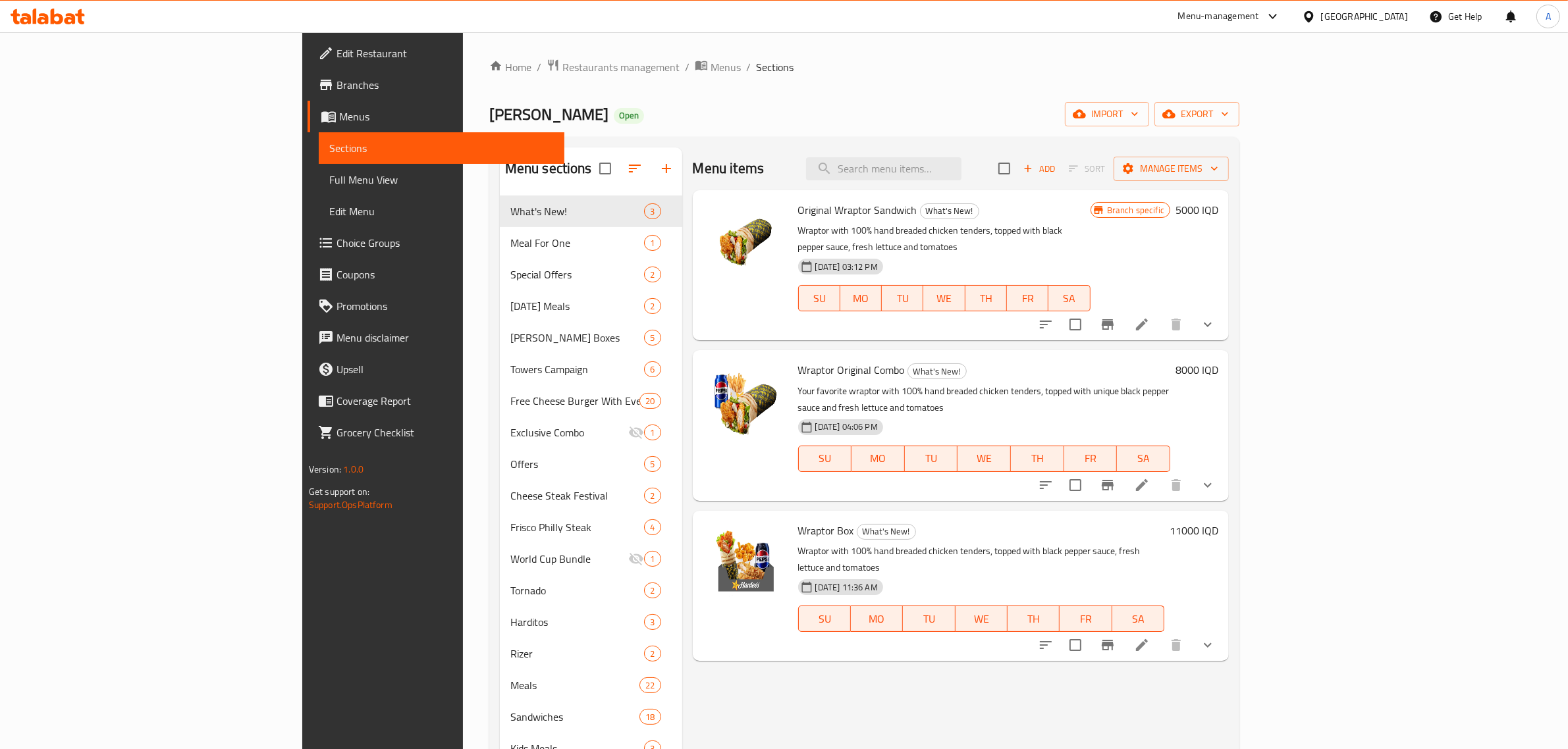
click at [798, 360] on span "Wraptor Original Combo" at bounding box center [851, 370] width 107 height 20
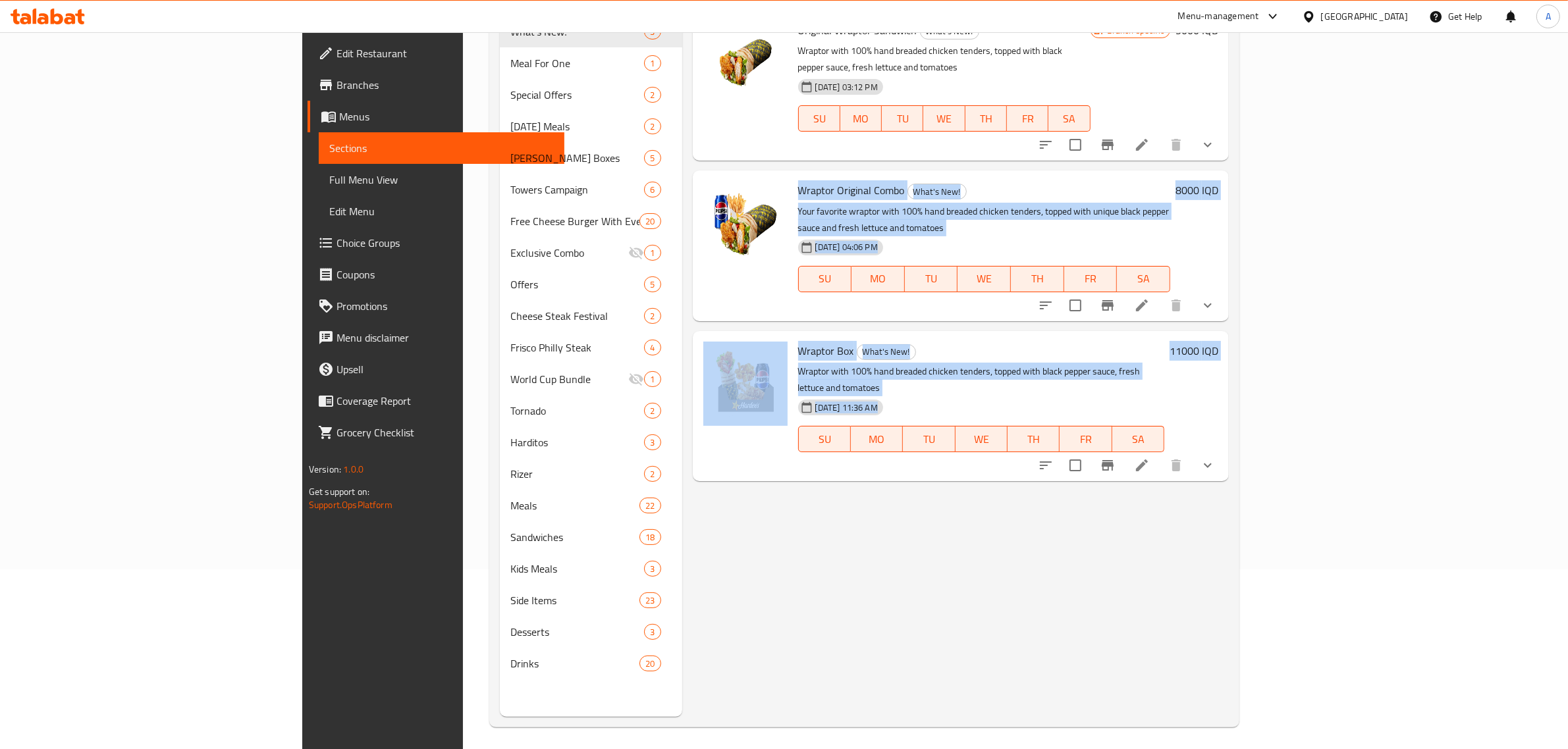
scroll to position [185, 0]
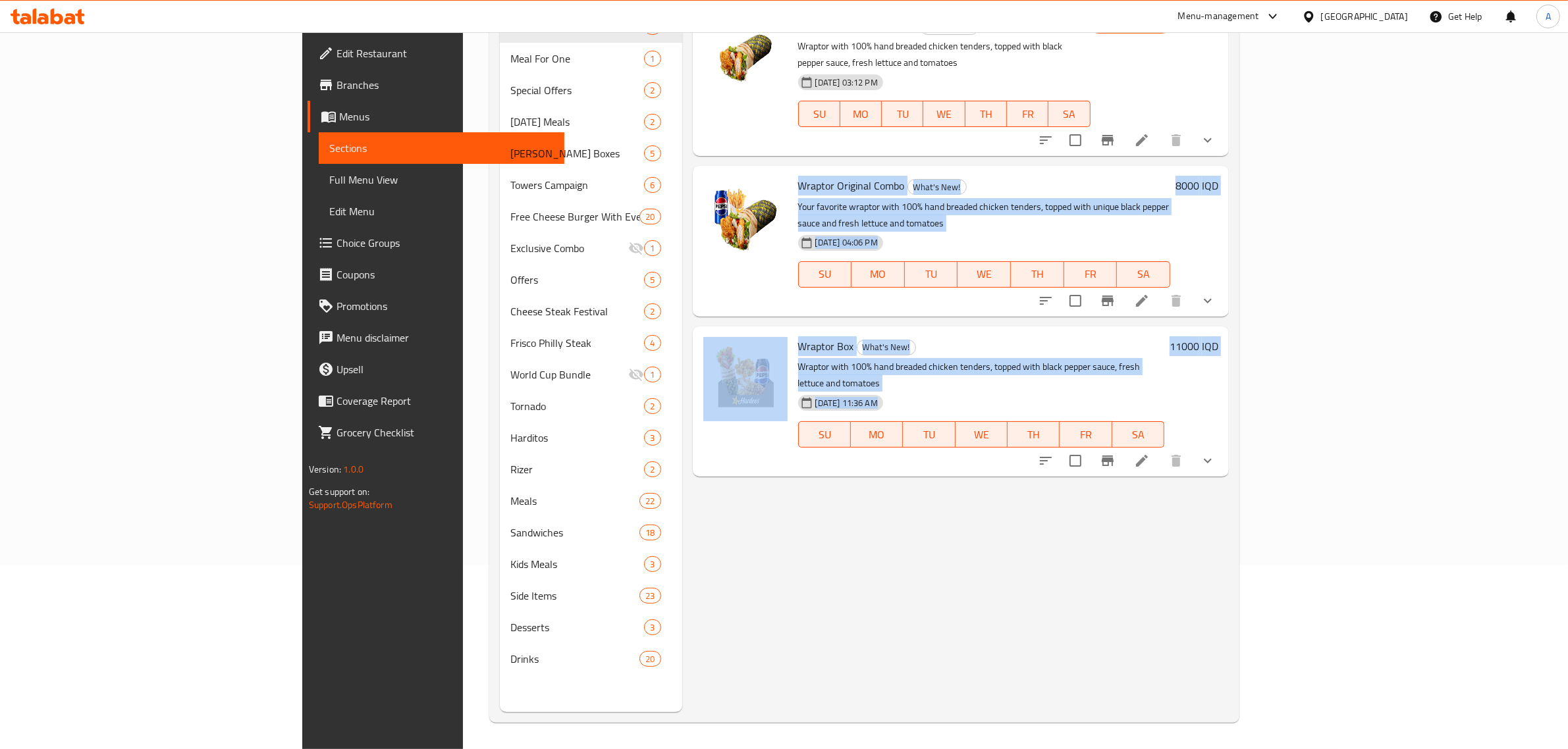
drag, startPoint x: 736, startPoint y: 360, endPoint x: 1309, endPoint y: 535, distance: 599.1
click at [1228, 535] on div "Menu items Add Sort Manage items Original Wraptor Sandwich What's New! Wraptor …" at bounding box center [955, 338] width 546 height 749
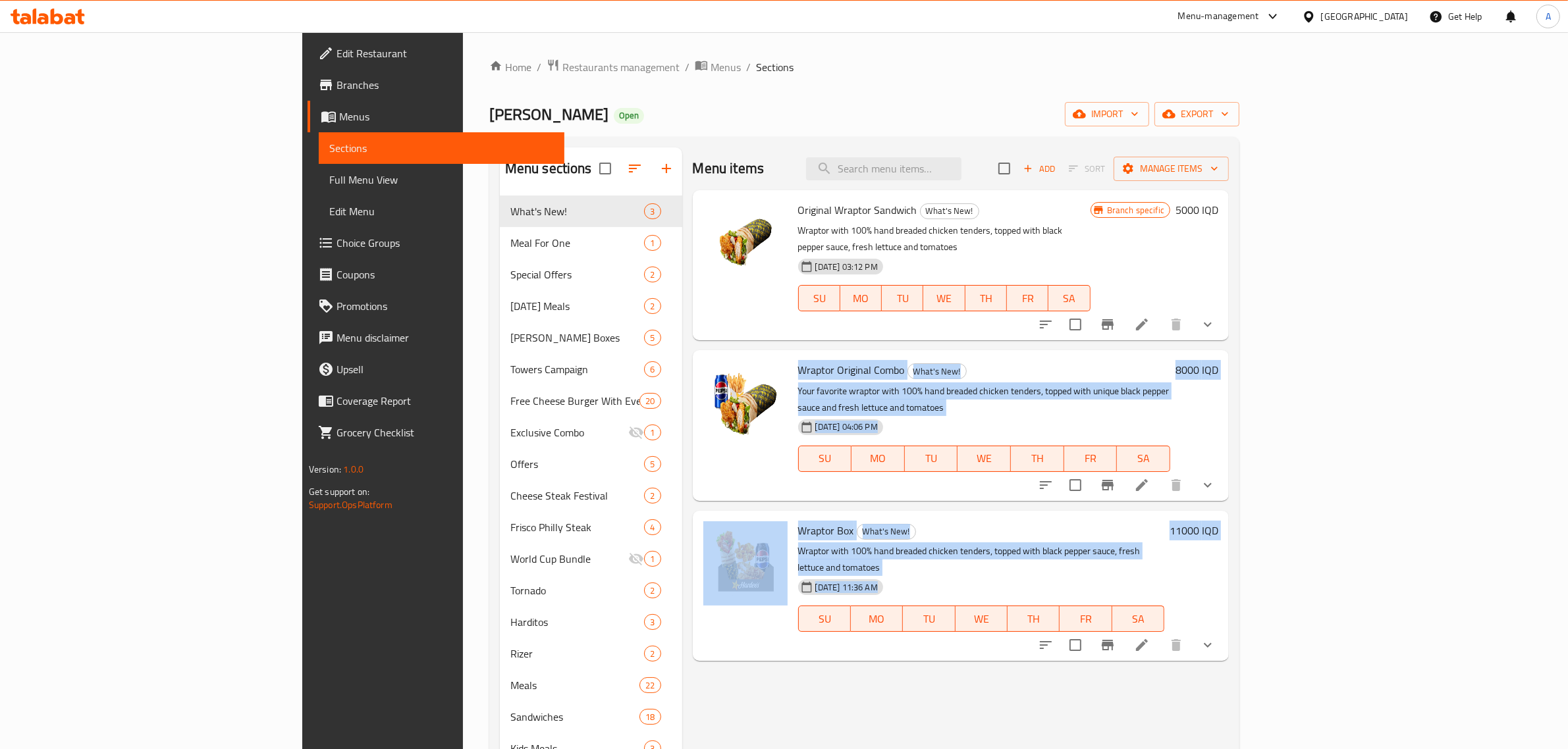
click at [798, 360] on span "Wraptor Original Combo" at bounding box center [851, 370] width 107 height 20
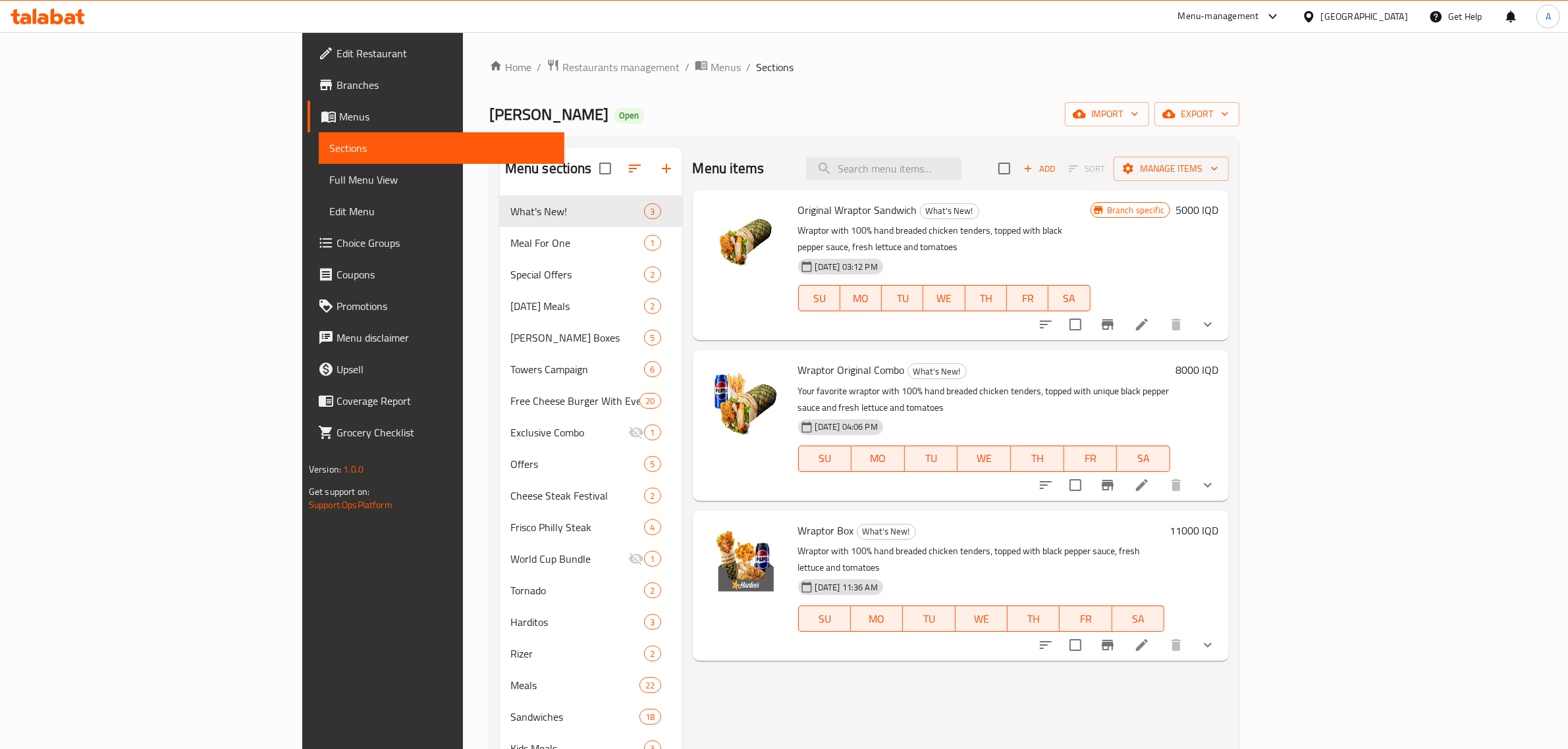
click at [798, 360] on span "Wraptor Original Combo" at bounding box center [851, 370] width 107 height 20
copy h6 "Wraptor Original Combo"
click at [798, 212] on span "Original Wraptor Sandwich" at bounding box center [858, 209] width 119 height 20
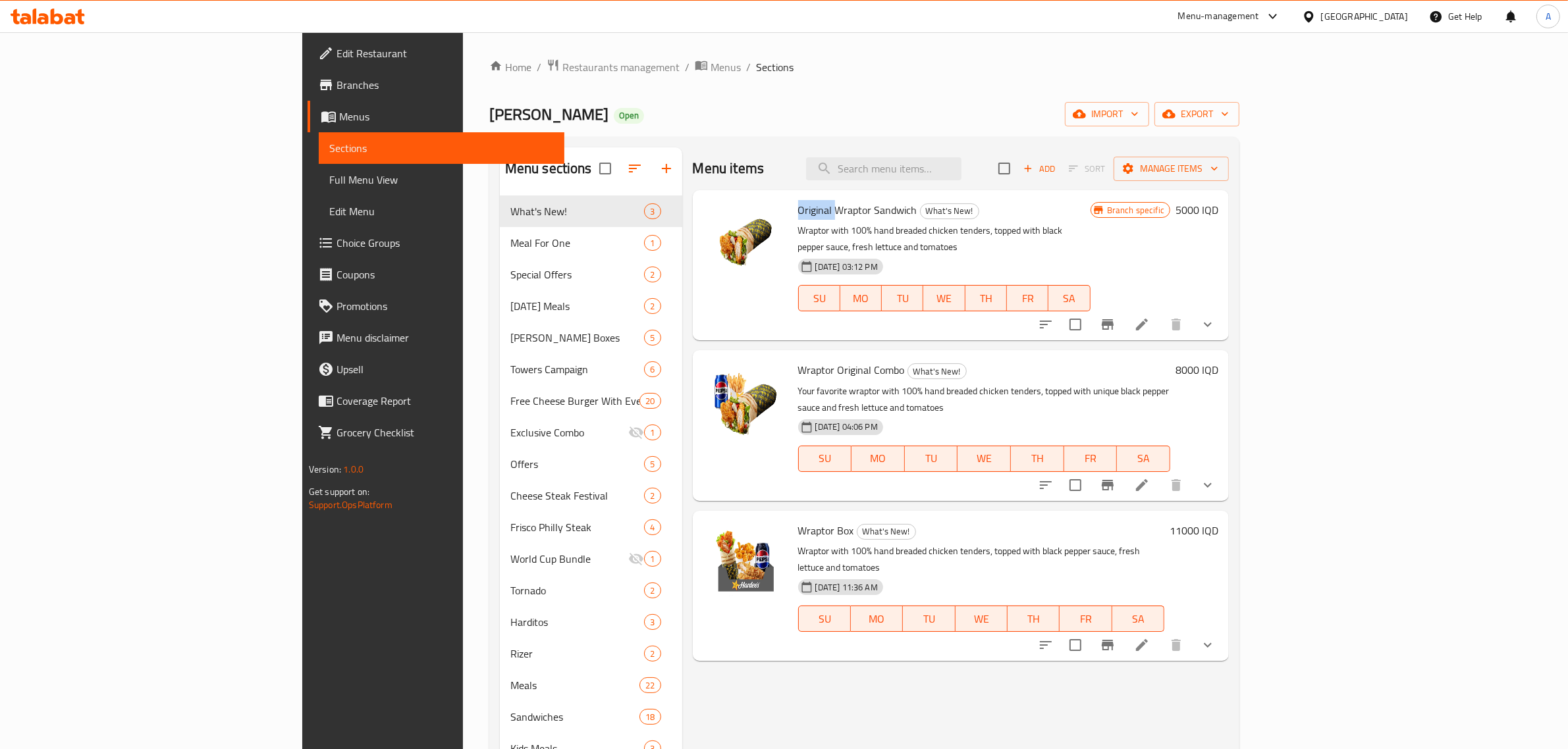
click at [798, 212] on span "Original Wraptor Sandwich" at bounding box center [858, 209] width 119 height 20
click at [798, 211] on span "Original Wraptor Sandwich" at bounding box center [858, 209] width 119 height 20
drag, startPoint x: 738, startPoint y: 211, endPoint x: 785, endPoint y: 208, distance: 47.1
click at [798, 208] on span "Original Wraptor Sandwich" at bounding box center [858, 209] width 119 height 20
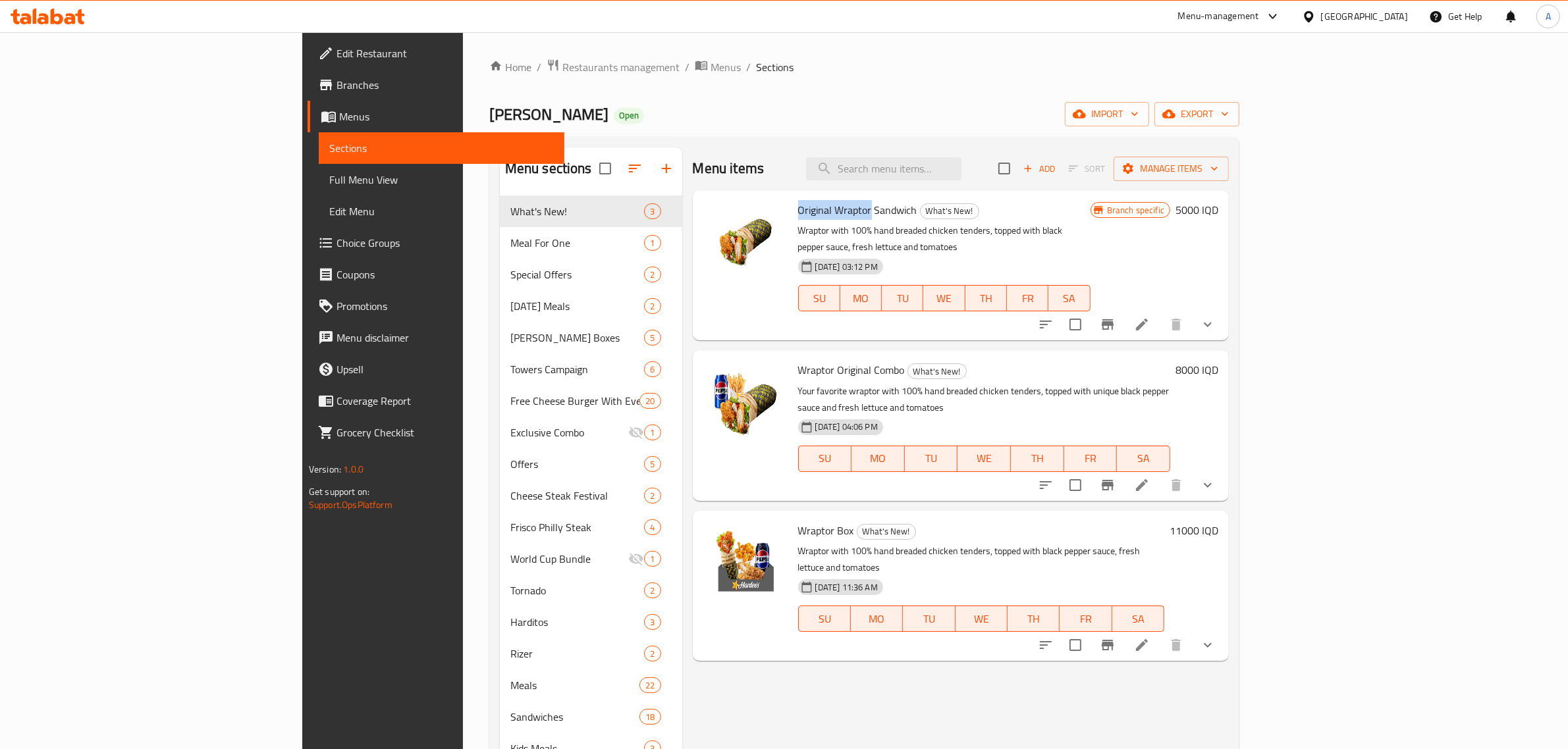
click at [798, 208] on span "Original Wraptor Sandwich" at bounding box center [858, 209] width 119 height 20
drag, startPoint x: 785, startPoint y: 208, endPoint x: 825, endPoint y: 208, distance: 40.0
click at [825, 208] on span "Original Wraptor Sandwich" at bounding box center [858, 209] width 119 height 20
drag, startPoint x: 825, startPoint y: 208, endPoint x: 725, endPoint y: 212, distance: 100.1
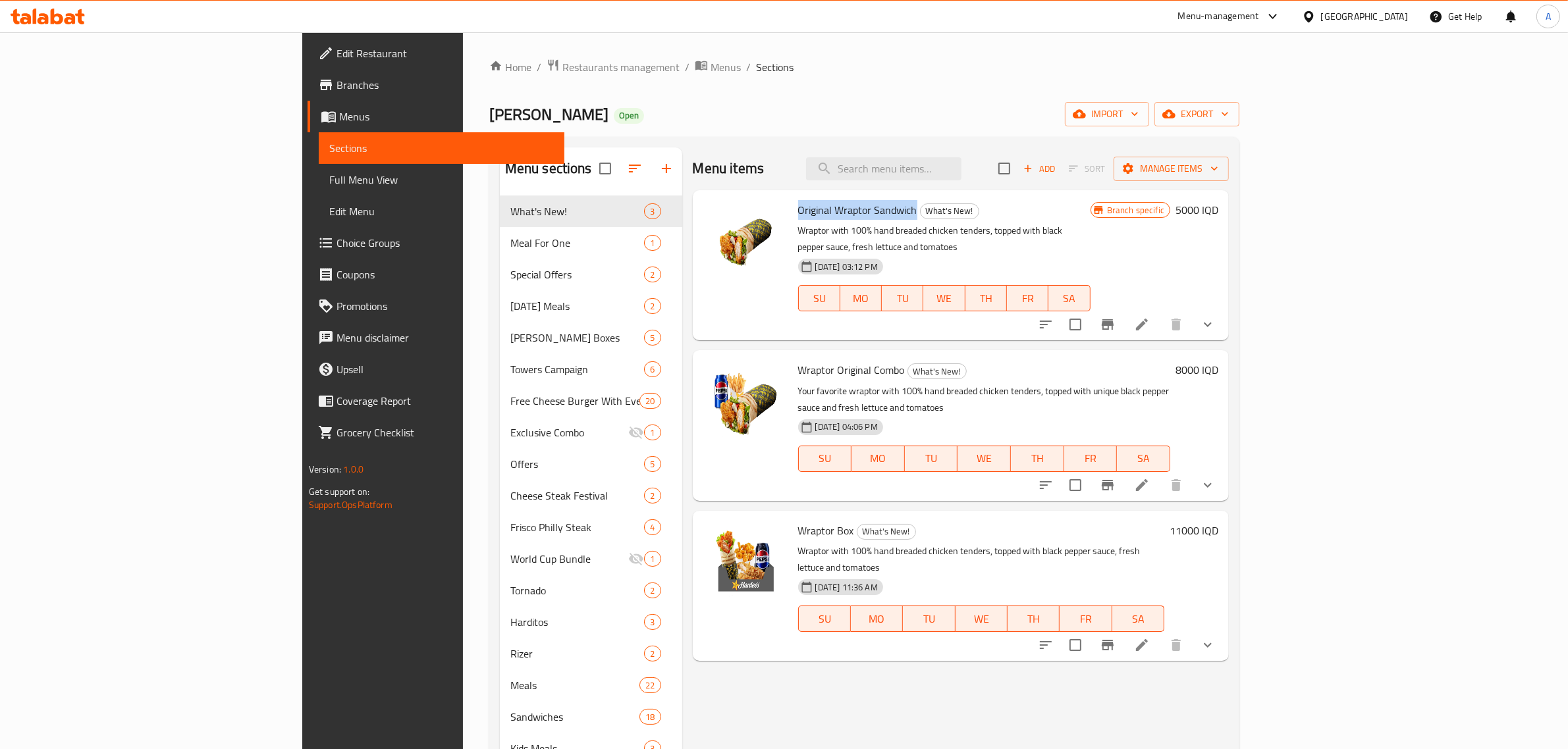
click at [798, 212] on span "Original Wraptor Sandwich" at bounding box center [858, 209] width 119 height 20
click at [798, 360] on span "Wraptor Original Combo" at bounding box center [851, 370] width 107 height 20
copy h6 "Wraptor Original Combo"
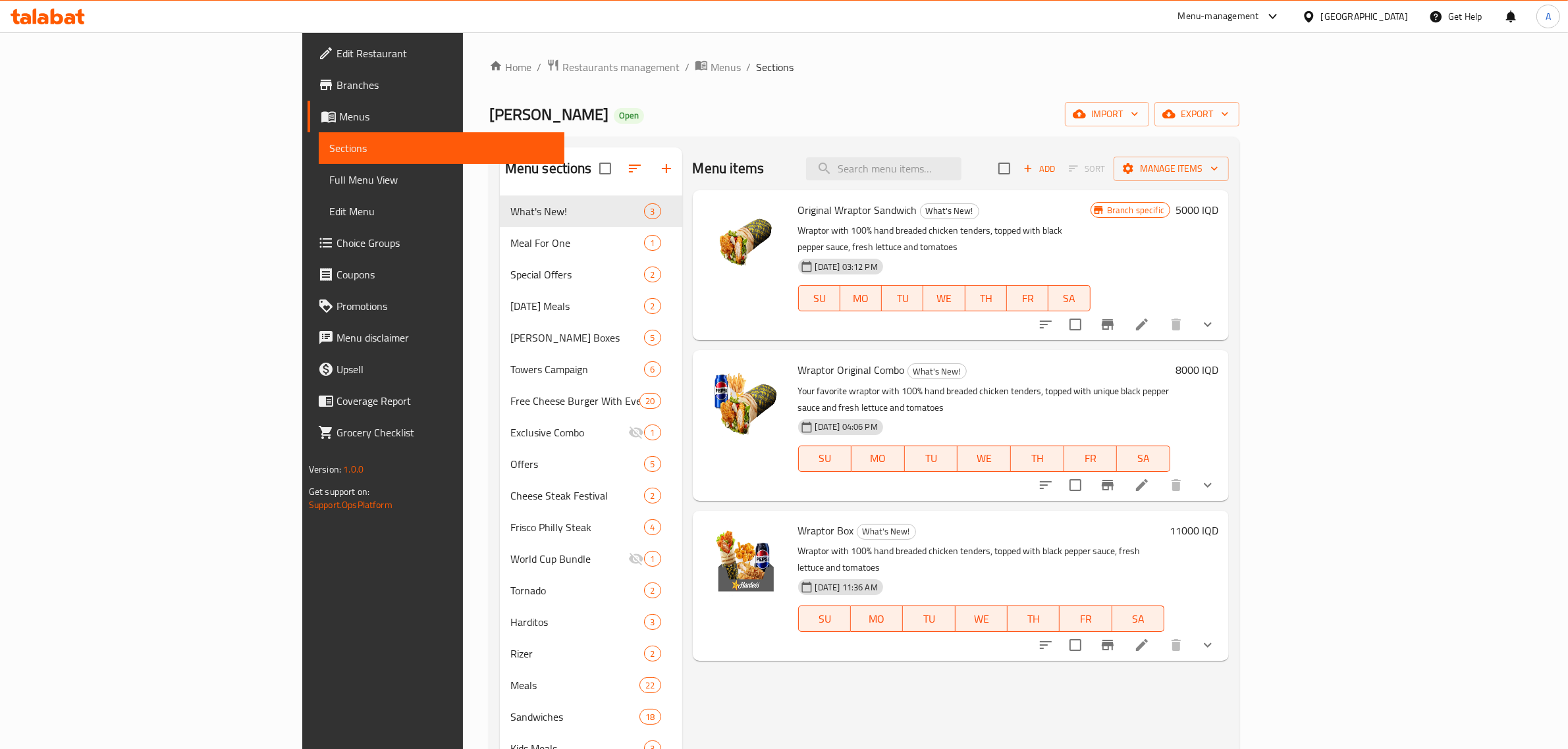
click at [798, 521] on span "Wraptor Box" at bounding box center [826, 530] width 56 height 20
drag, startPoint x: 751, startPoint y: 501, endPoint x: 765, endPoint y: 501, distance: 14.0
click at [798, 521] on span "Wraptor Box" at bounding box center [826, 530] width 56 height 20
